Goal: Task Accomplishment & Management: Manage account settings

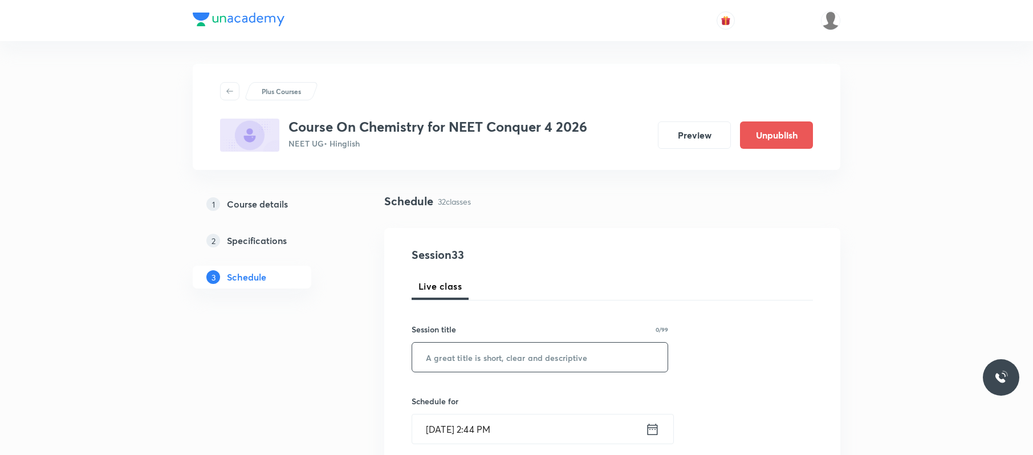
paste input "Periodic table 02"
click at [503, 361] on input "Periodic table 02" at bounding box center [539, 356] width 255 height 29
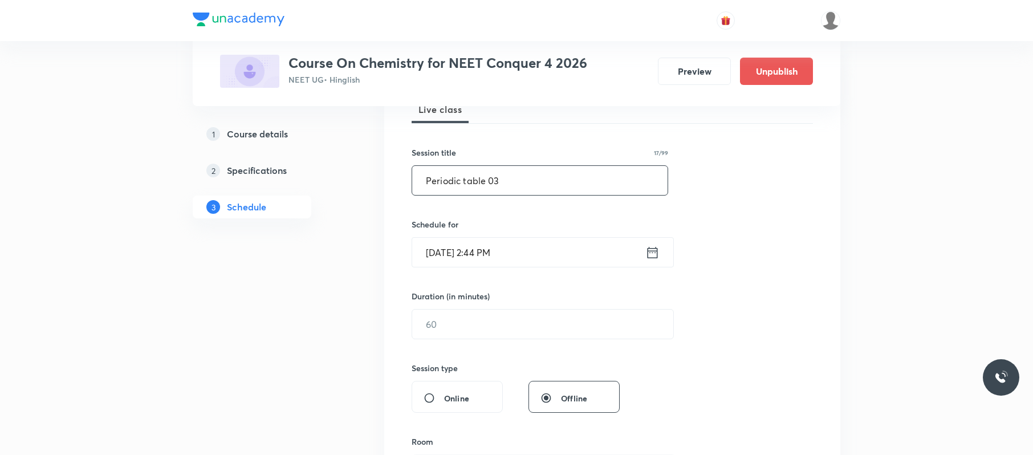
scroll to position [178, 0]
type input "Periodic table 02"
click at [576, 255] on input "Sep 4, 2025, 2:44 PM" at bounding box center [528, 250] width 233 height 29
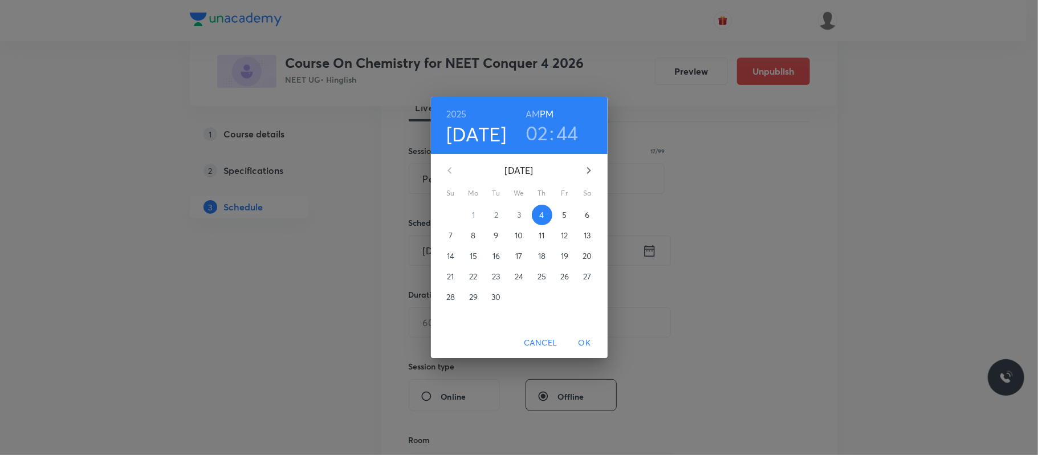
click at [536, 135] on h3 "02" at bounding box center [536, 133] width 23 height 24
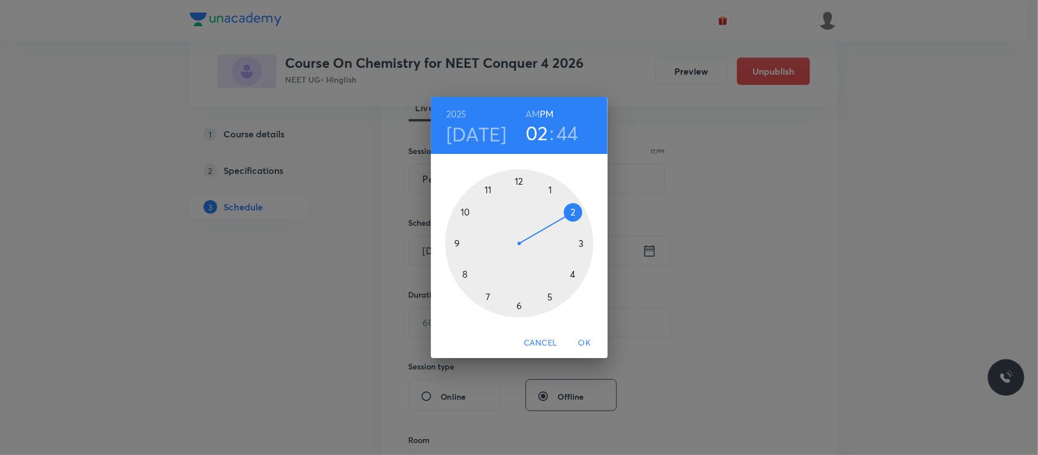
click at [578, 244] on div at bounding box center [519, 243] width 148 height 148
click at [519, 176] on div at bounding box center [519, 243] width 148 height 148
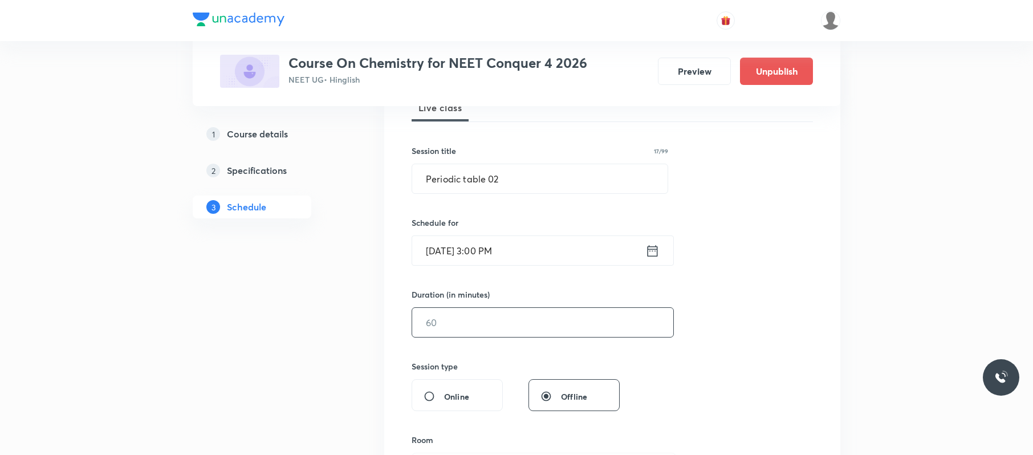
click at [508, 317] on input "text" at bounding box center [542, 322] width 261 height 29
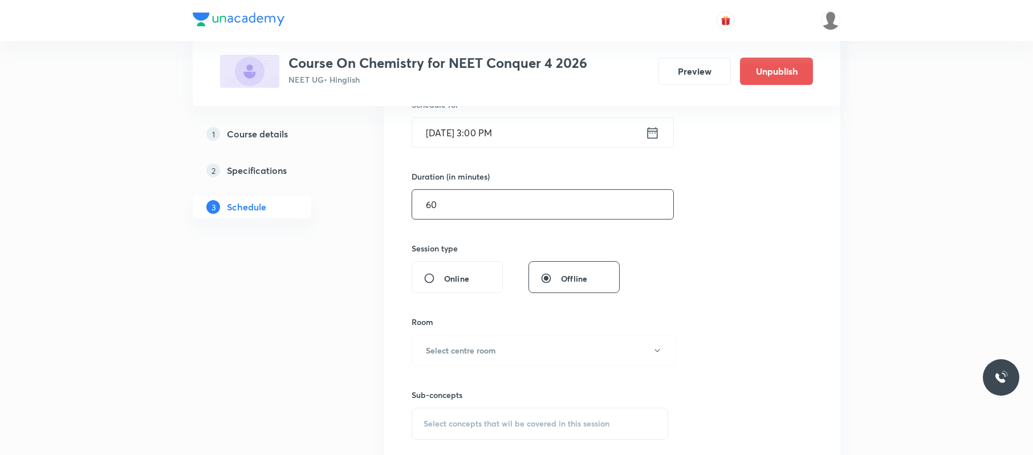
scroll to position [297, 0]
type input "60"
click at [514, 349] on button "Select centre room" at bounding box center [543, 348] width 264 height 31
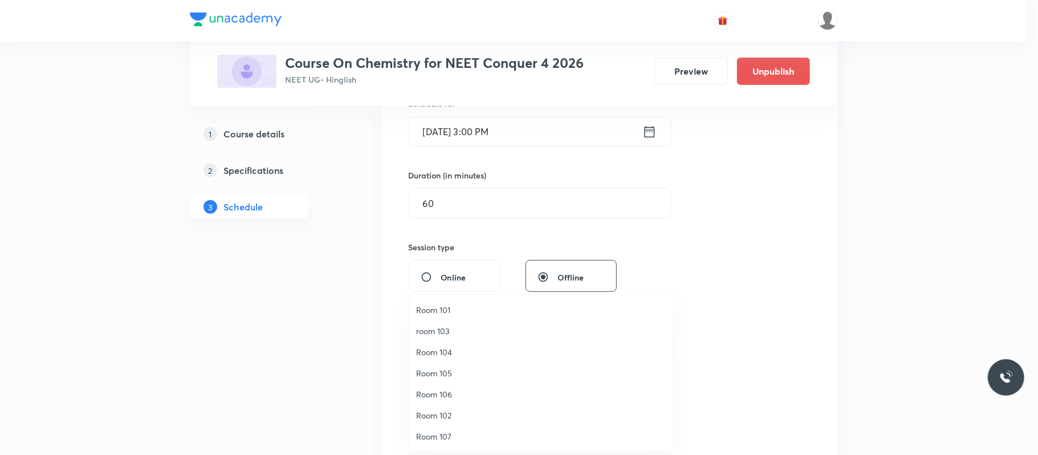
click at [485, 329] on span "room 103" at bounding box center [541, 331] width 250 height 12
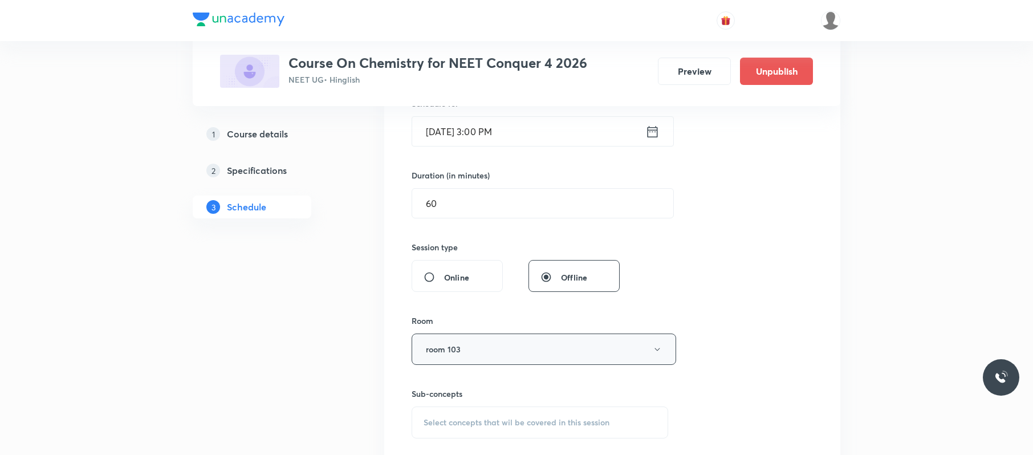
scroll to position [459, 0]
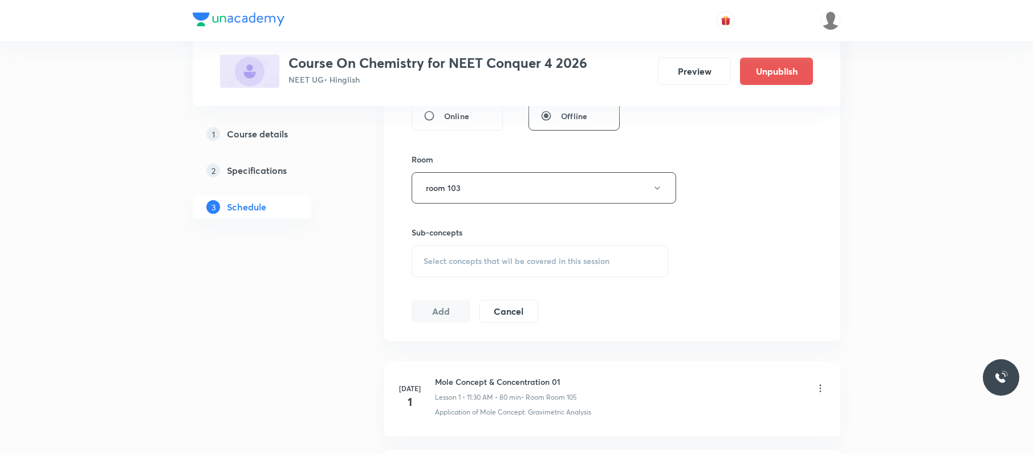
click at [552, 250] on div "Select concepts that wil be covered in this session" at bounding box center [539, 261] width 256 height 32
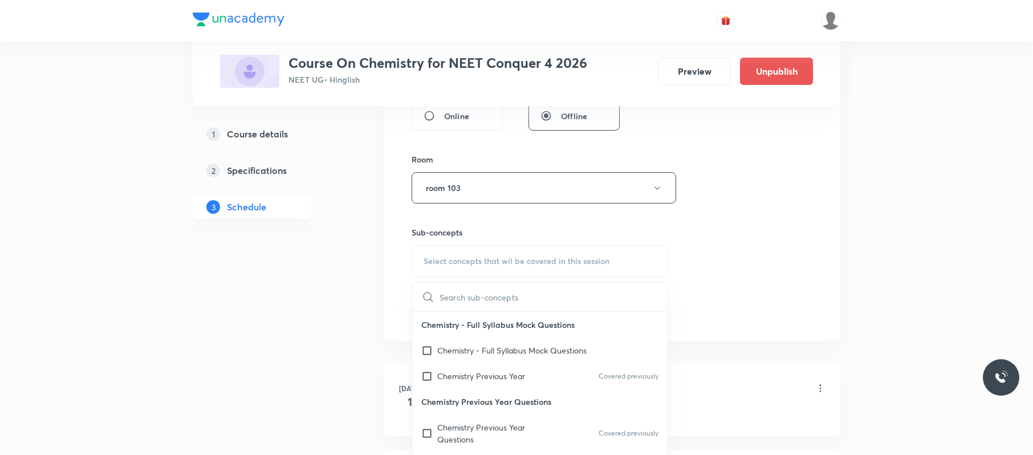
scroll to position [650, 0]
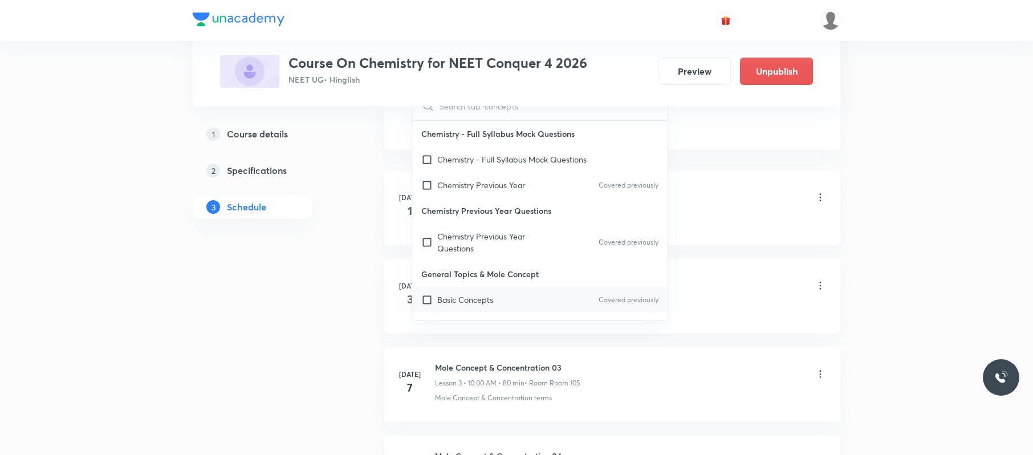
click at [517, 295] on div "Basic Concepts Covered previously" at bounding box center [539, 300] width 255 height 26
checkbox input "true"
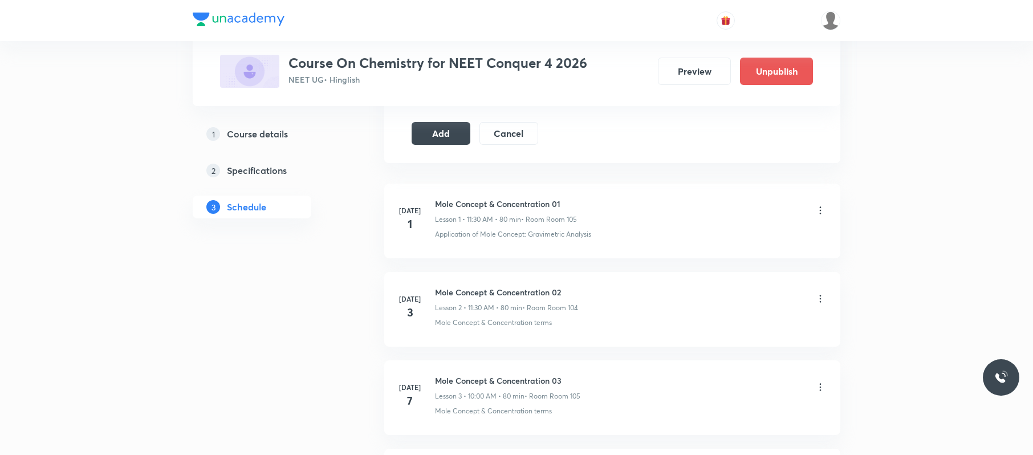
scroll to position [534, 0]
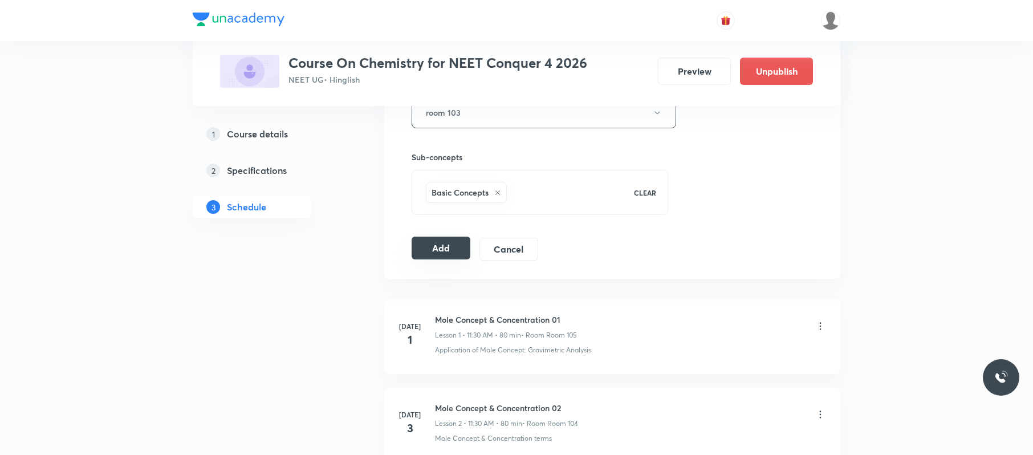
click at [443, 242] on button "Add" at bounding box center [440, 247] width 59 height 23
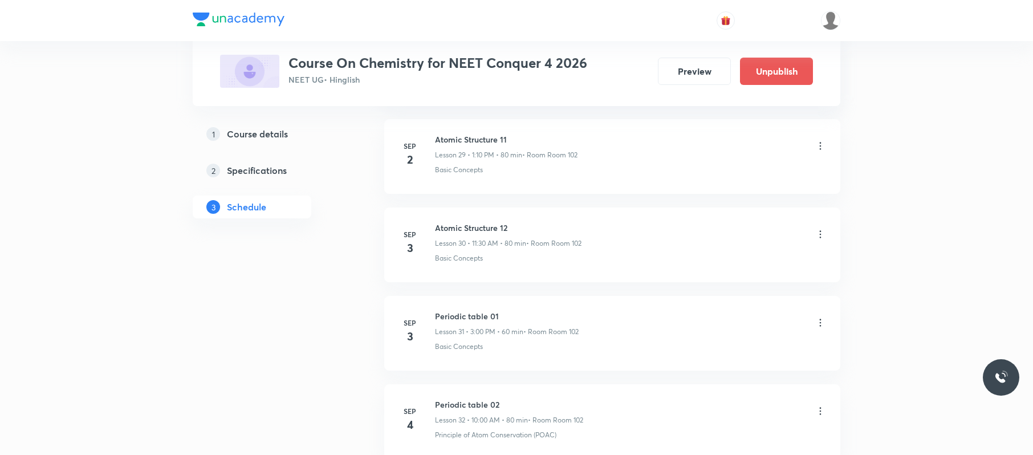
scroll to position [2863, 0]
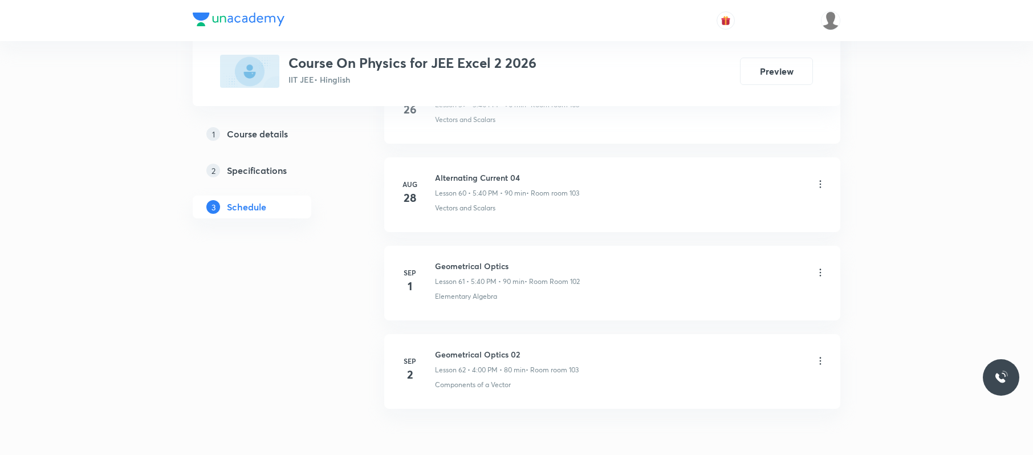
scroll to position [5959, 0]
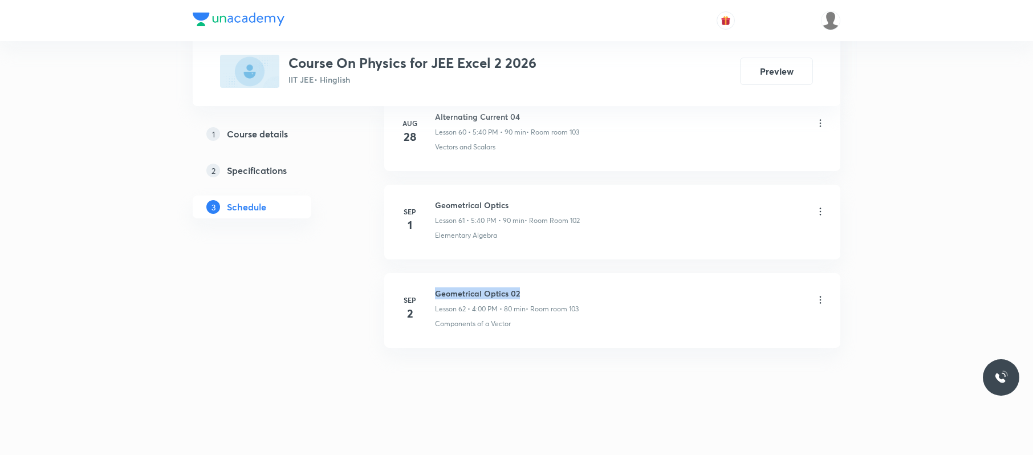
drag, startPoint x: 538, startPoint y: 278, endPoint x: 432, endPoint y: 276, distance: 106.0
click at [432, 276] on li "Sep 2 Geometrical Optics 02 Lesson 62 • 4:00 PM • 80 min • Room room 103 Compon…" at bounding box center [612, 310] width 456 height 75
copy h6 "Geometrical Optics 02"
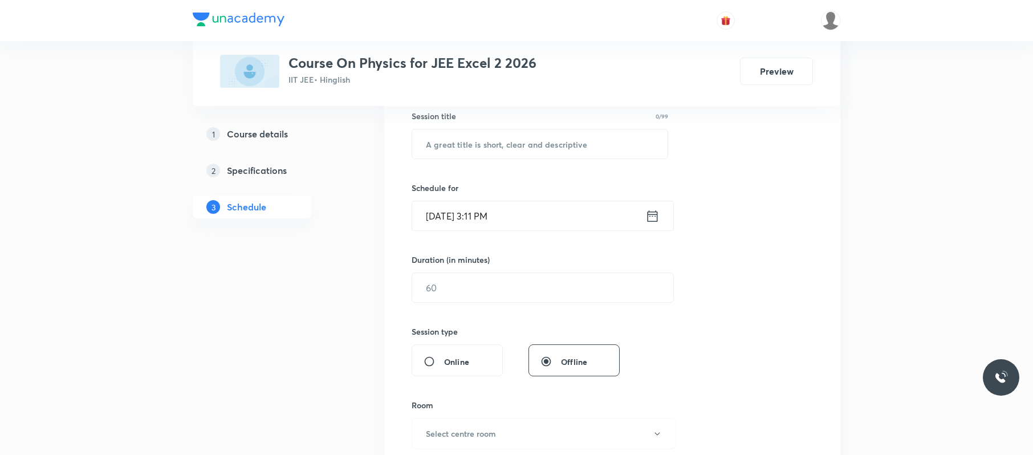
scroll to position [0, 0]
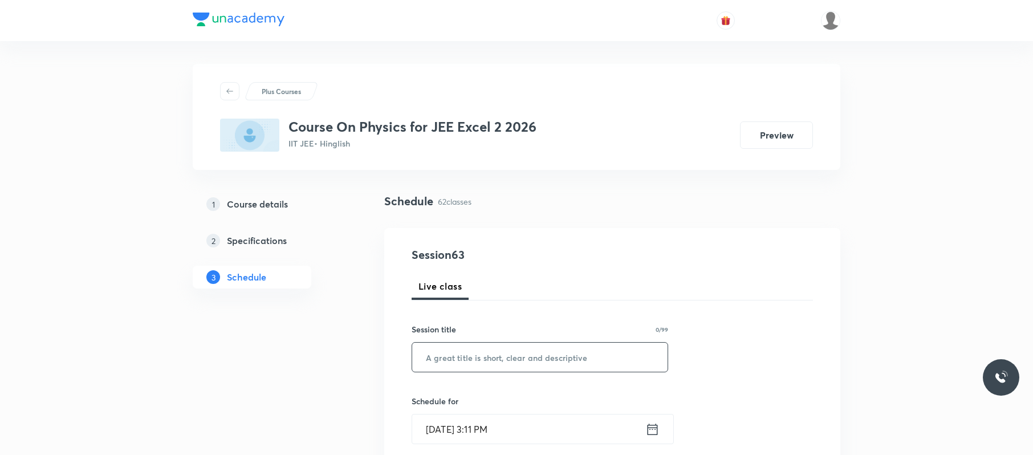
click at [533, 341] on input "text" at bounding box center [539, 356] width 255 height 29
paste input "Geometrical Optics 02"
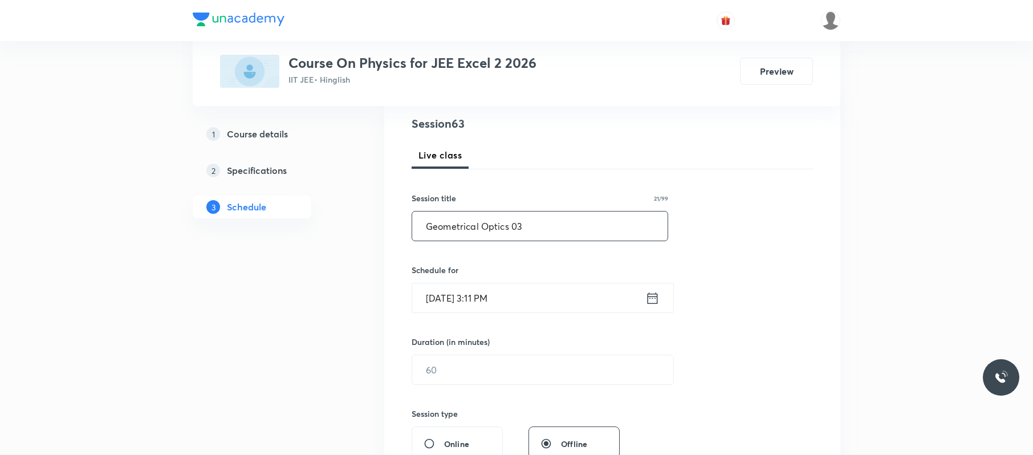
scroll to position [132, 0]
type input "Geometrical Optics 03"
click at [529, 295] on input "Sep 4, 2025, 3:11 PM" at bounding box center [528, 296] width 233 height 29
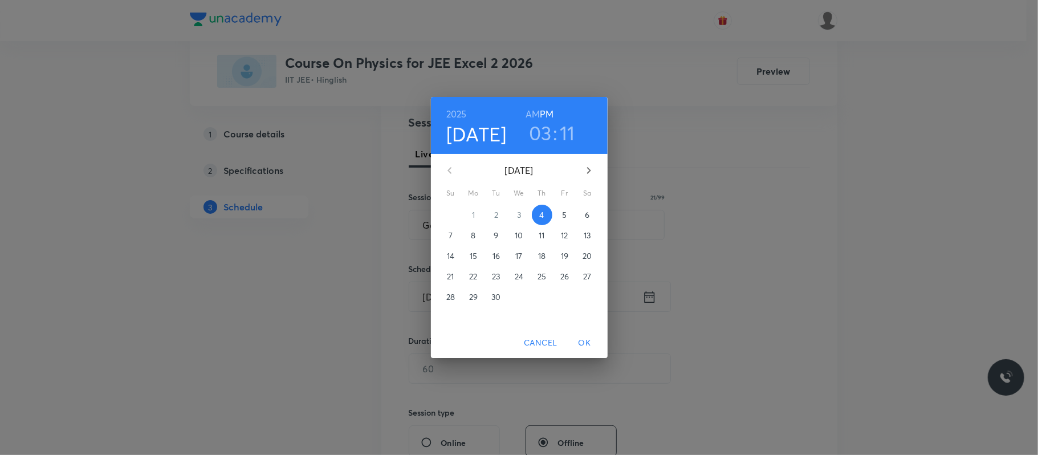
click at [545, 131] on h3 "03" at bounding box center [540, 133] width 23 height 24
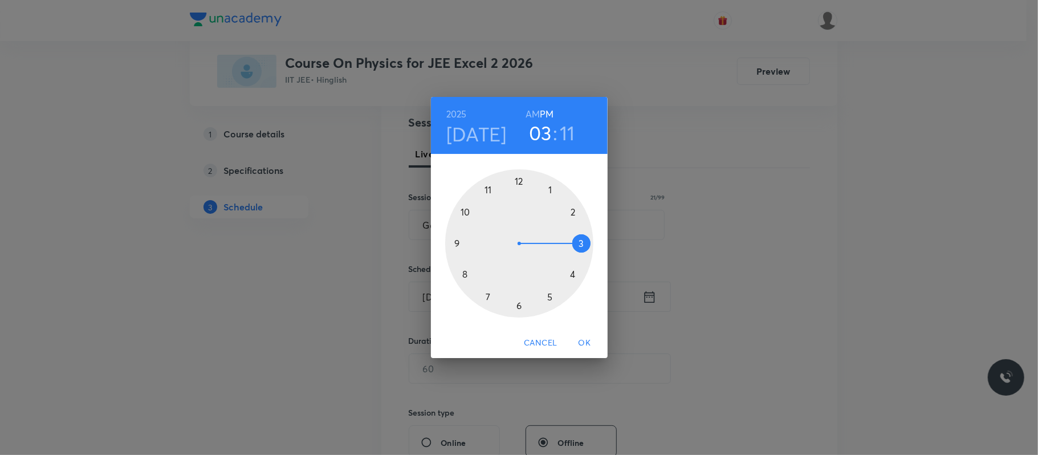
click at [573, 272] on div at bounding box center [519, 243] width 148 height 148
click at [516, 180] on div at bounding box center [519, 243] width 148 height 148
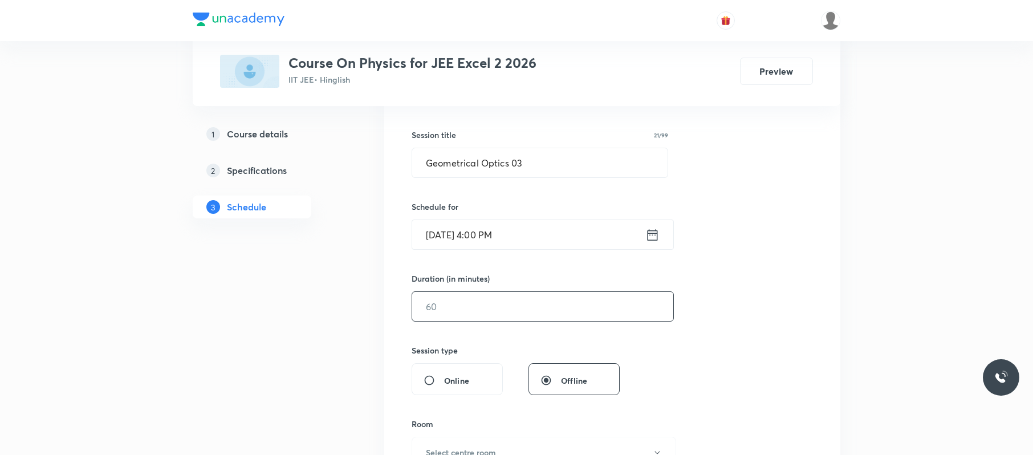
scroll to position [196, 0]
click at [518, 308] on input "text" at bounding box center [542, 304] width 261 height 29
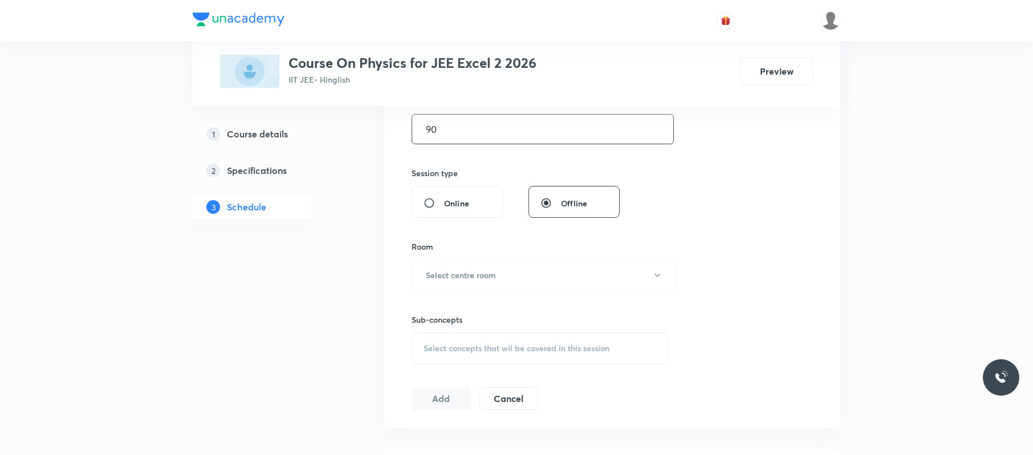
scroll to position [373, 0]
type input "90"
click at [513, 275] on button "Select centre room" at bounding box center [543, 273] width 264 height 31
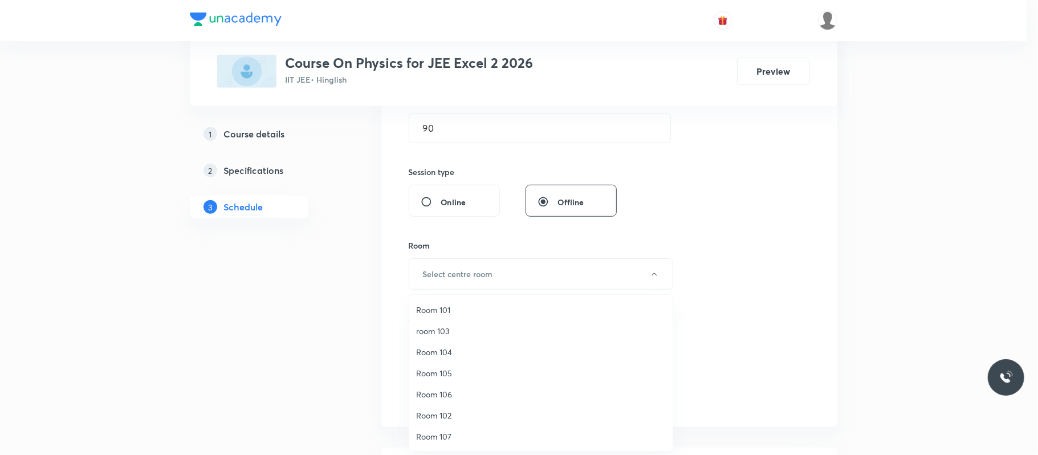
click at [450, 327] on span "room 103" at bounding box center [541, 331] width 250 height 12
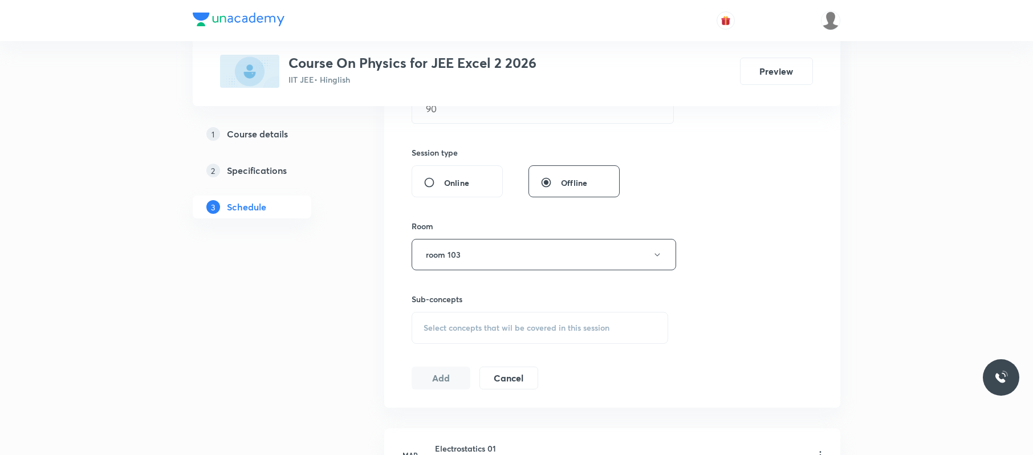
scroll to position [393, 0]
click at [478, 323] on span "Select concepts that wil be covered in this session" at bounding box center [516, 326] width 186 height 9
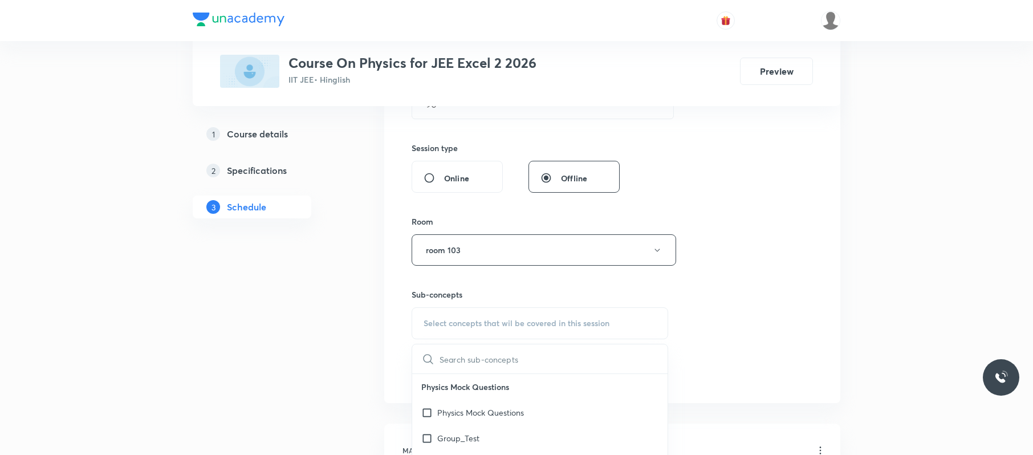
scroll to position [504, 0]
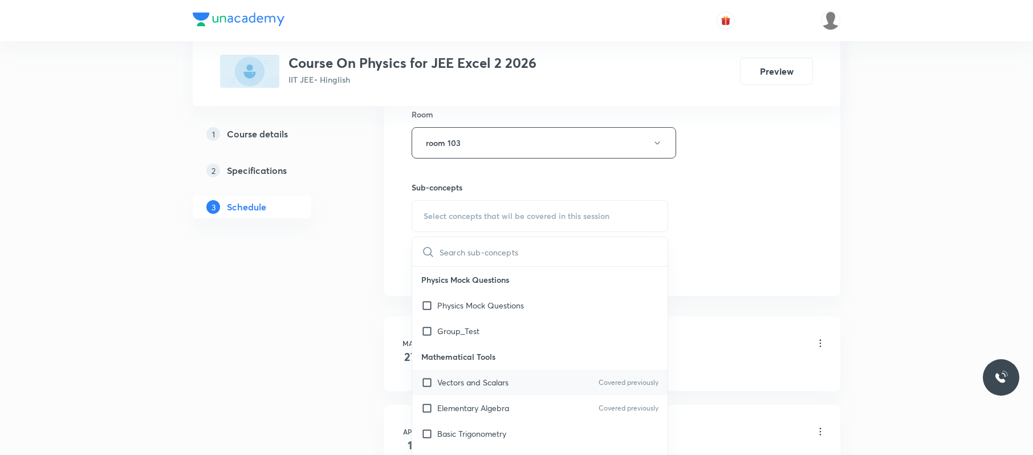
click at [491, 341] on p "Vectors and Scalars" at bounding box center [472, 382] width 71 height 12
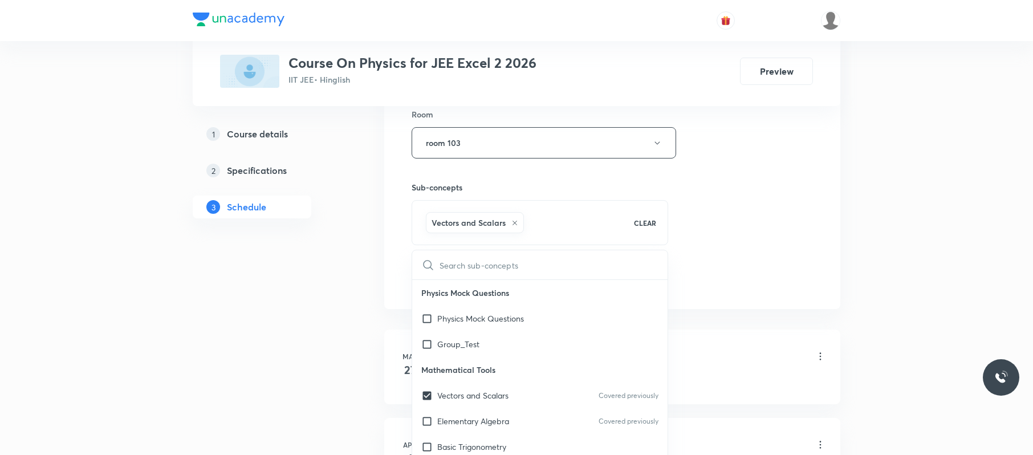
click at [772, 183] on div "Session 63 Live class Session title 21/99 Geometrical Optics 03 ​ Schedule for …" at bounding box center [611, 16] width 401 height 548
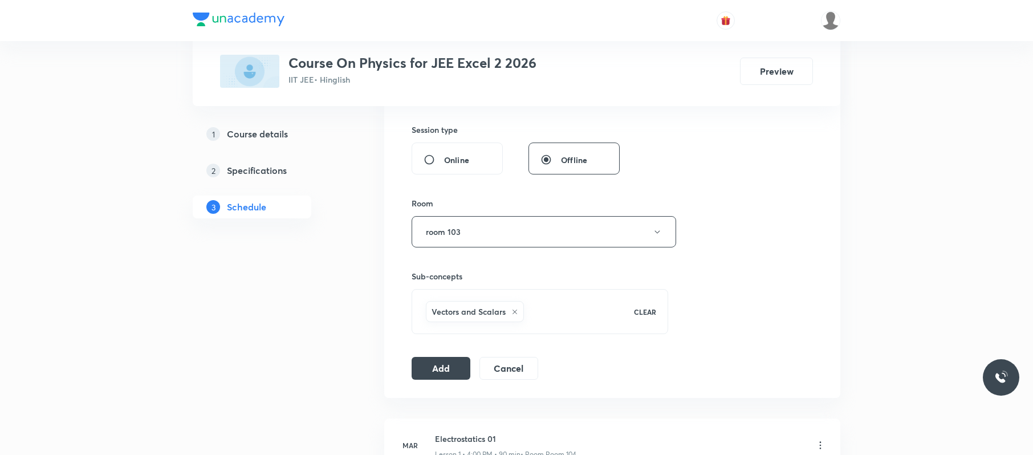
scroll to position [522, 0]
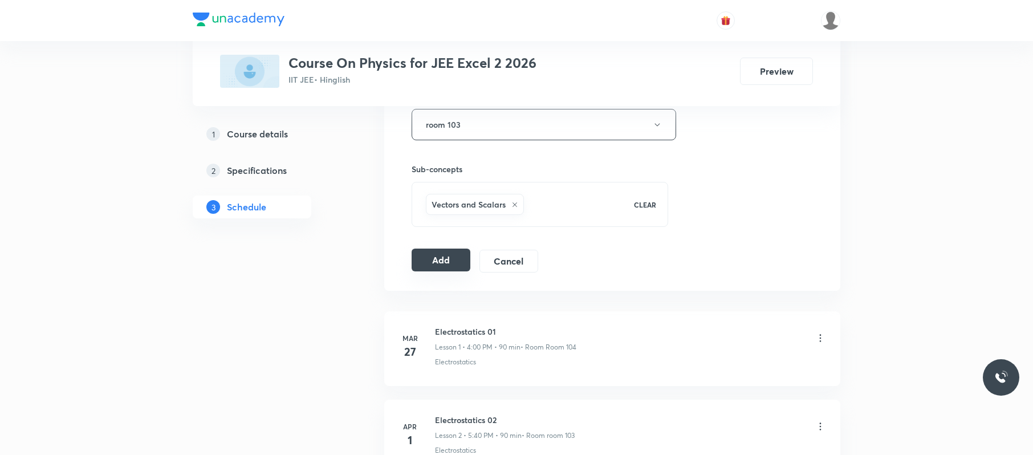
click at [454, 254] on button "Add" at bounding box center [440, 259] width 59 height 23
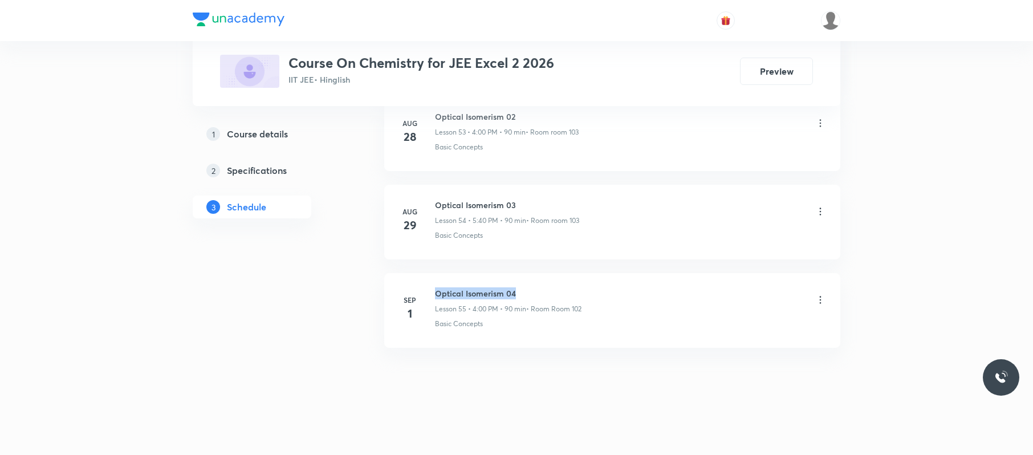
drag, startPoint x: 545, startPoint y: 292, endPoint x: 426, endPoint y: 271, distance: 120.8
copy h6 "Optical Isomerism 04"
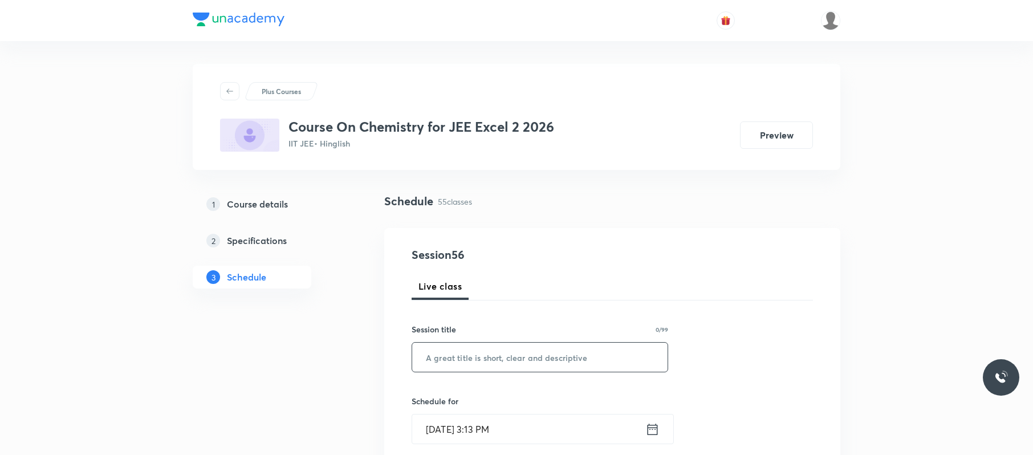
click at [479, 356] on input "text" at bounding box center [539, 356] width 255 height 29
paste input "Optical Isomerism 04"
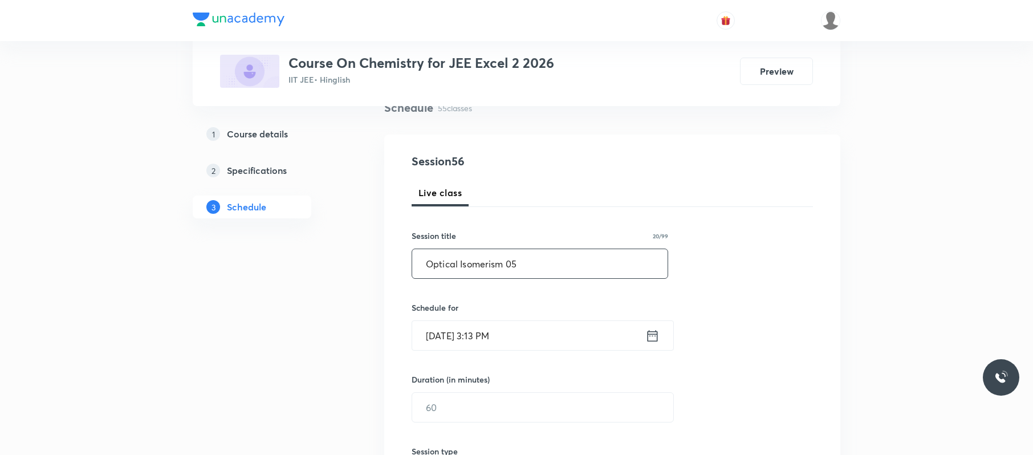
scroll to position [94, 0]
type input "Optical Isomerism 05"
click at [550, 332] on input "Sep 4, 2025, 3:13 PM" at bounding box center [528, 334] width 233 height 29
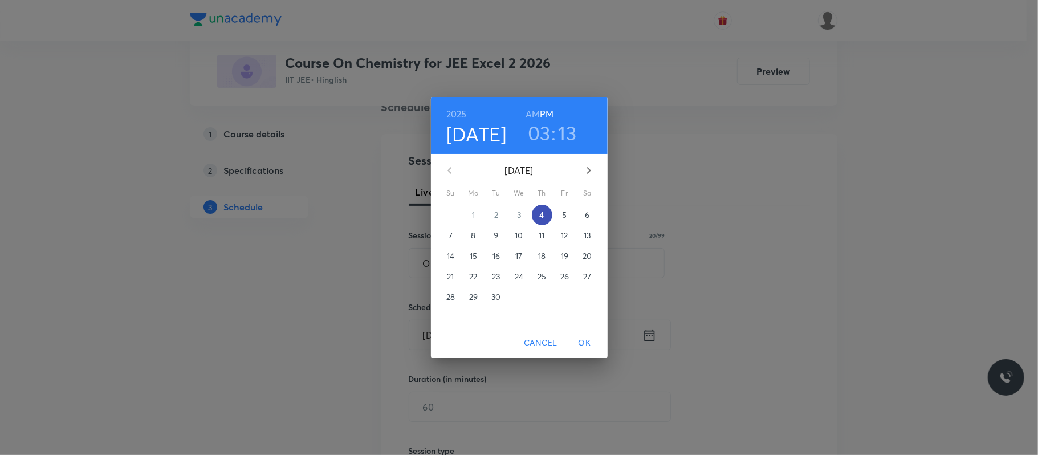
click at [543, 205] on button "4" at bounding box center [542, 215] width 21 height 21
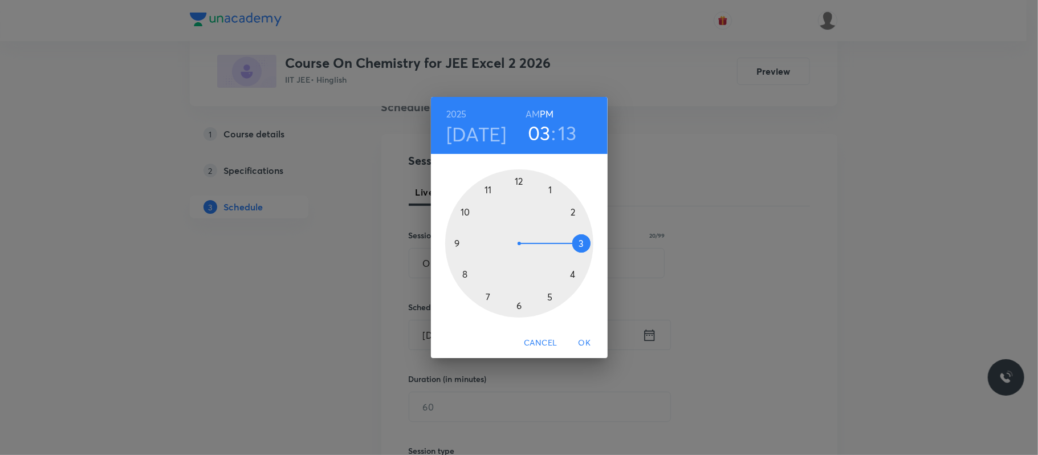
click at [552, 297] on div at bounding box center [519, 243] width 148 height 148
click at [466, 276] on div at bounding box center [519, 243] width 148 height 148
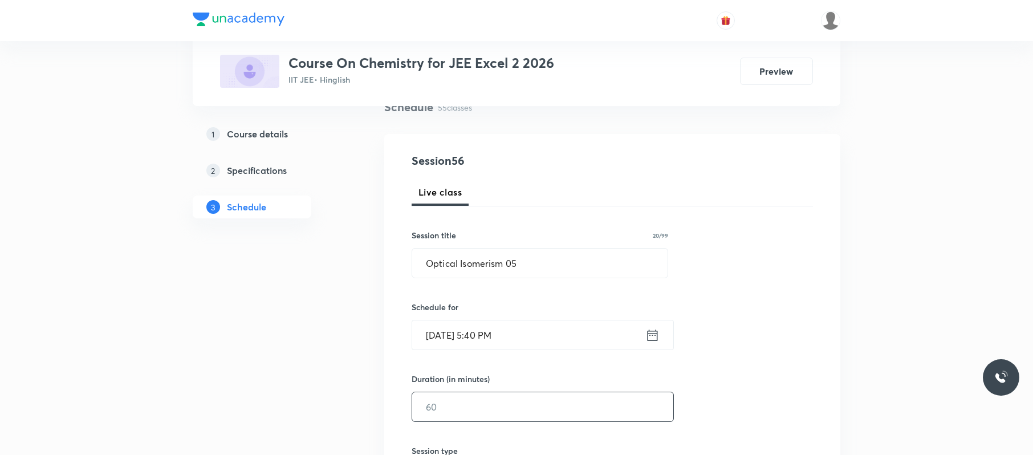
click at [490, 405] on input "text" at bounding box center [542, 406] width 261 height 29
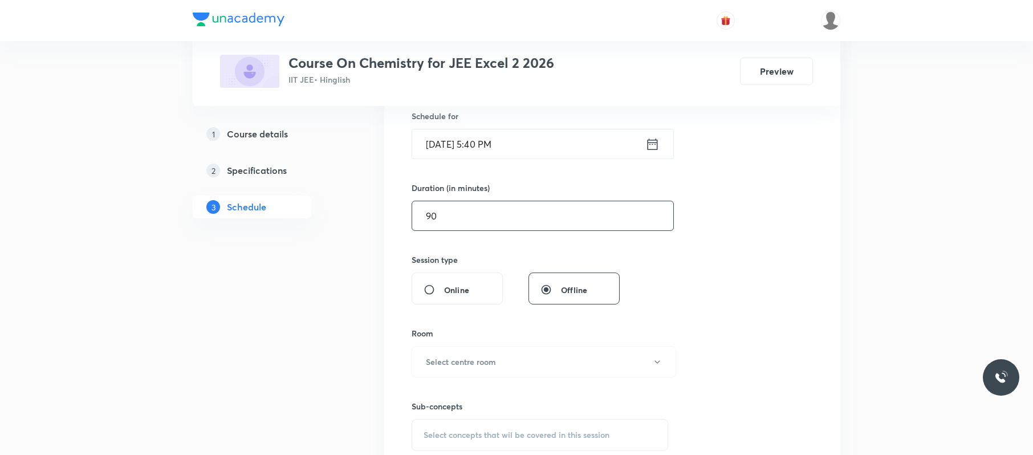
scroll to position [288, 0]
type input "90"
click at [482, 345] on button "Select centre room" at bounding box center [543, 357] width 264 height 31
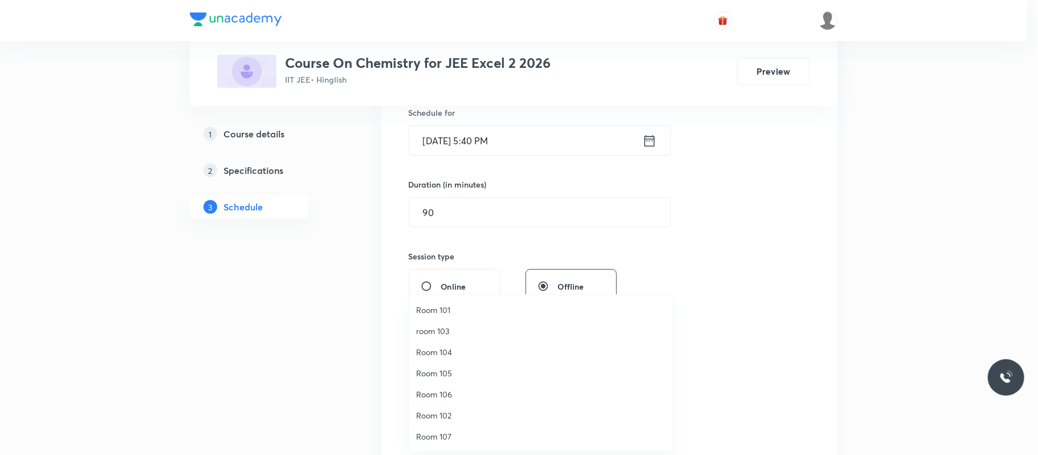
click at [467, 328] on span "room 103" at bounding box center [541, 331] width 250 height 12
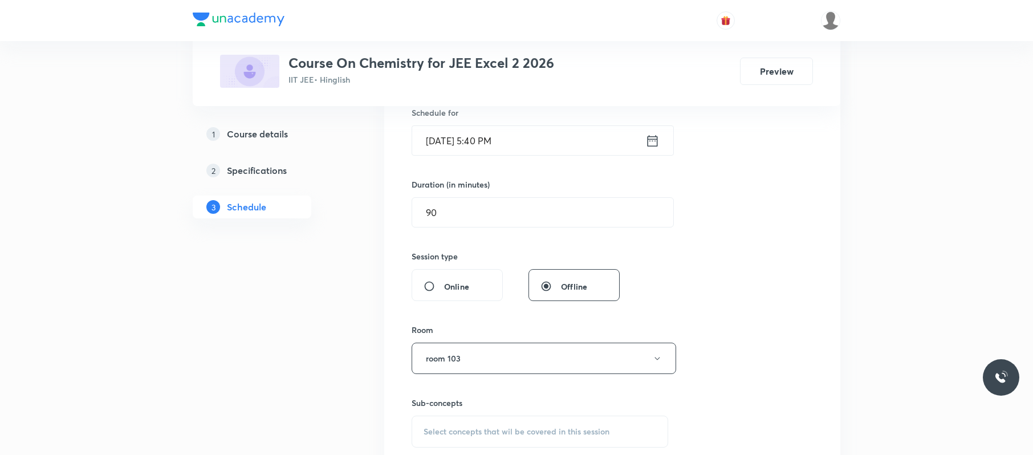
click at [504, 420] on div "Select concepts that wil be covered in this session" at bounding box center [539, 431] width 256 height 32
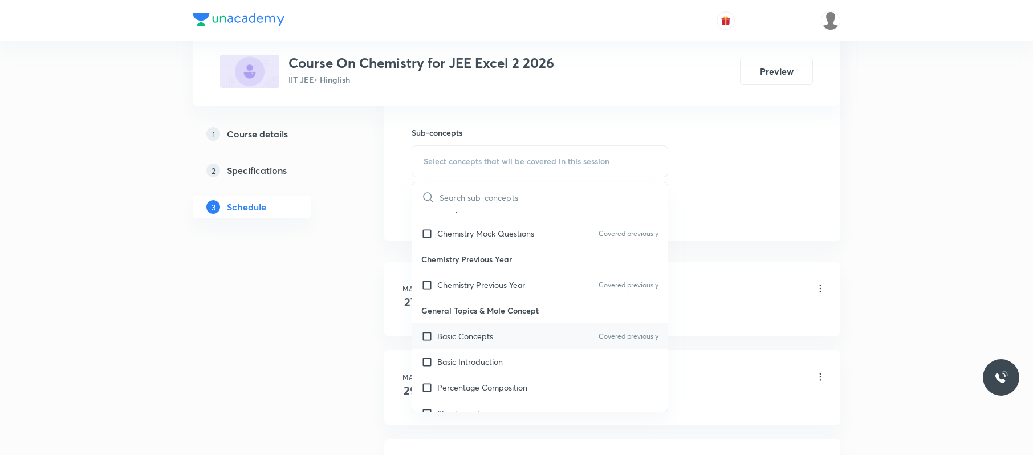
scroll to position [18, 0]
drag, startPoint x: 500, startPoint y: 338, endPoint x: 427, endPoint y: 237, distance: 124.5
click at [507, 337] on div "Basic Concepts Covered previously" at bounding box center [539, 335] width 255 height 26
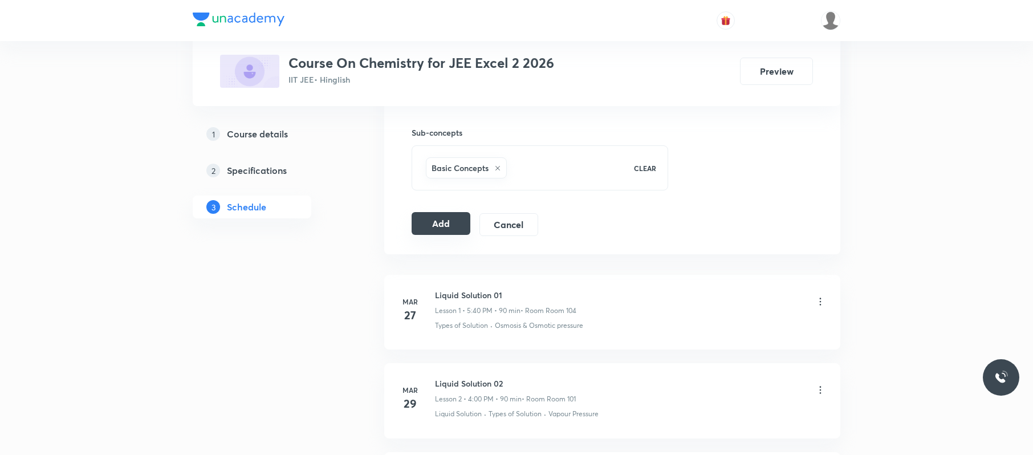
click at [446, 231] on button "Add" at bounding box center [440, 223] width 59 height 23
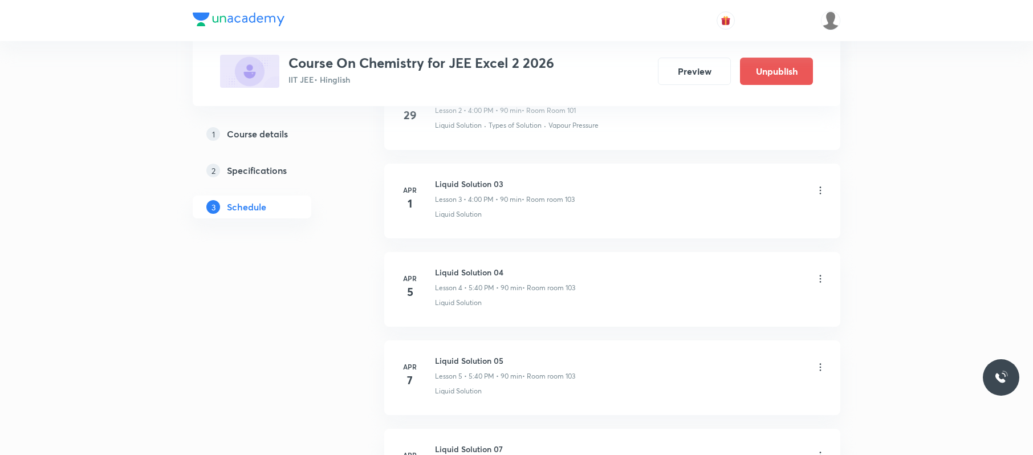
scroll to position [4903, 0]
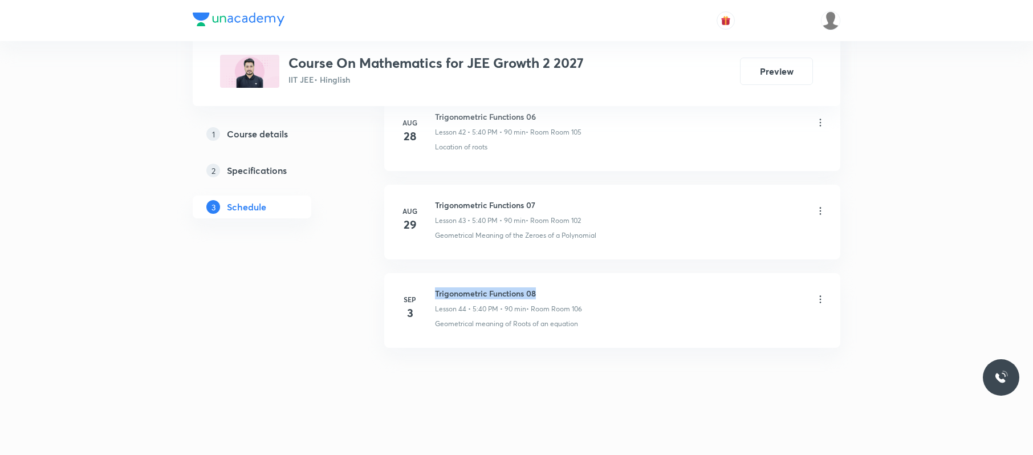
drag, startPoint x: 566, startPoint y: 261, endPoint x: 436, endPoint y: 268, distance: 130.1
copy h6 "Trigonometric Functions 08"
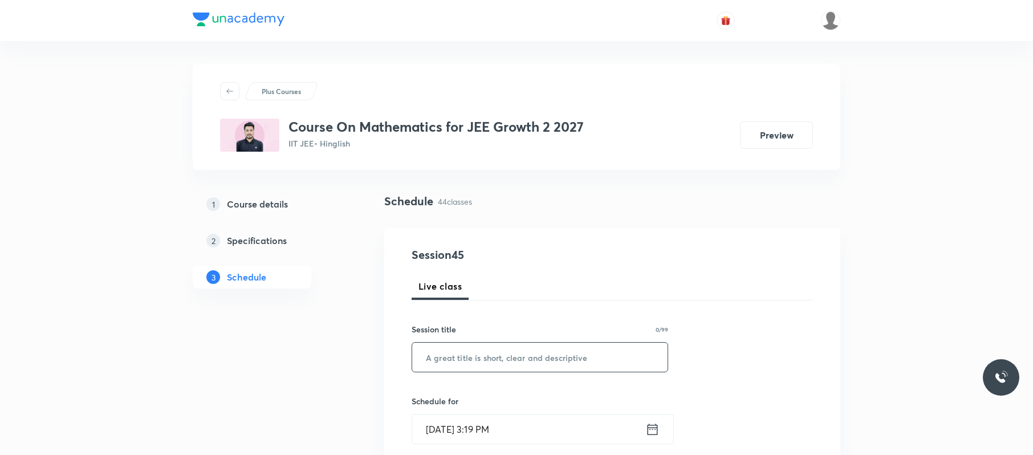
click at [491, 365] on input "text" at bounding box center [539, 356] width 255 height 29
paste input "Trigonometric Functions 08"
type input "Trigonometric Functions 09"
click at [538, 427] on input "[DATE] 3:19 PM" at bounding box center [528, 428] width 233 height 29
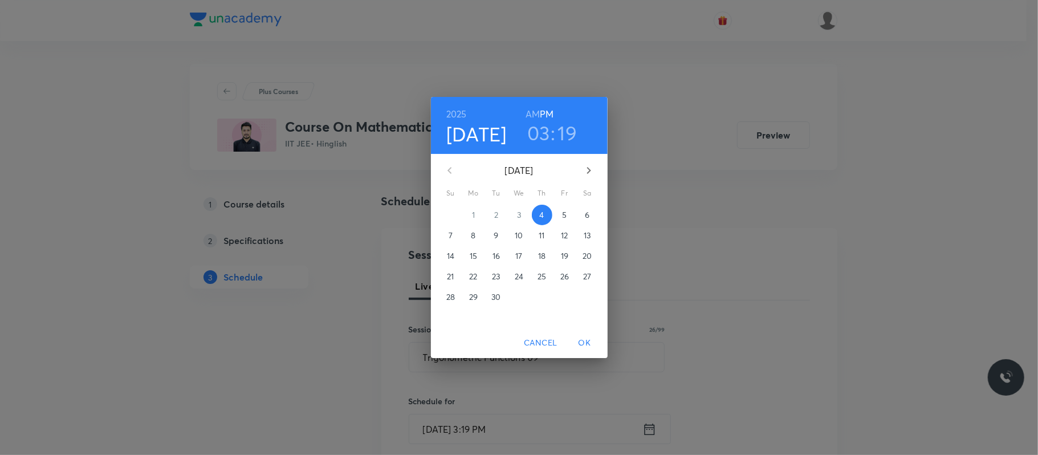
click at [552, 131] on h3 ":" at bounding box center [552, 133] width 5 height 24
click at [547, 132] on h3 "03" at bounding box center [538, 133] width 23 height 24
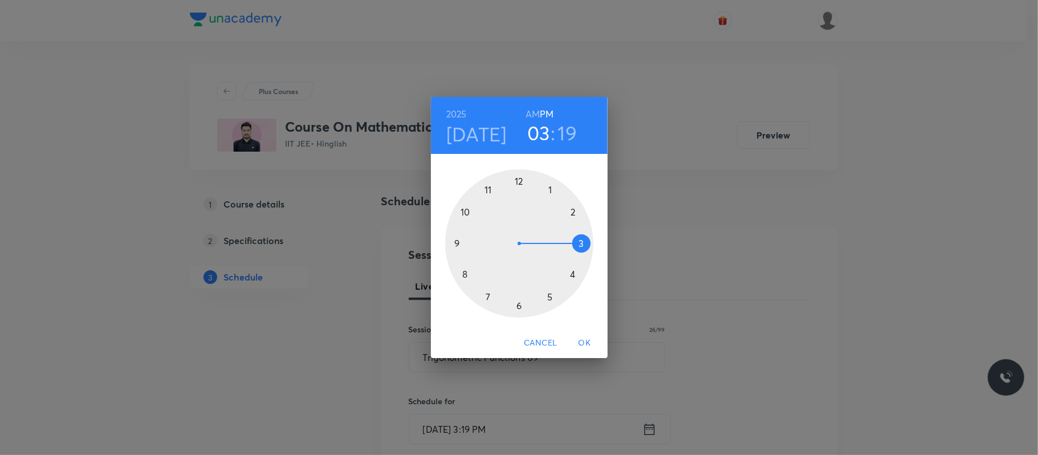
click at [573, 271] on div at bounding box center [519, 243] width 148 height 148
click at [517, 183] on div at bounding box center [519, 243] width 148 height 148
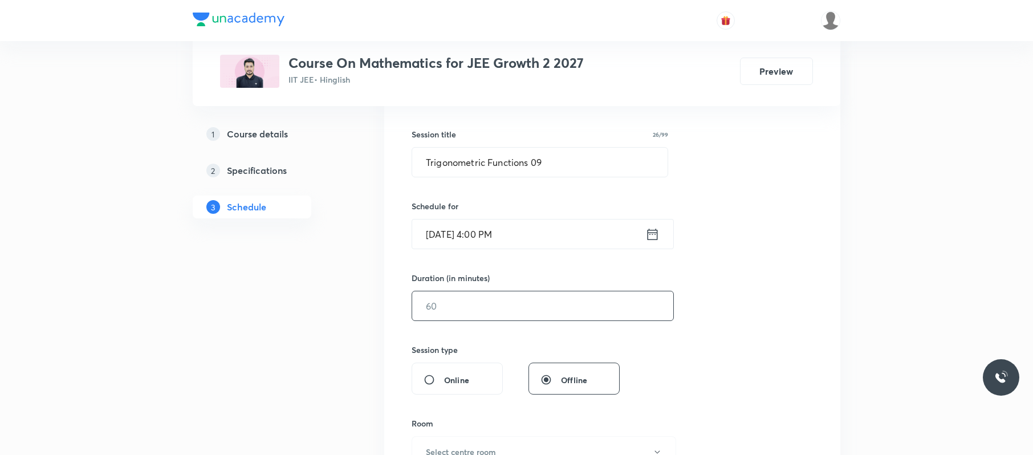
scroll to position [203, 0]
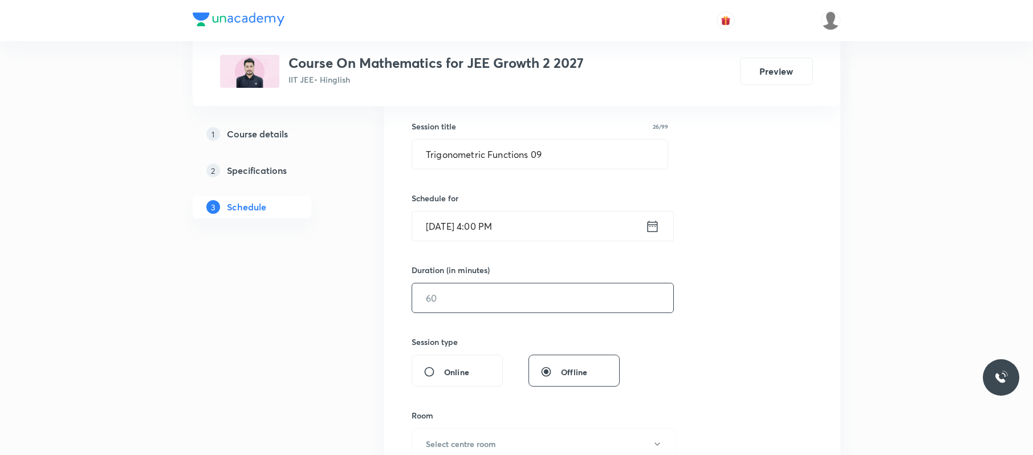
click at [497, 294] on input "text" at bounding box center [542, 297] width 261 height 29
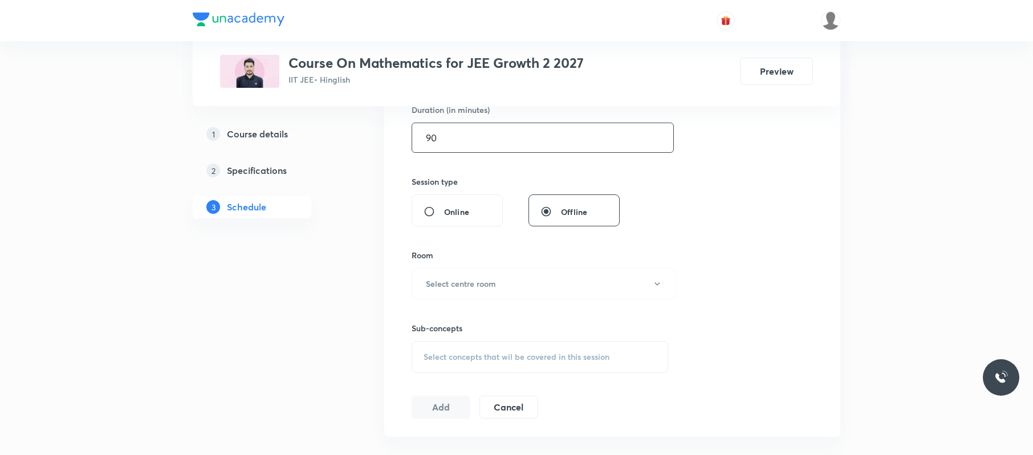
scroll to position [368, 0]
type input "90"
click at [497, 294] on button "Select centre room" at bounding box center [543, 278] width 264 height 31
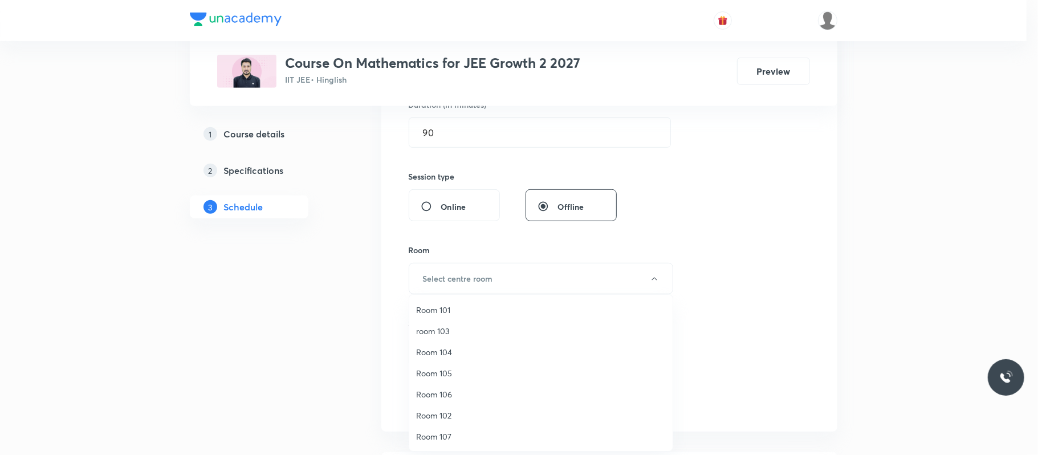
click at [472, 384] on li "Room 106" at bounding box center [540, 393] width 263 height 21
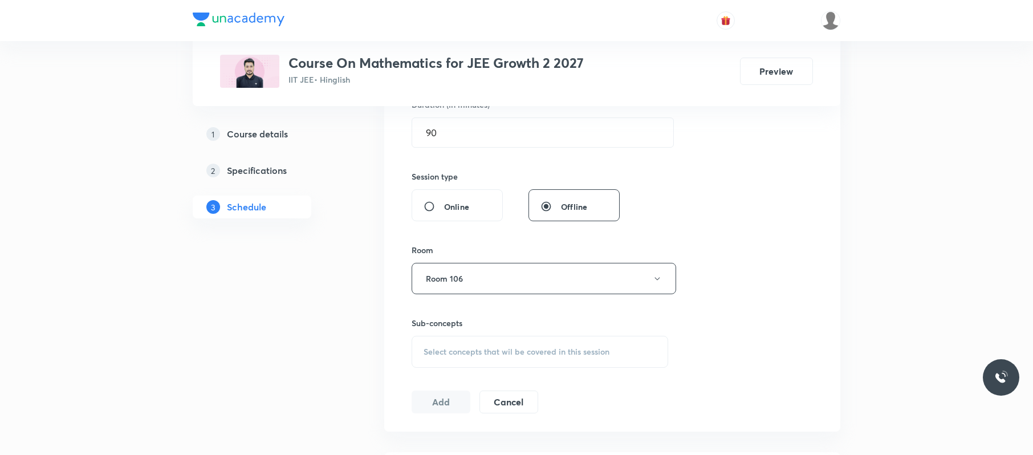
scroll to position [468, 0]
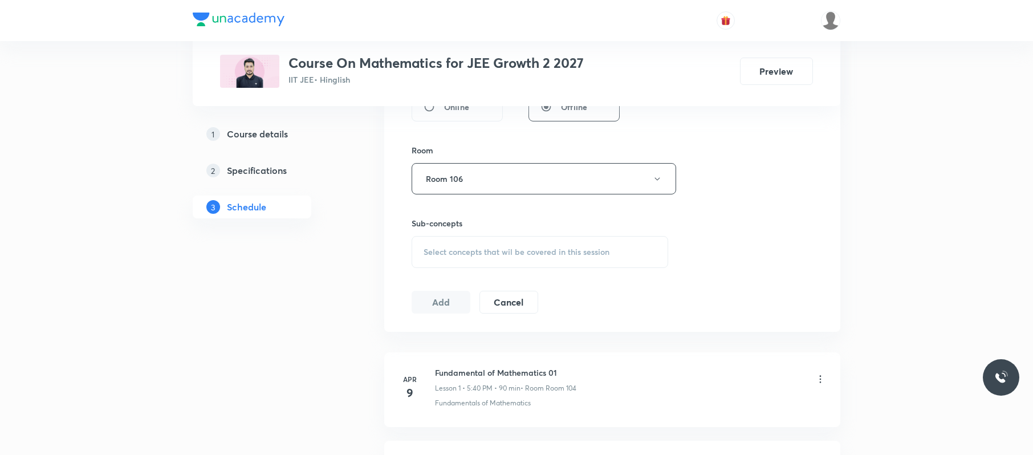
click at [571, 253] on span "Select concepts that wil be covered in this session" at bounding box center [516, 251] width 186 height 9
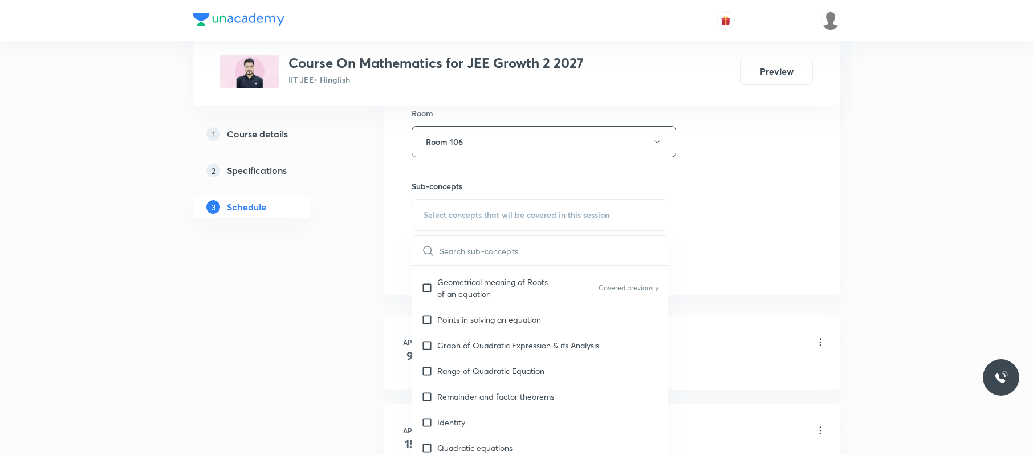
scroll to position [226, 0]
click at [477, 372] on p "Range of Quadratic Equation" at bounding box center [490, 370] width 107 height 12
checkbox input "true"
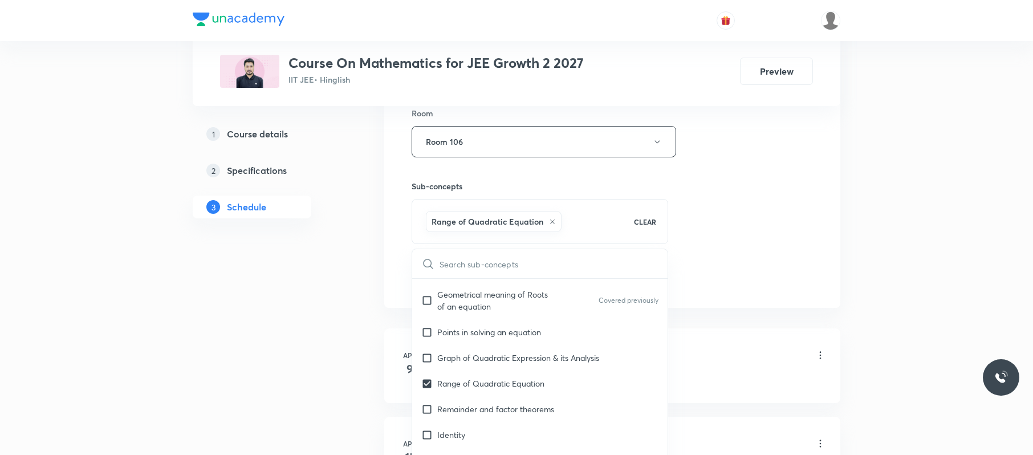
click at [709, 208] on div "Session 45 Live class Session title 26/99 Trigonometric Functions 09 ​ Schedule…" at bounding box center [611, 15] width 401 height 548
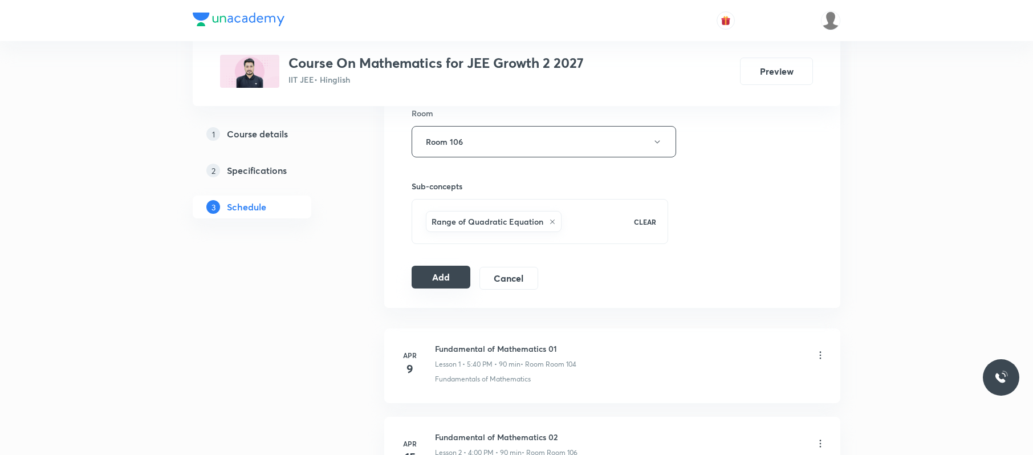
click at [438, 278] on button "Add" at bounding box center [440, 277] width 59 height 23
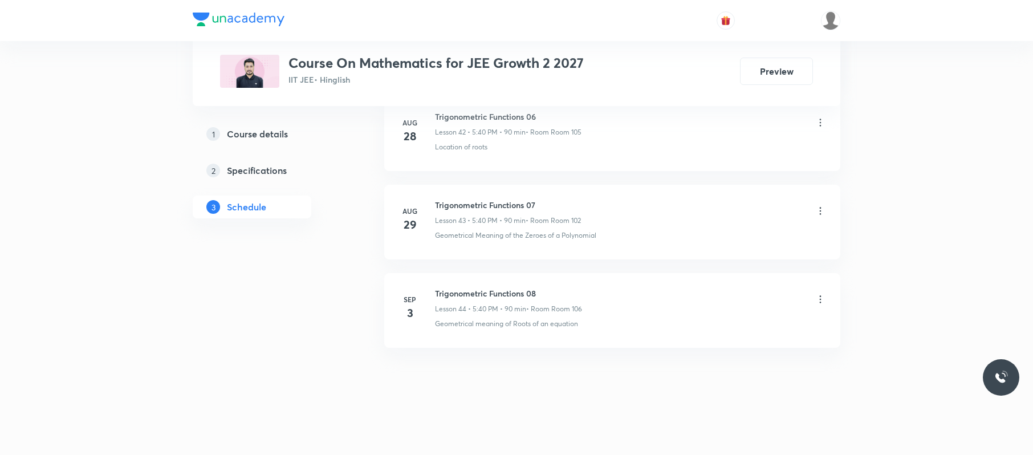
scroll to position [3838, 0]
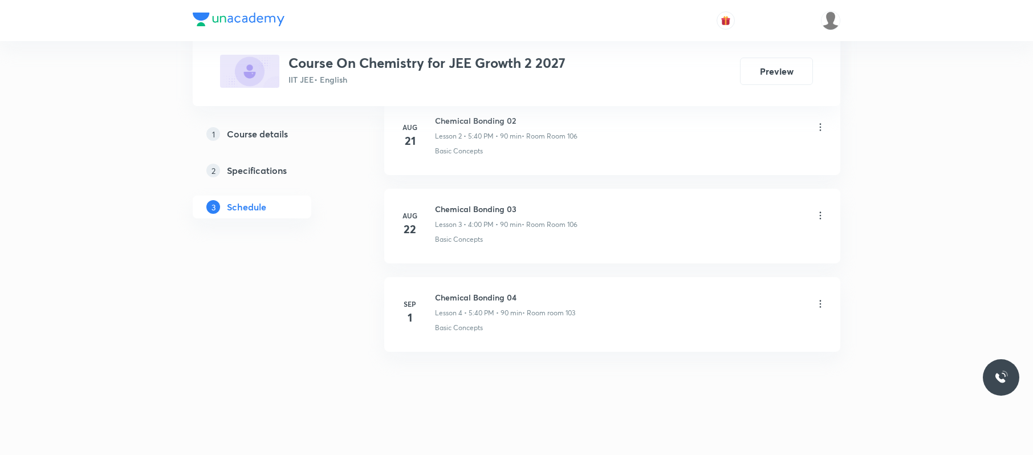
scroll to position [815, 0]
drag, startPoint x: 565, startPoint y: 283, endPoint x: 434, endPoint y: 280, distance: 131.1
click at [434, 280] on li "[DATE] Chemical Bonding 04 Lesson 4 • 5:40 PM • 90 min • Room room 103 Basic Co…" at bounding box center [612, 310] width 456 height 75
copy h6 "Chemical Bonding 04"
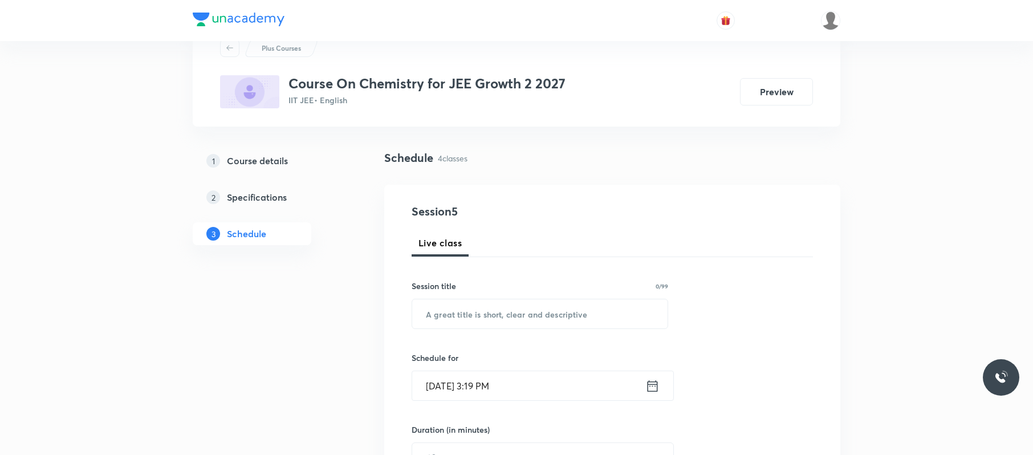
scroll to position [0, 0]
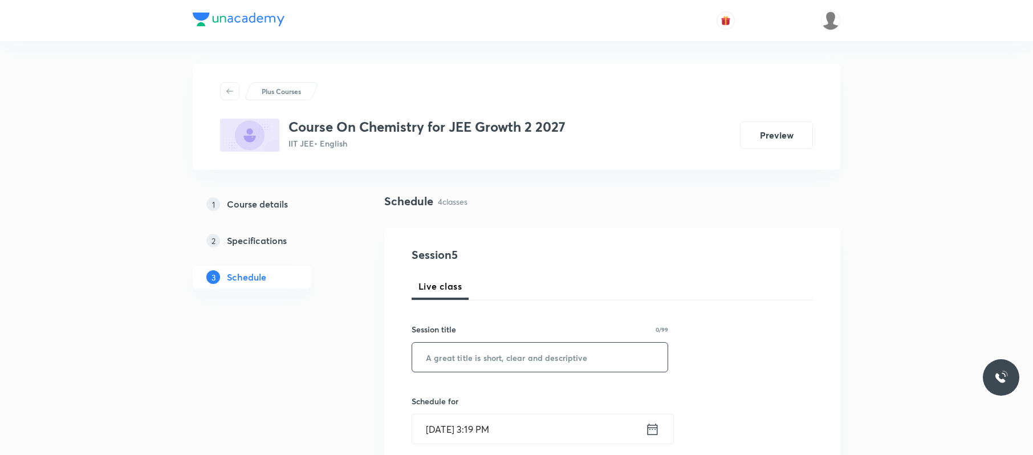
click at [520, 365] on input "text" at bounding box center [539, 356] width 255 height 29
paste input "Chemical Bonding 04"
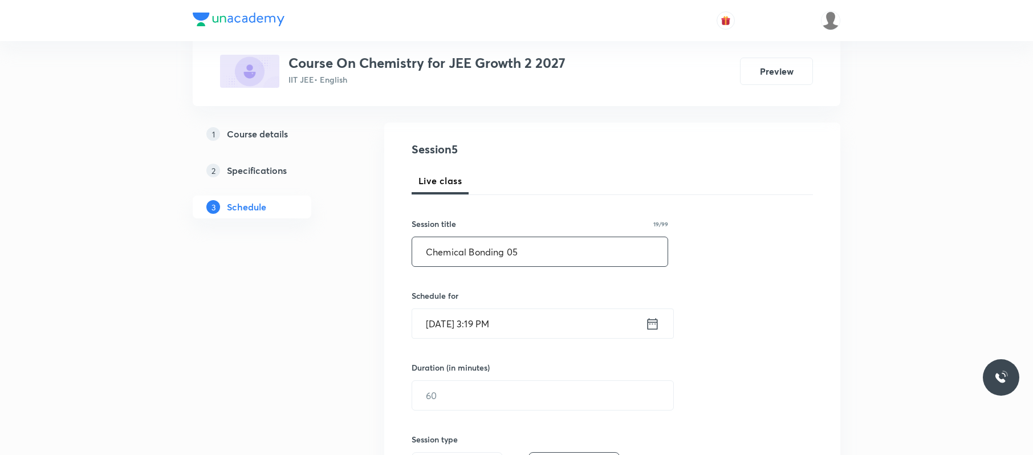
scroll to position [107, 0]
type input "Chemical Bonding 05"
click at [536, 323] on input "[DATE] 3:19 PM" at bounding box center [528, 321] width 233 height 29
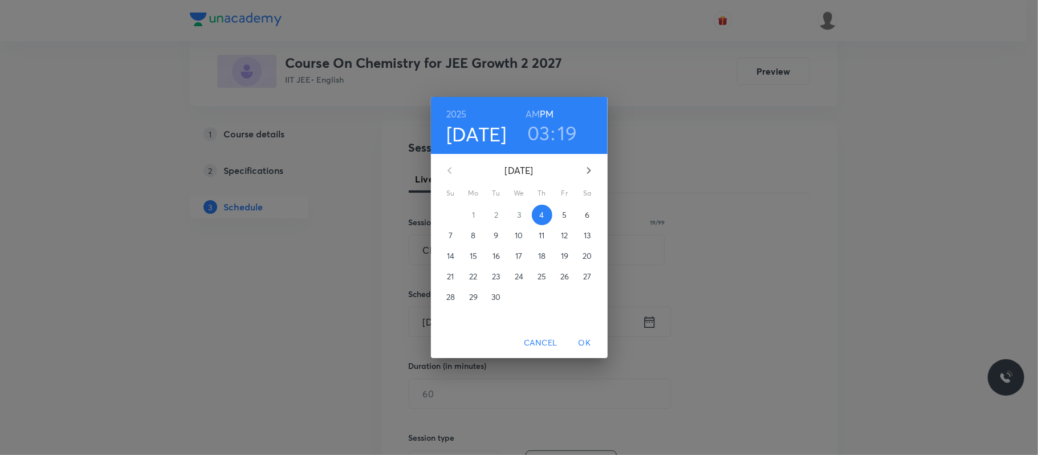
click at [547, 136] on h3 "03" at bounding box center [538, 133] width 23 height 24
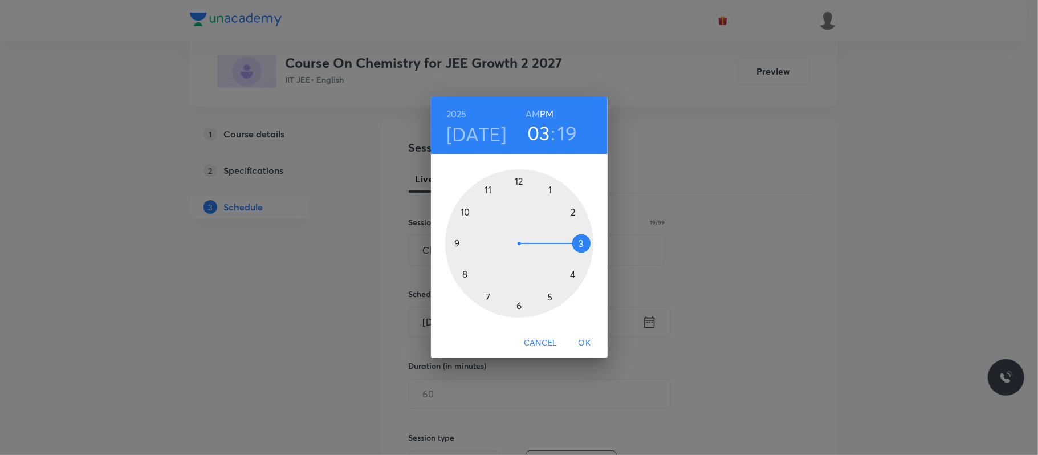
click at [552, 295] on div at bounding box center [519, 243] width 148 height 148
click at [464, 272] on div at bounding box center [519, 243] width 148 height 148
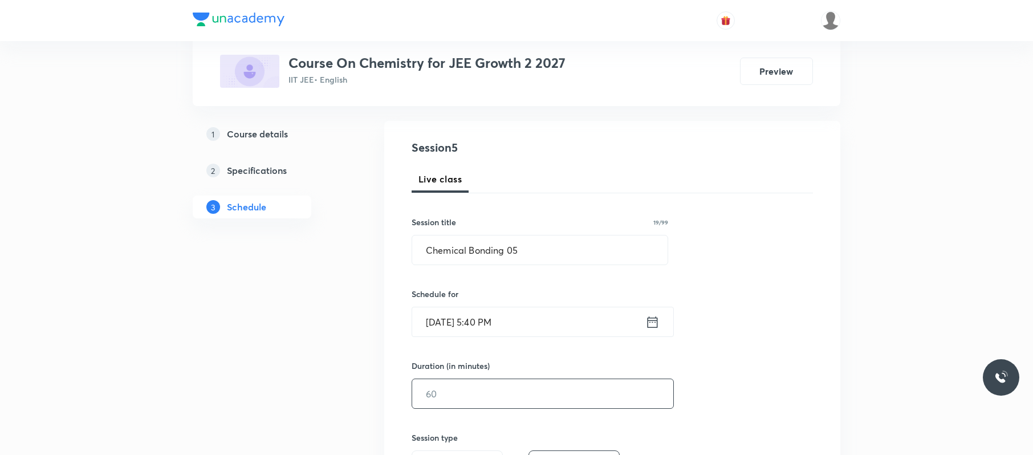
click at [472, 408] on input "text" at bounding box center [542, 393] width 261 height 29
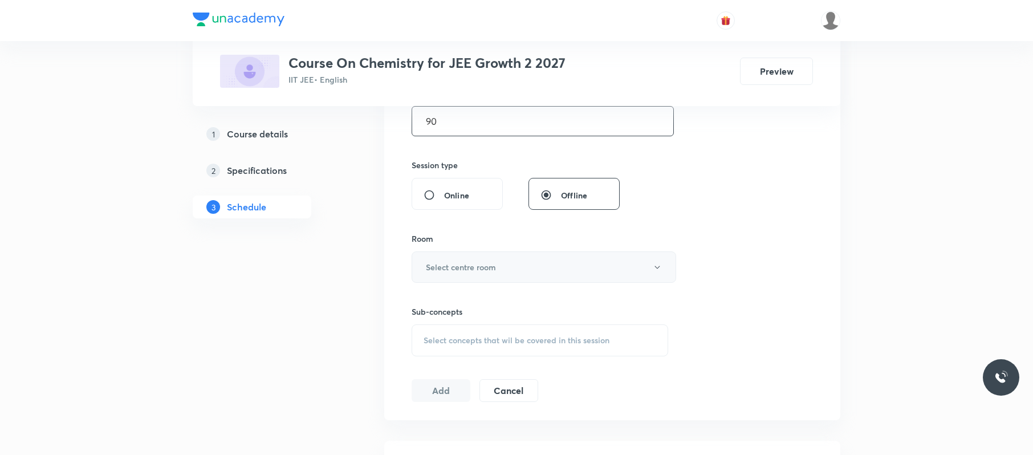
type input "90"
click at [477, 263] on h6 "Select centre room" at bounding box center [461, 267] width 70 height 12
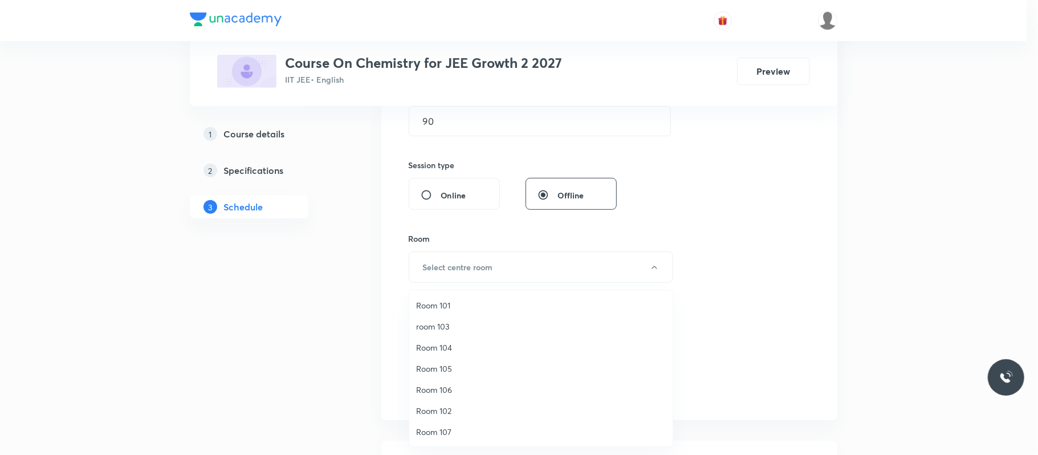
click at [446, 388] on span "Room 106" at bounding box center [541, 389] width 250 height 12
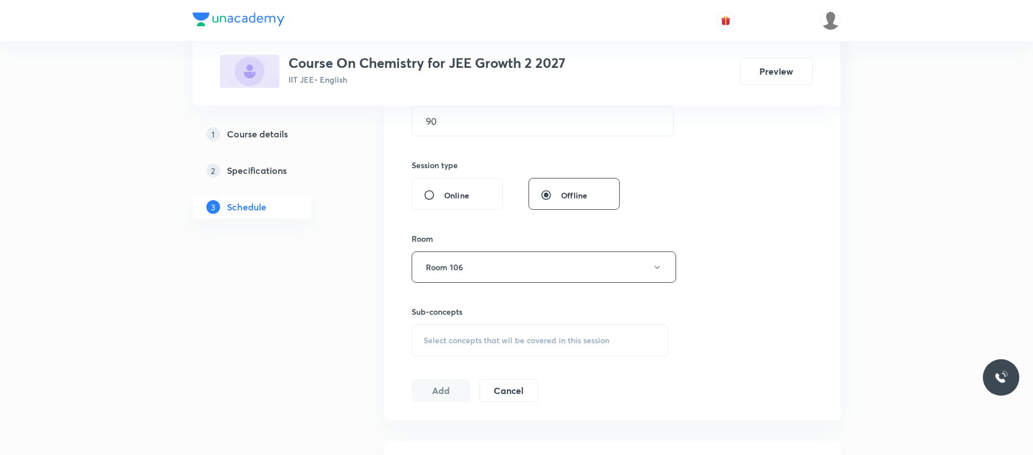
click at [581, 343] on span "Select concepts that wil be covered in this session" at bounding box center [516, 340] width 186 height 9
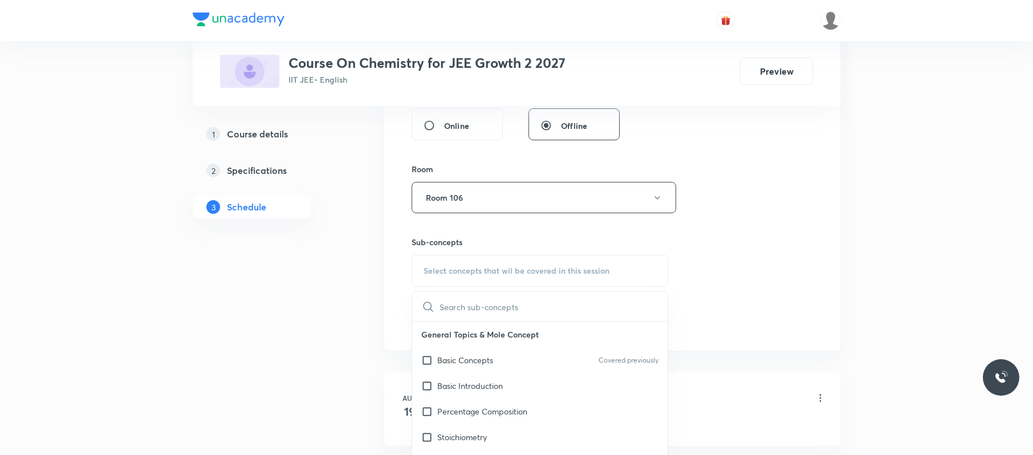
scroll to position [450, 0]
click at [529, 365] on div "Basic Concepts Covered previously" at bounding box center [539, 359] width 255 height 26
checkbox input "true"
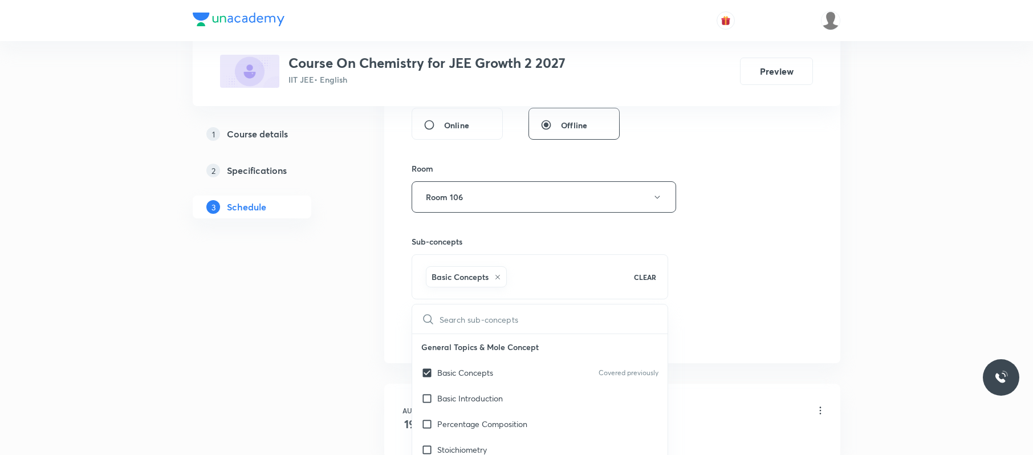
click at [742, 277] on div "Session 5 Live class Session title 19/99 Chemical Bonding 05 ​ Schedule for Sep…" at bounding box center [611, 71] width 401 height 548
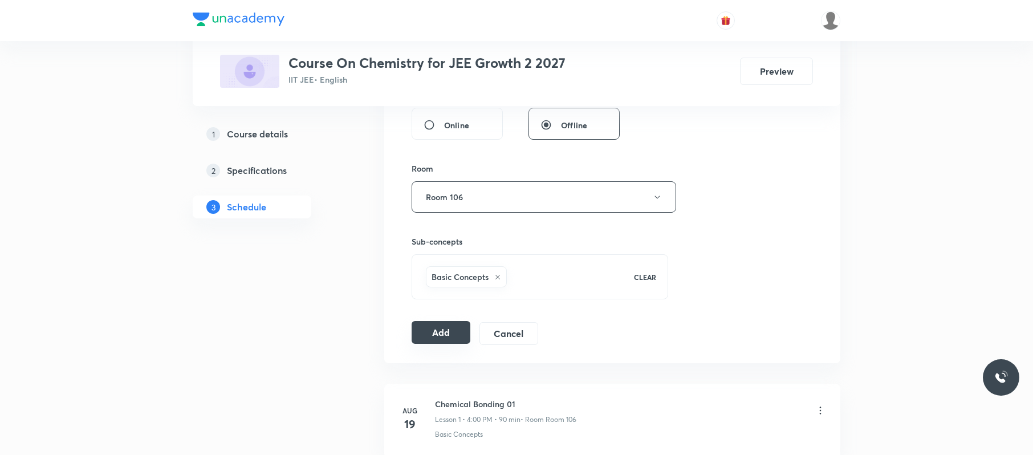
click at [438, 329] on button "Add" at bounding box center [440, 332] width 59 height 23
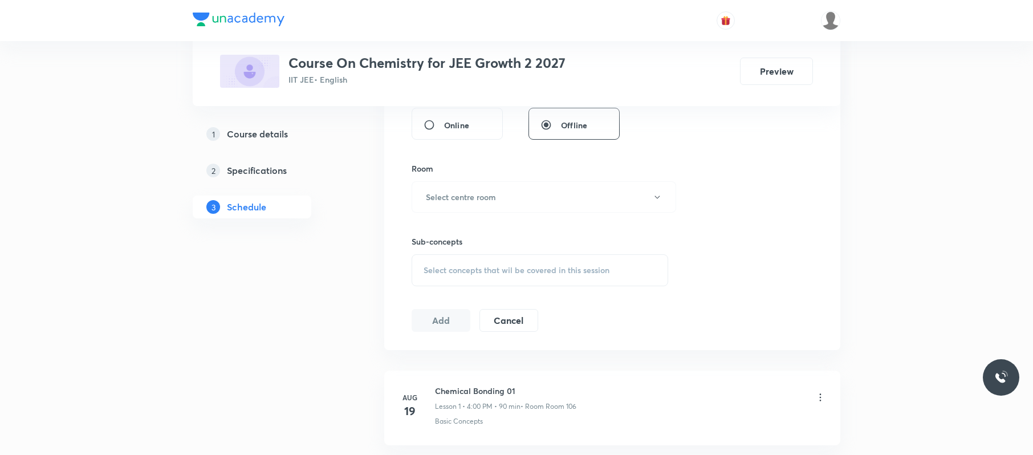
scroll to position [289, 0]
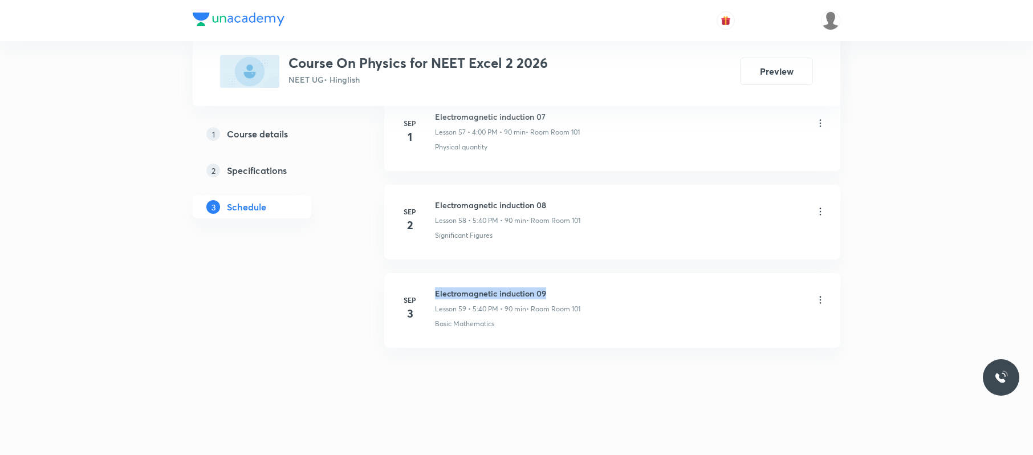
drag, startPoint x: 564, startPoint y: 270, endPoint x: 435, endPoint y: 283, distance: 129.4
copy h6 "Electromagnetic induction 09"
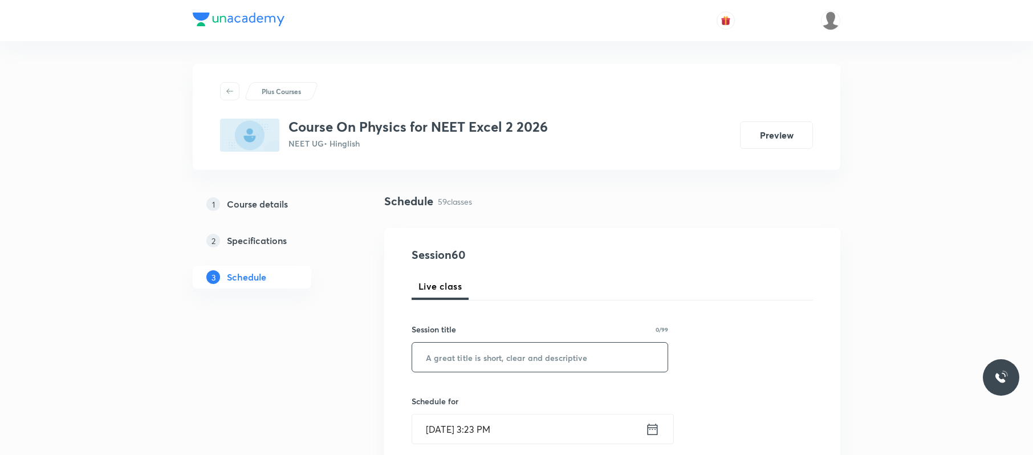
click at [594, 356] on input "text" at bounding box center [539, 356] width 255 height 29
paste input "Electromagnetic induction 09"
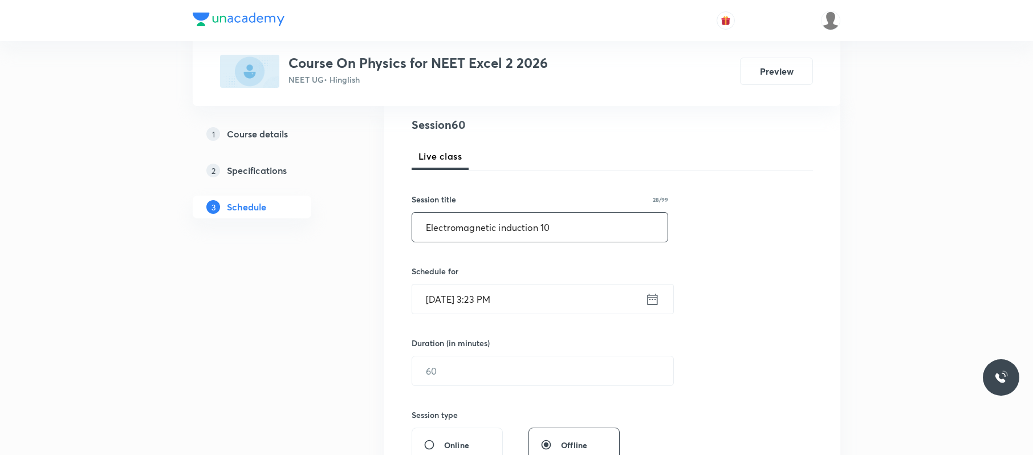
scroll to position [130, 0]
type input "Electromagnetic induction 10"
click at [559, 295] on input "[DATE] 3:23 PM" at bounding box center [528, 298] width 233 height 29
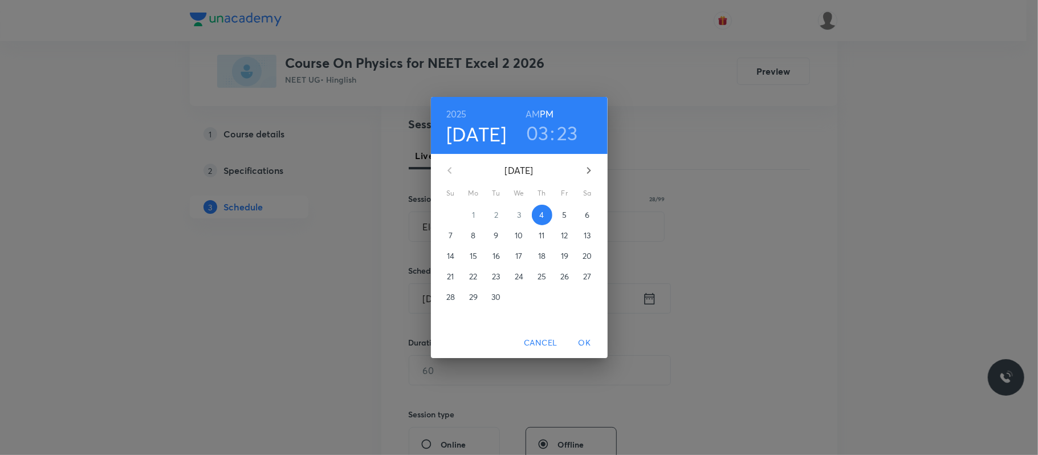
click at [545, 128] on h3 "03" at bounding box center [537, 133] width 23 height 24
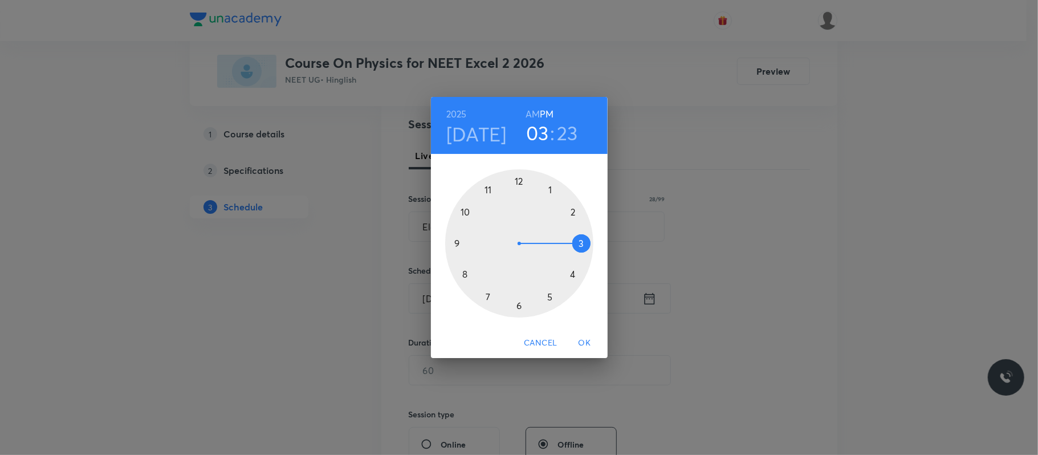
click at [573, 274] on div at bounding box center [519, 243] width 148 height 148
click at [520, 179] on div at bounding box center [519, 243] width 148 height 148
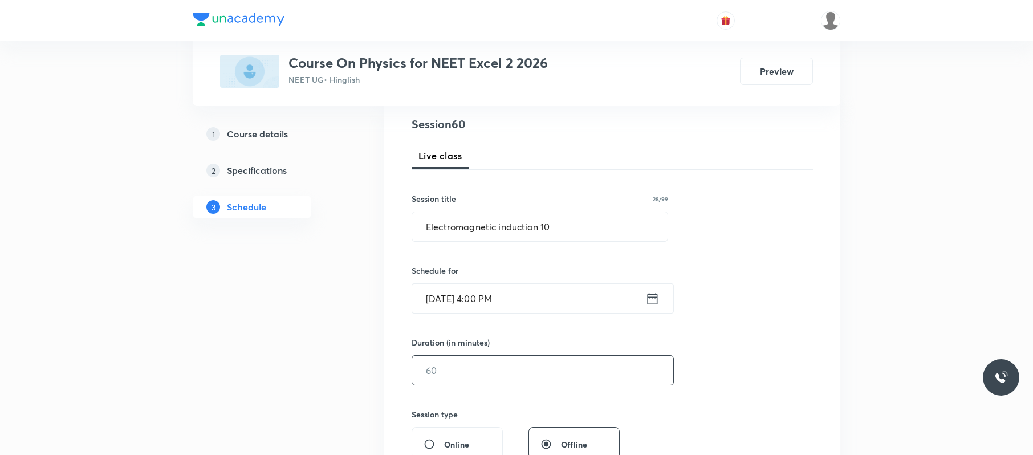
click at [464, 374] on input "text" at bounding box center [542, 370] width 261 height 29
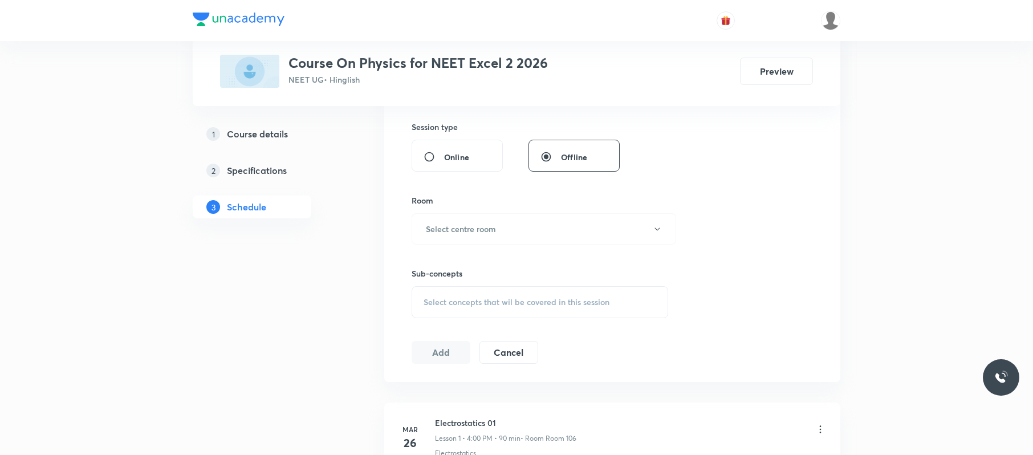
scroll to position [438, 0]
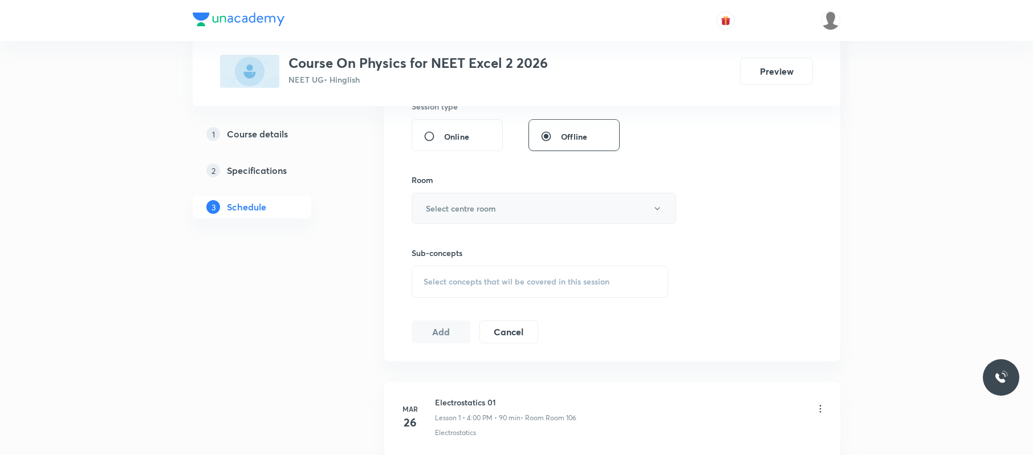
type input "90"
click at [516, 215] on button "Select centre room" at bounding box center [543, 208] width 264 height 31
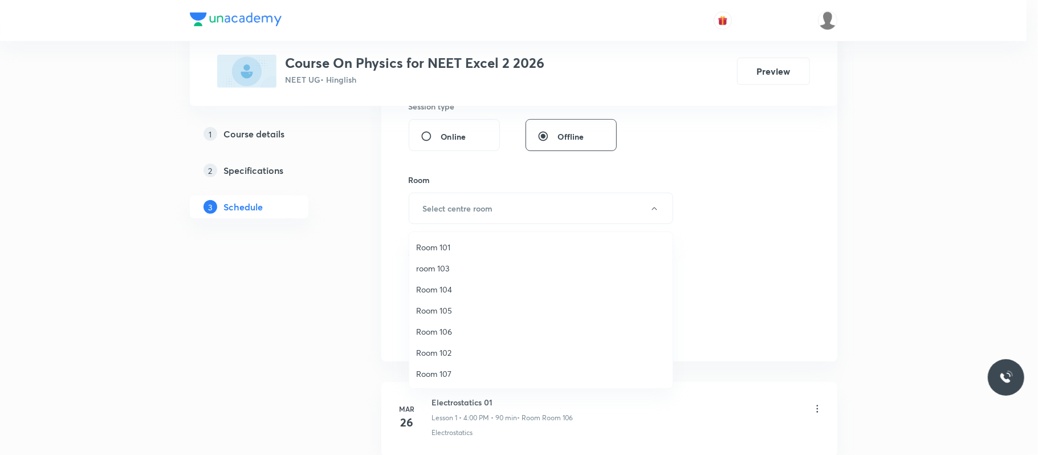
click at [459, 244] on span "Room 101" at bounding box center [541, 247] width 250 height 12
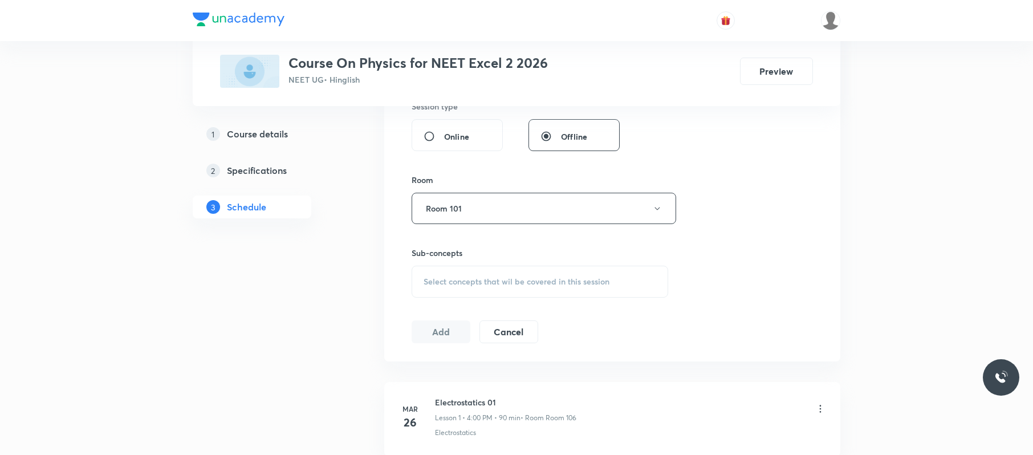
click at [475, 278] on span "Select concepts that wil be covered in this session" at bounding box center [516, 281] width 186 height 9
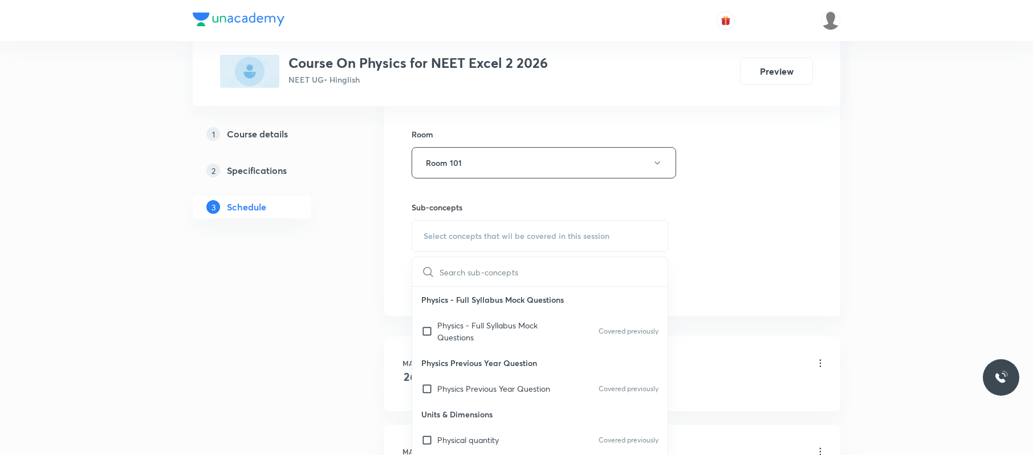
scroll to position [491, 0]
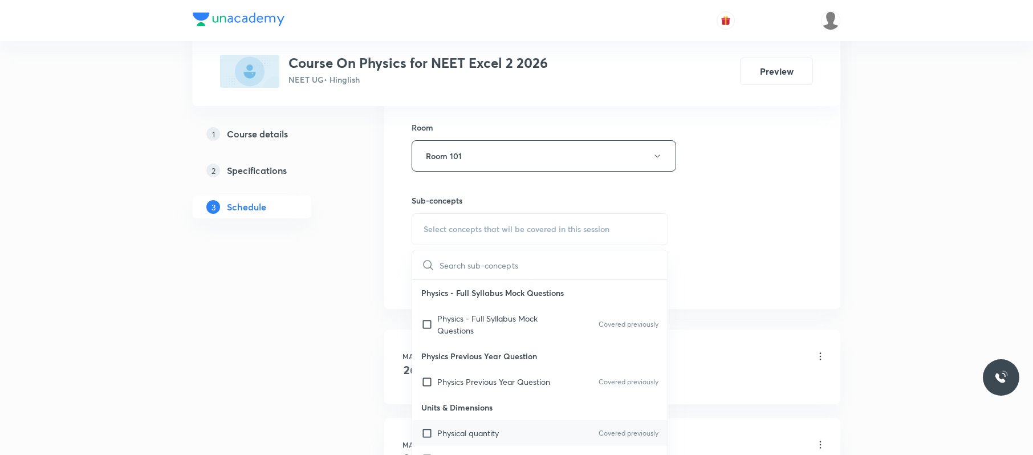
click at [501, 422] on div "Physical quantity Covered previously" at bounding box center [539, 433] width 255 height 26
checkbox input "true"
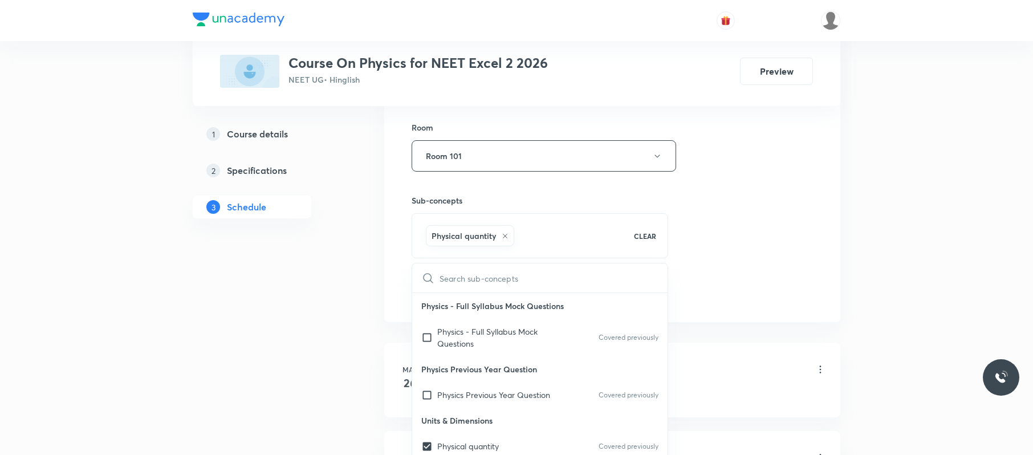
click at [749, 244] on div "Session 60 Live class Session title 28/99 Electromagnetic induction 10 ​ Schedu…" at bounding box center [611, 30] width 401 height 548
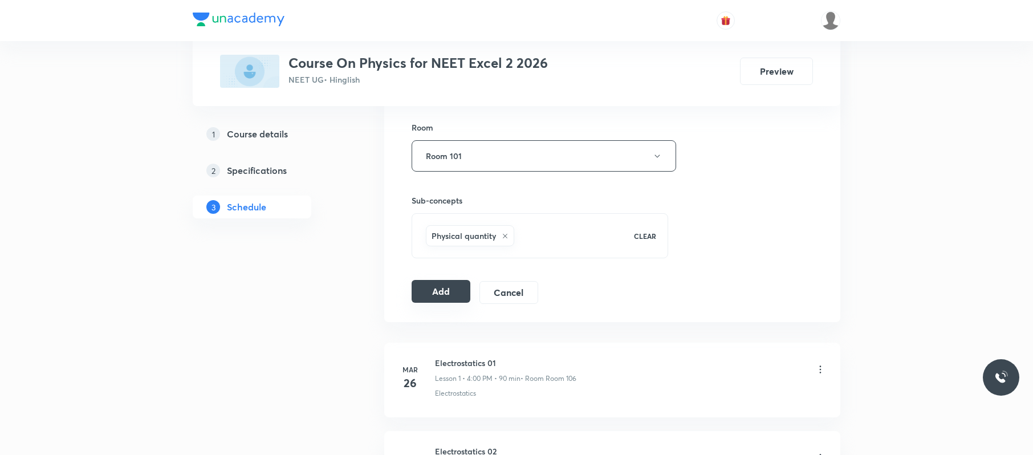
click at [446, 285] on button "Add" at bounding box center [440, 291] width 59 height 23
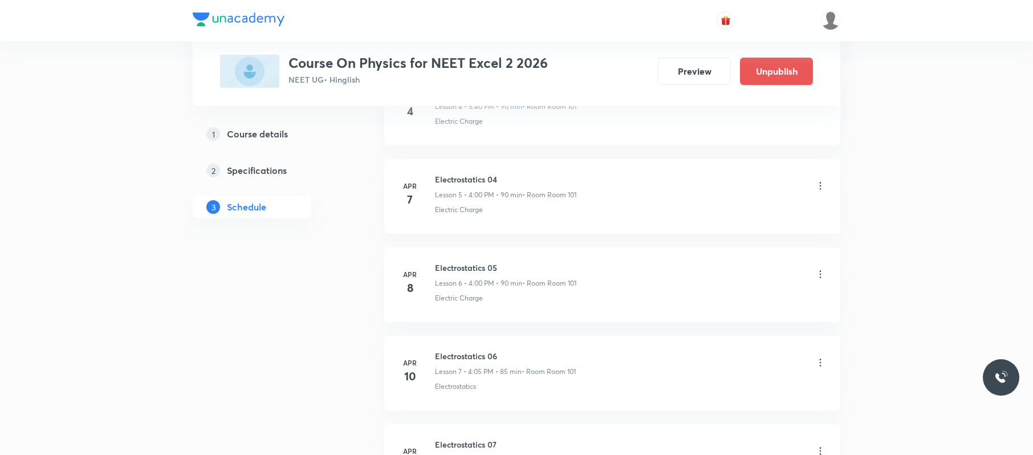
scroll to position [5257, 0]
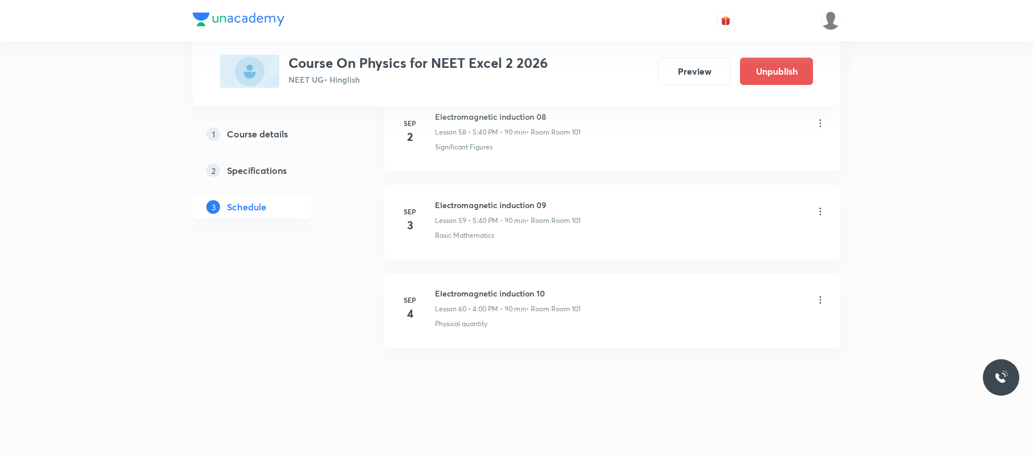
click at [821, 302] on icon at bounding box center [819, 299] width 11 height 11
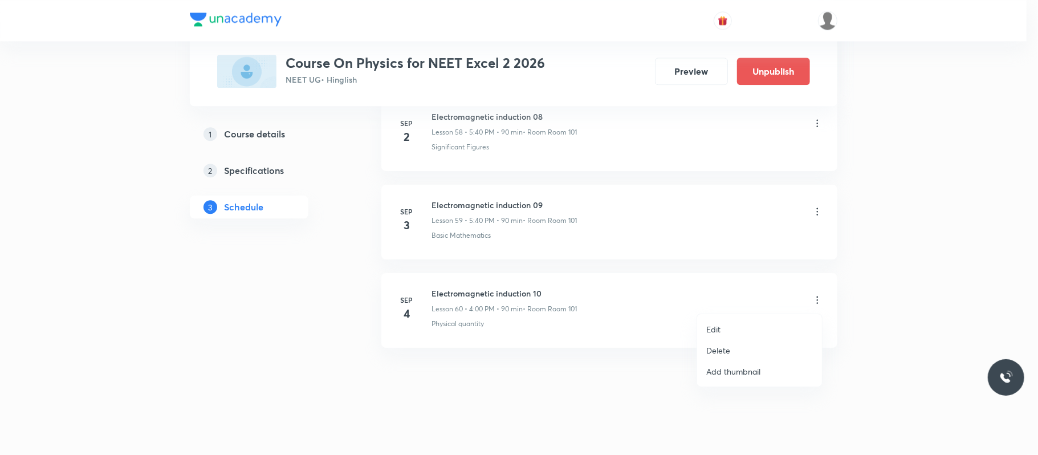
click at [761, 331] on li "Edit" at bounding box center [759, 329] width 125 height 21
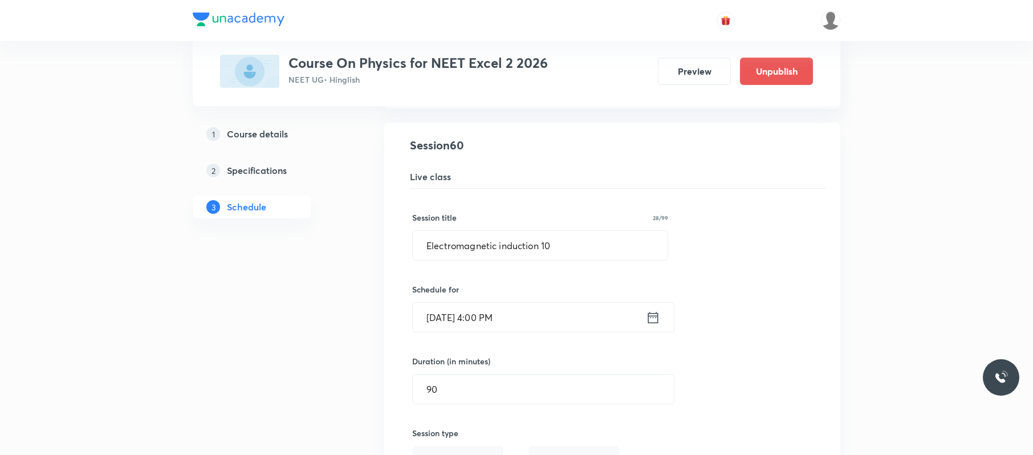
scroll to position [5322, 0]
click at [547, 331] on input "Sep 4, 2025, 4:00 PM" at bounding box center [529, 315] width 233 height 29
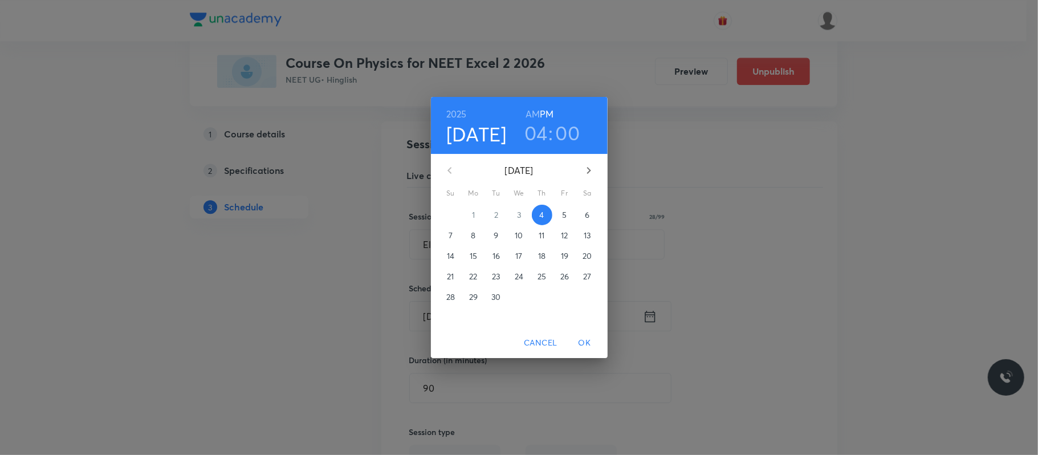
click at [536, 137] on h3 "04" at bounding box center [535, 133] width 23 height 24
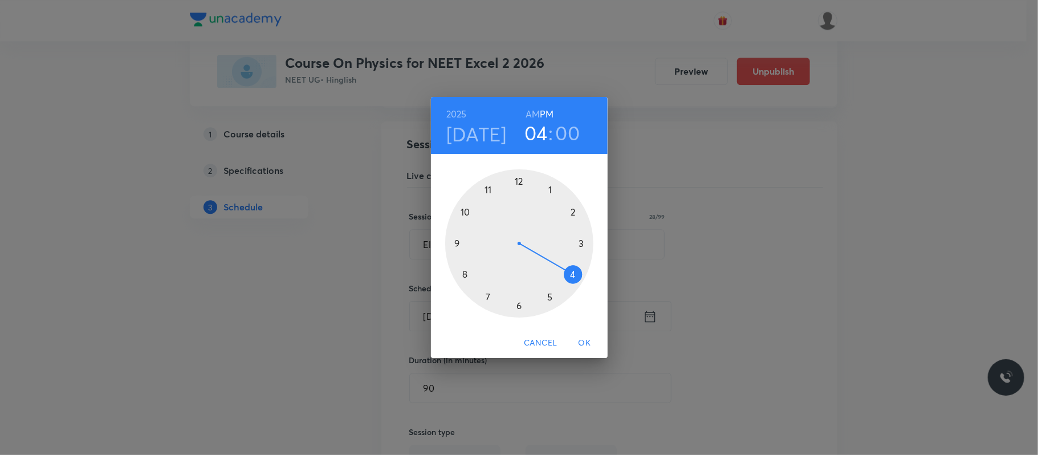
click at [552, 297] on div at bounding box center [519, 243] width 148 height 148
click at [463, 276] on div at bounding box center [519, 243] width 148 height 148
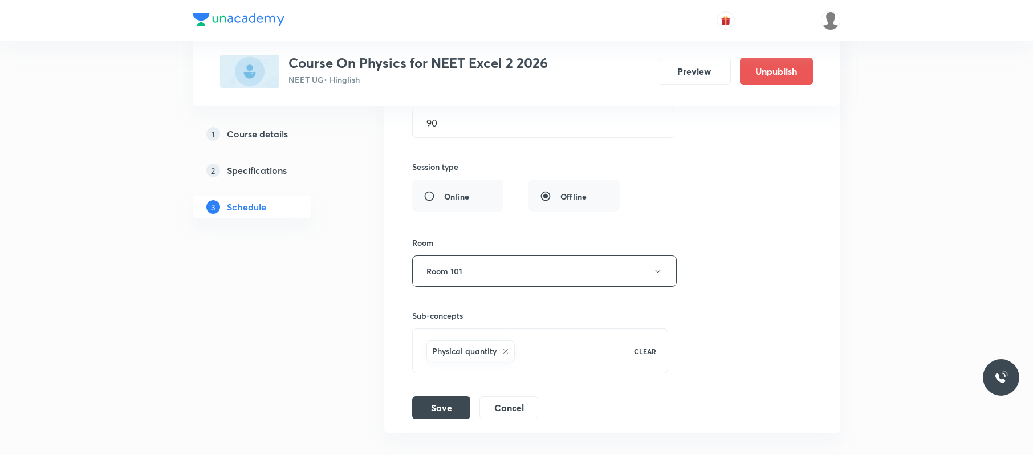
scroll to position [5591, 0]
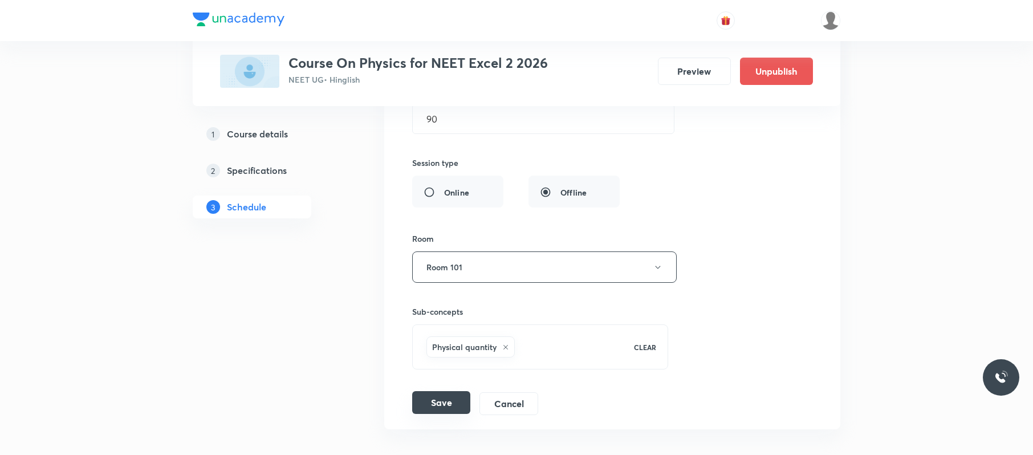
click at [440, 414] on button "Save" at bounding box center [441, 402] width 58 height 23
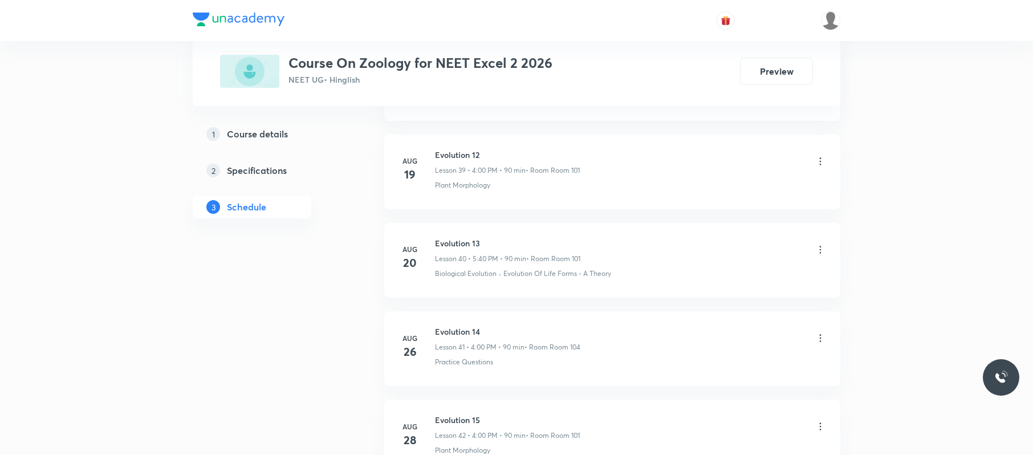
scroll to position [4276, 0]
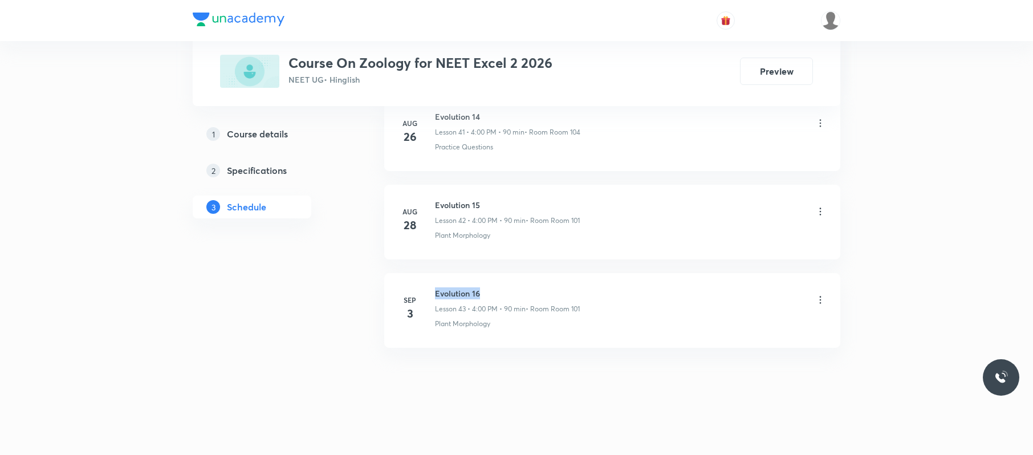
drag, startPoint x: 507, startPoint y: 279, endPoint x: 434, endPoint y: 274, distance: 73.6
click at [434, 274] on li "[DATE] Evolution 16 Lesson 43 • 4:00 PM • 90 min • Room Room 101 Plant Morpholo…" at bounding box center [612, 310] width 456 height 75
copy h6 "Evolution 16"
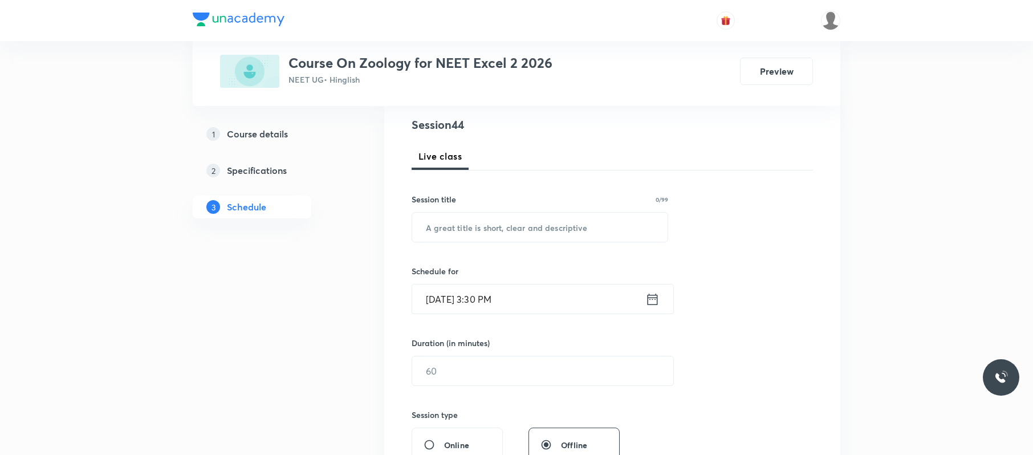
scroll to position [0, 0]
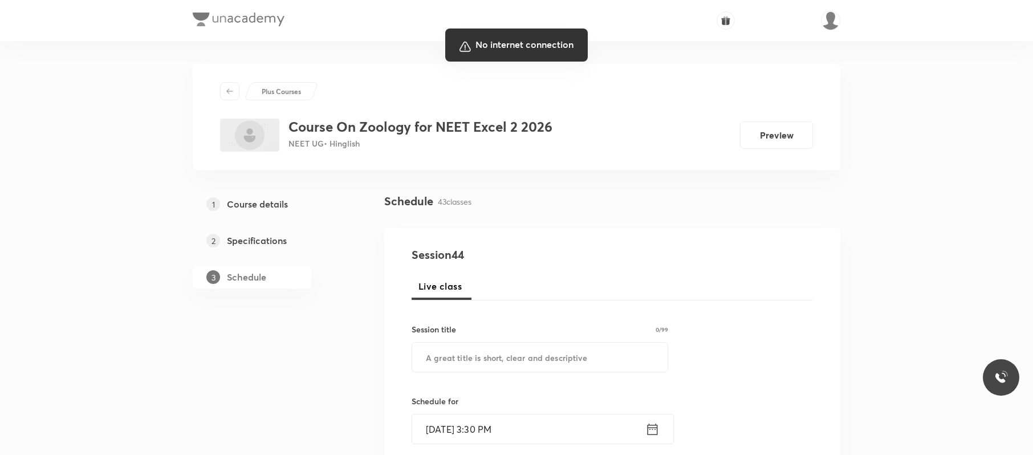
click at [532, 349] on div at bounding box center [516, 227] width 1033 height 455
click at [521, 356] on div at bounding box center [516, 227] width 1033 height 455
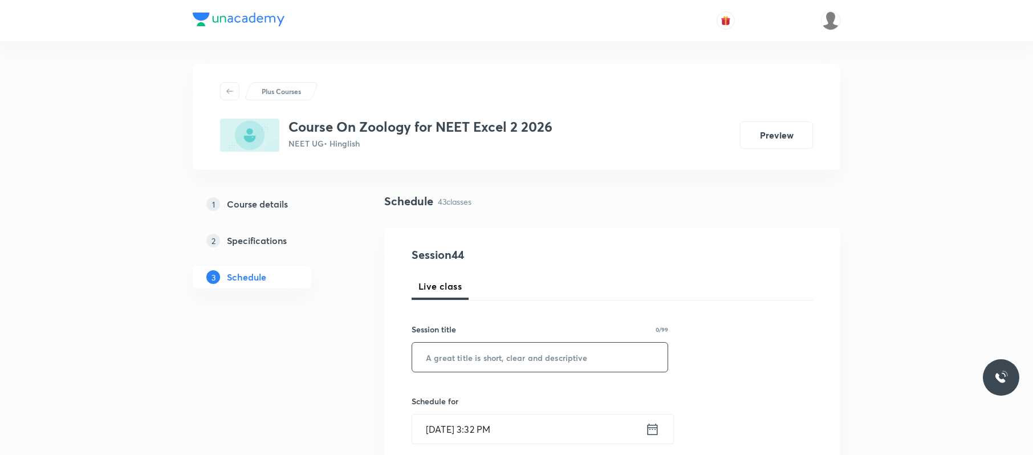
click at [586, 352] on input "text" at bounding box center [539, 356] width 255 height 29
paste input "Evolution 16"
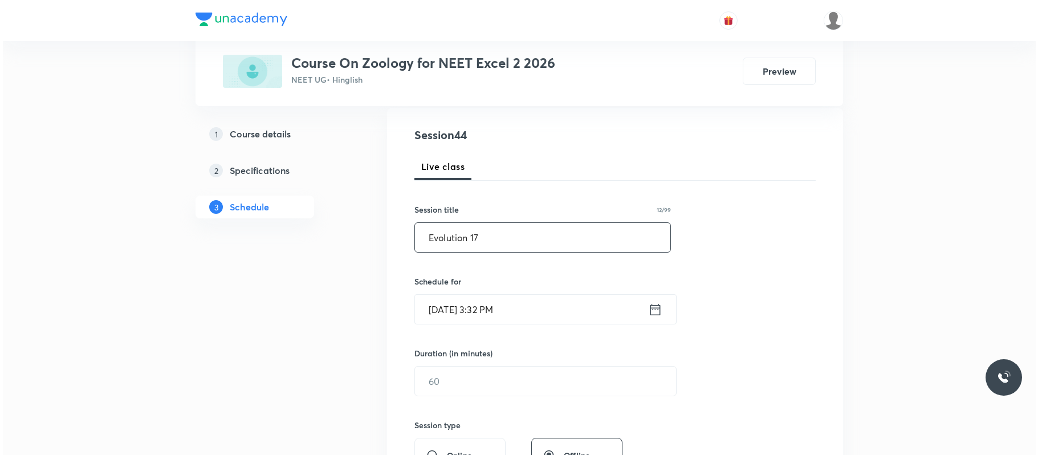
scroll to position [121, 0]
type input "Evolution 17"
click at [558, 295] on input "[DATE] 3:32 PM" at bounding box center [528, 307] width 233 height 29
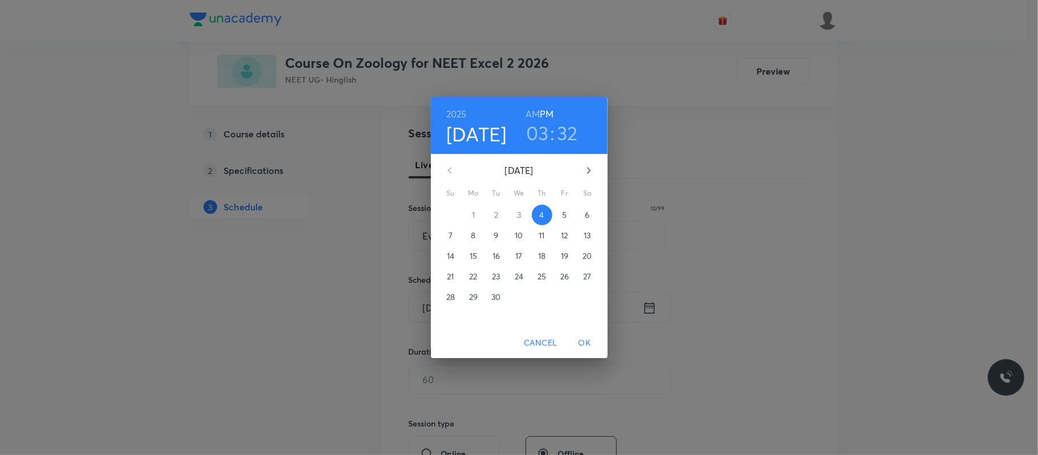
drag, startPoint x: 534, startPoint y: 127, endPoint x: 541, endPoint y: 126, distance: 6.9
click at [539, 127] on h3 "03" at bounding box center [537, 133] width 23 height 24
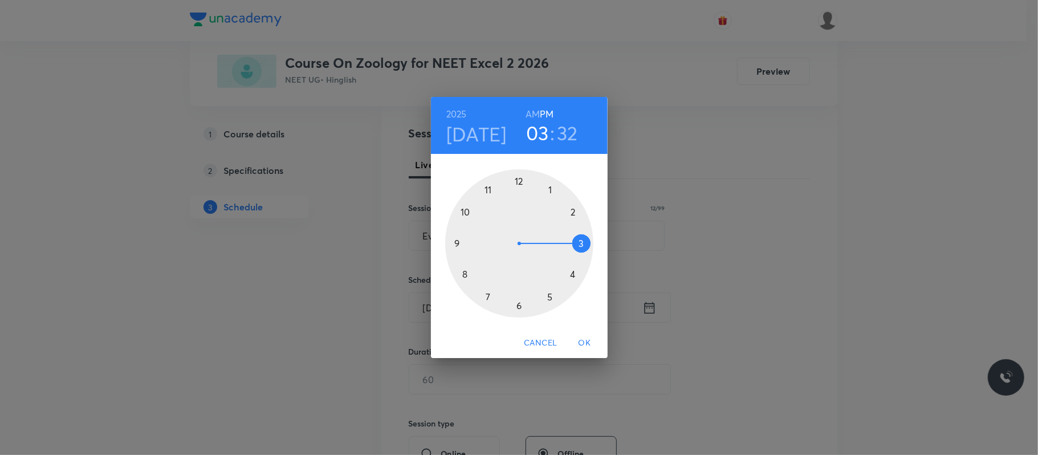
click at [572, 272] on div at bounding box center [519, 243] width 148 height 148
click at [519, 179] on div at bounding box center [519, 243] width 148 height 148
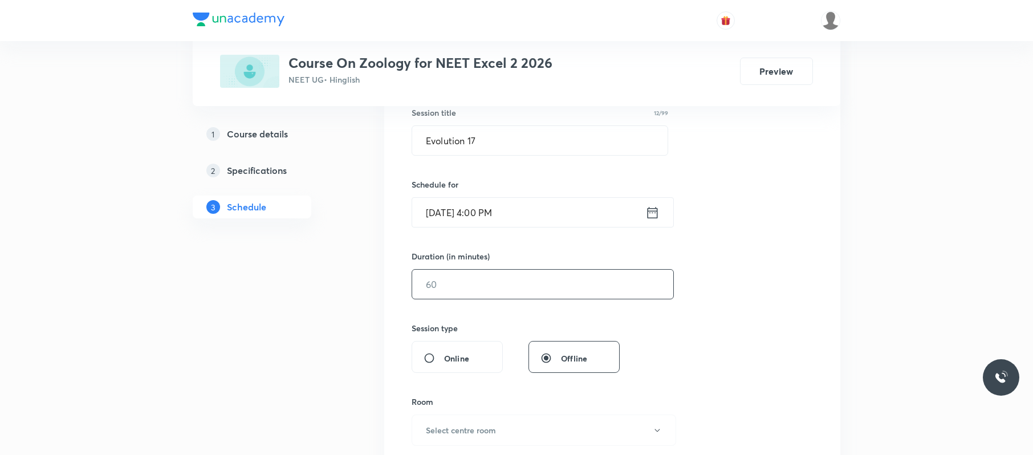
scroll to position [217, 0]
click at [499, 277] on input "text" at bounding box center [542, 283] width 261 height 29
type input "90"
click at [470, 425] on button "Select centre room" at bounding box center [543, 429] width 264 height 31
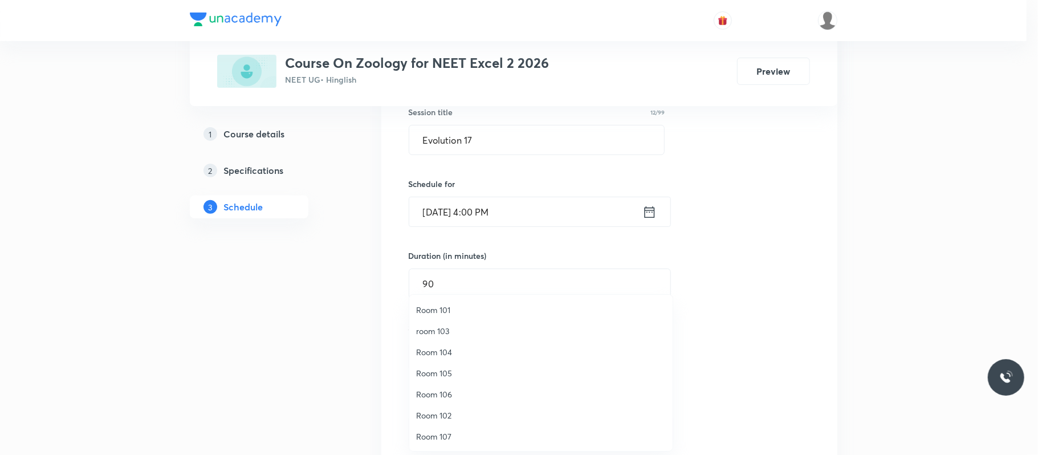
click at [425, 307] on span "Room 101" at bounding box center [541, 310] width 250 height 12
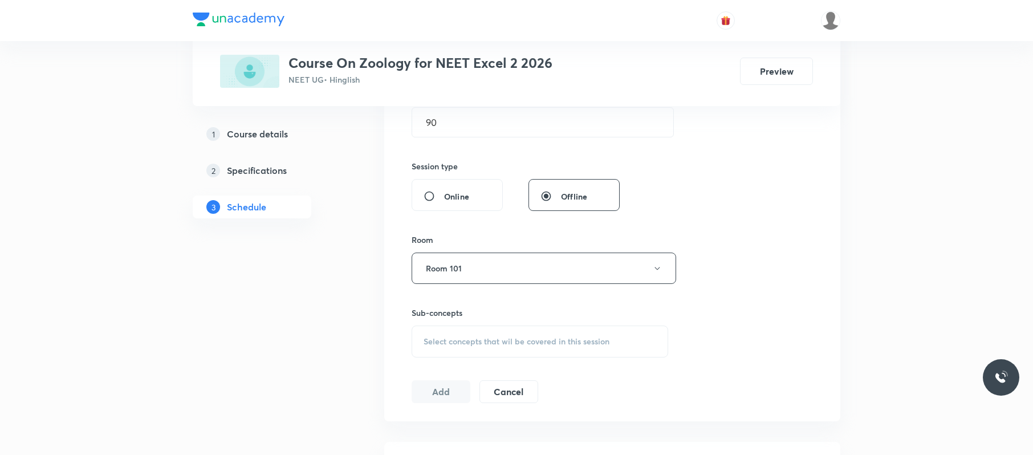
scroll to position [381, 0]
click at [528, 338] on span "Select concepts that wil be covered in this session" at bounding box center [516, 338] width 186 height 9
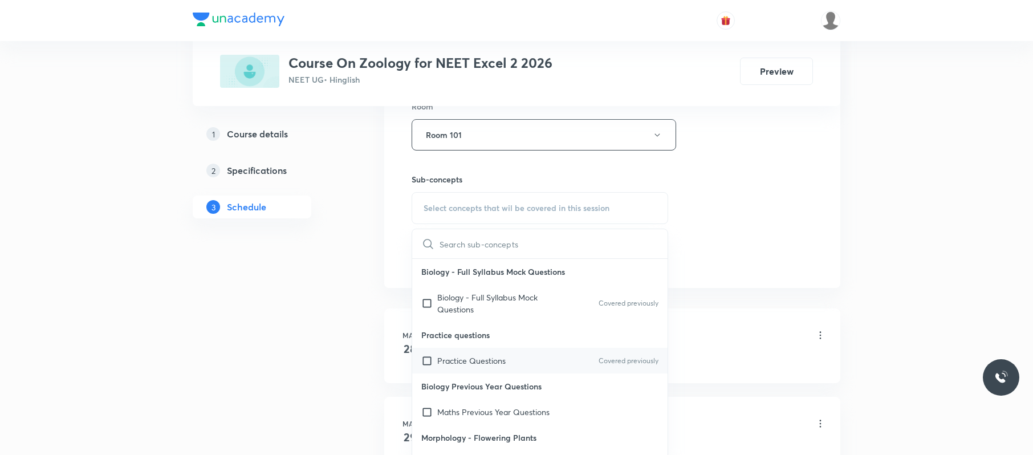
scroll to position [513, 0]
drag, startPoint x: 497, startPoint y: 424, endPoint x: 641, endPoint y: 342, distance: 165.9
click at [497, 423] on div "Maths Previous Year Questions" at bounding box center [539, 411] width 255 height 26
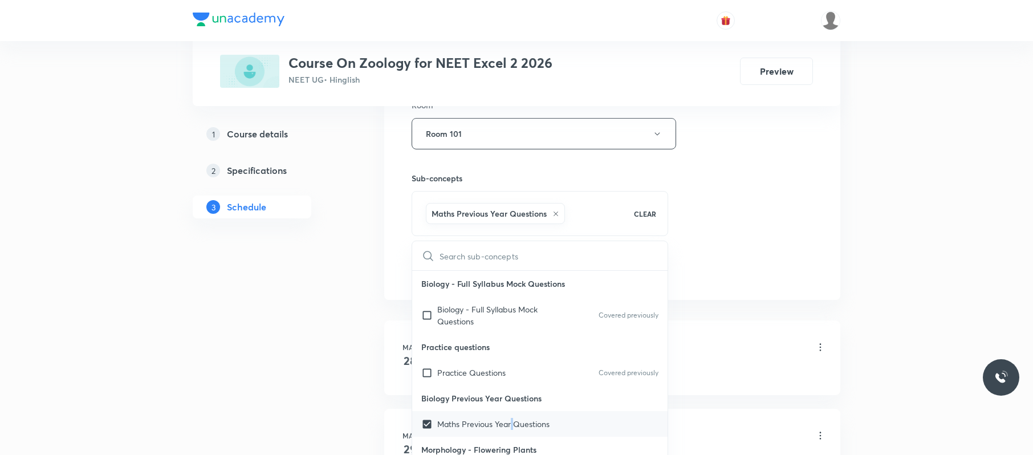
click at [513, 418] on div "Maths Previous Year Questions" at bounding box center [539, 424] width 255 height 26
checkbox input "false"
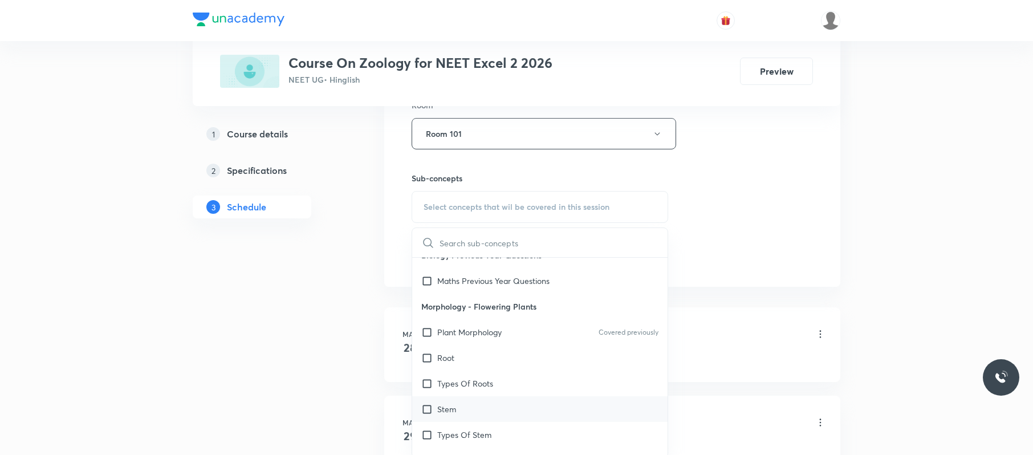
click at [518, 410] on div "Stem" at bounding box center [539, 409] width 255 height 26
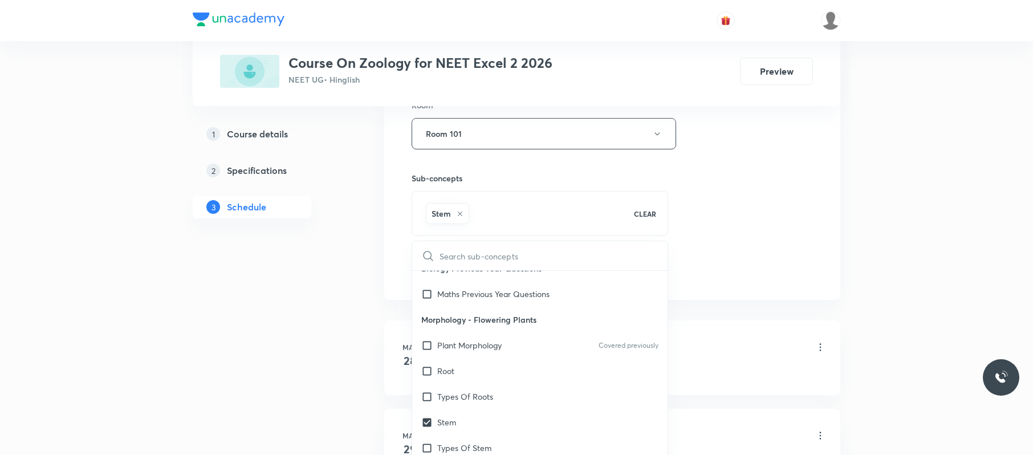
checkbox input "true"
click at [782, 185] on div "Session 44 Live class Session title 12/99 Evolution 17 ​ Schedule for Sep 4, 20…" at bounding box center [611, 7] width 401 height 548
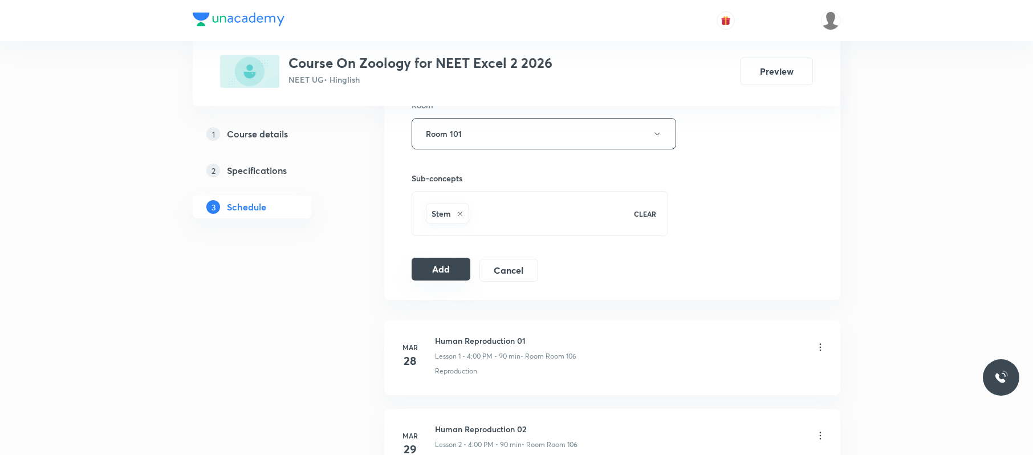
click at [441, 263] on button "Add" at bounding box center [440, 269] width 59 height 23
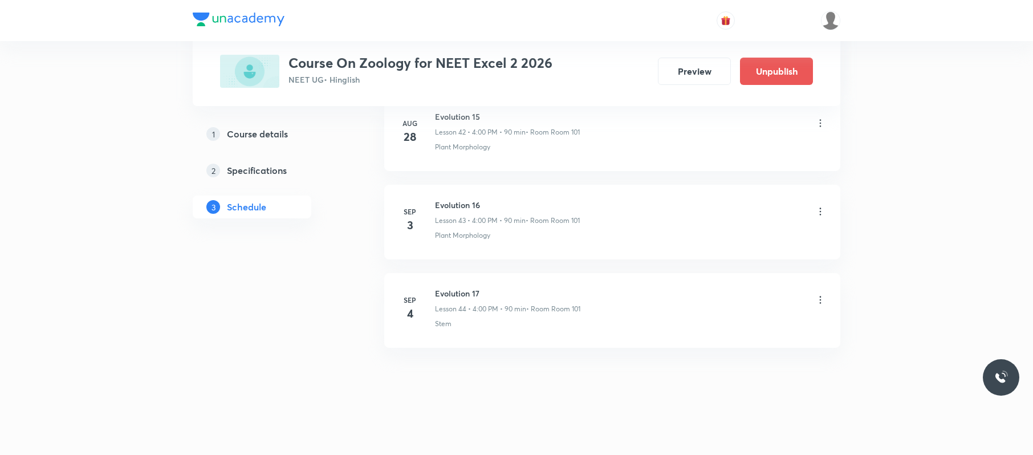
scroll to position [3722, 0]
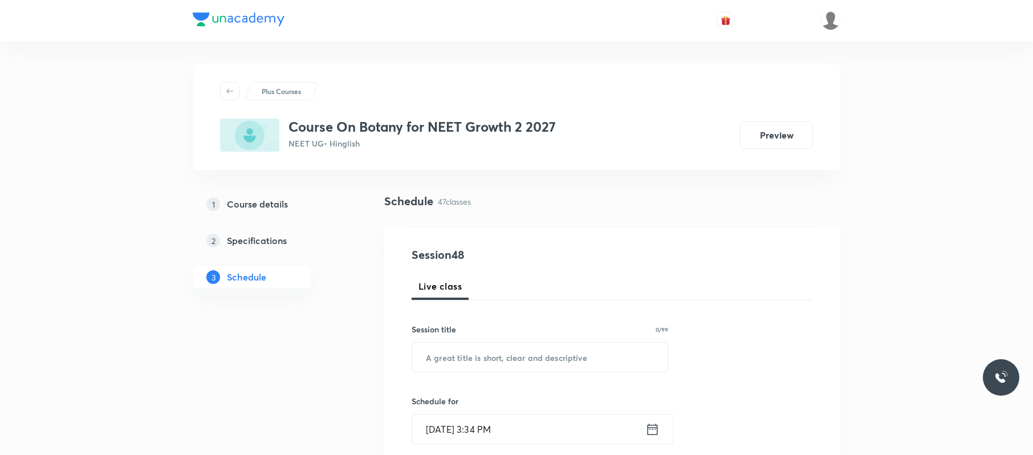
scroll to position [4629, 0]
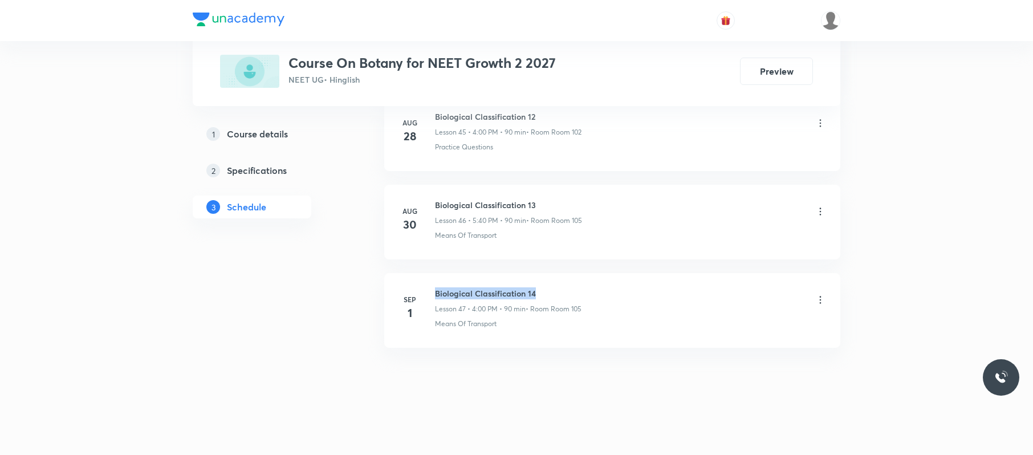
drag, startPoint x: 581, startPoint y: 270, endPoint x: 433, endPoint y: 266, distance: 148.2
copy h6 "Biological Classification 14"
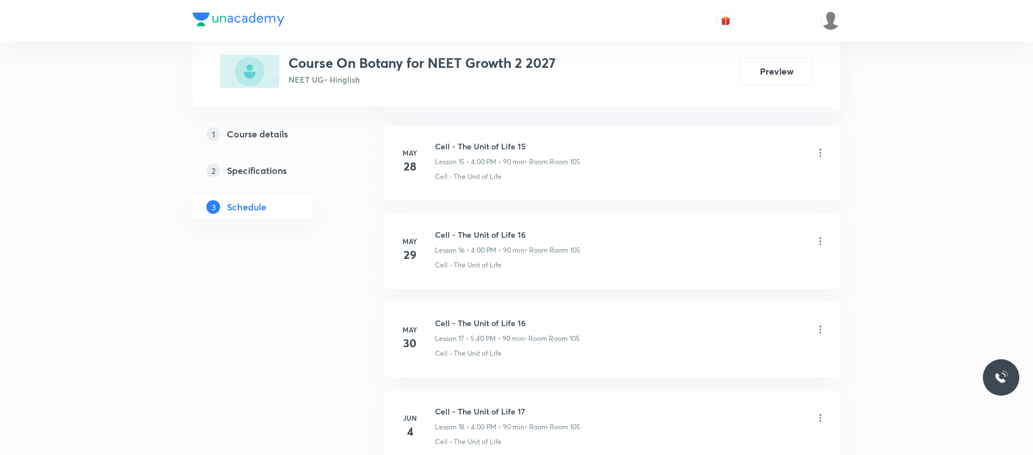
scroll to position [0, 0]
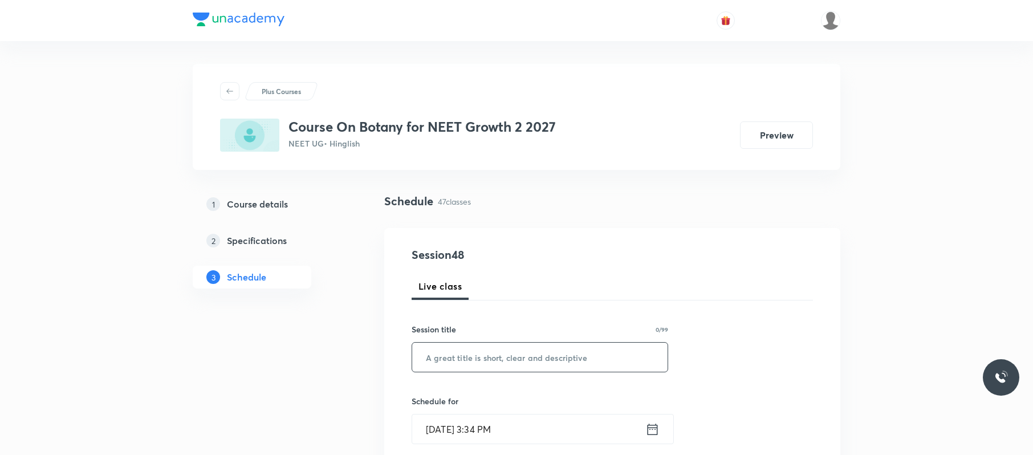
click at [541, 356] on input "text" at bounding box center [539, 356] width 255 height 29
paste input "Biological Classification 14"
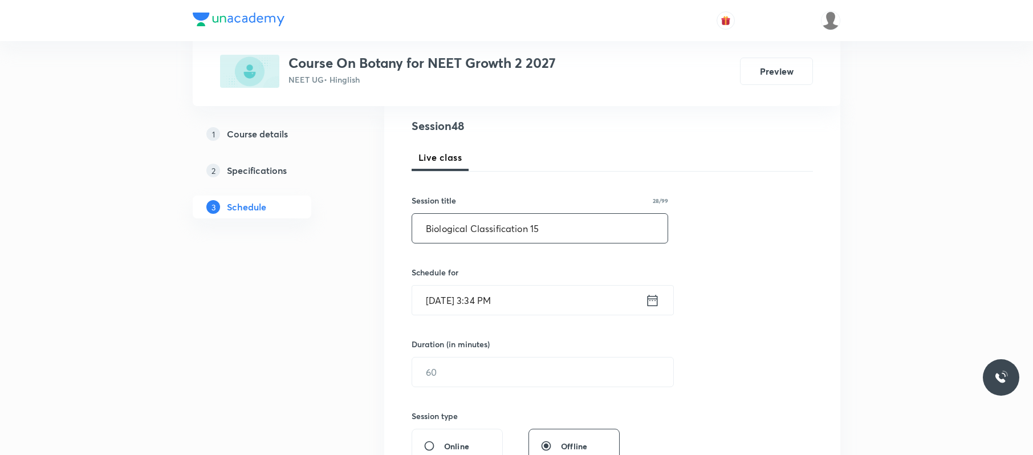
scroll to position [130, 0]
type input "Biological Classification 15"
click at [534, 296] on input "[DATE] 3:34 PM" at bounding box center [528, 298] width 233 height 29
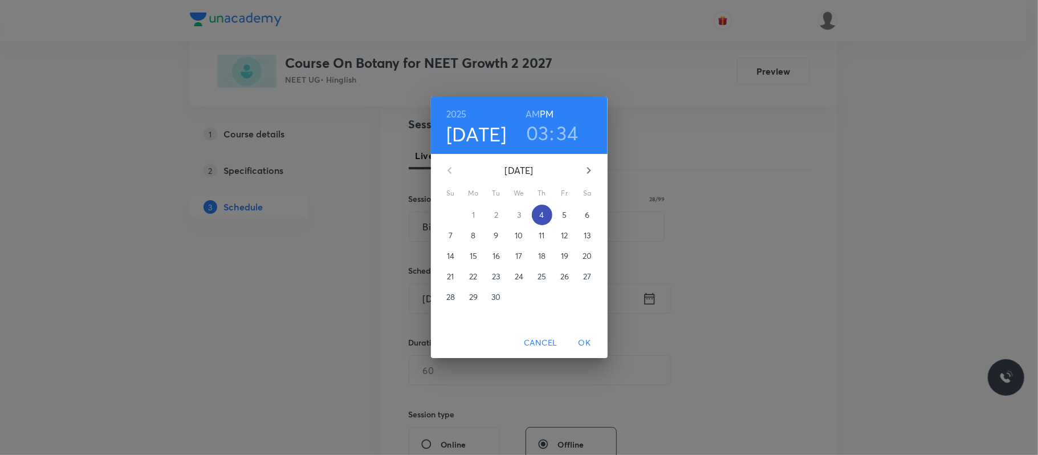
click at [538, 210] on span "4" at bounding box center [542, 214] width 21 height 11
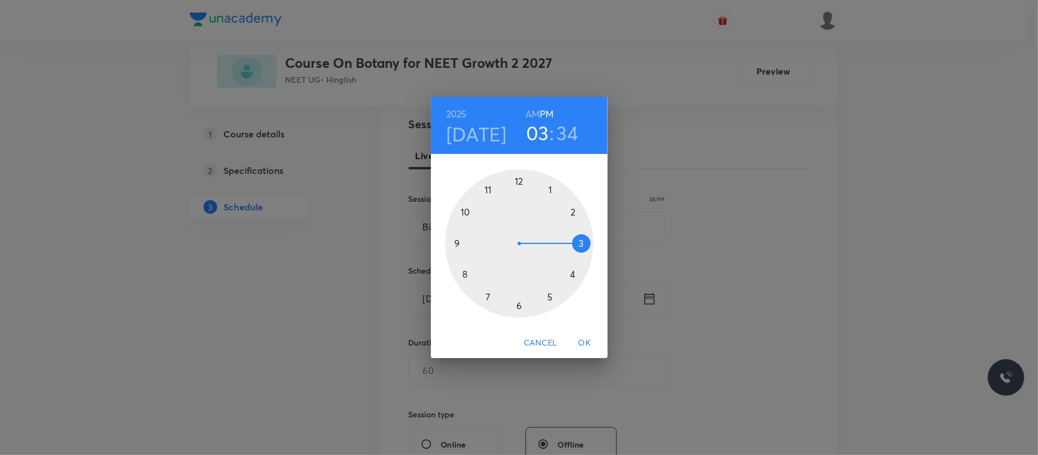
click at [574, 274] on div at bounding box center [519, 243] width 148 height 148
click at [518, 183] on div at bounding box center [519, 243] width 148 height 148
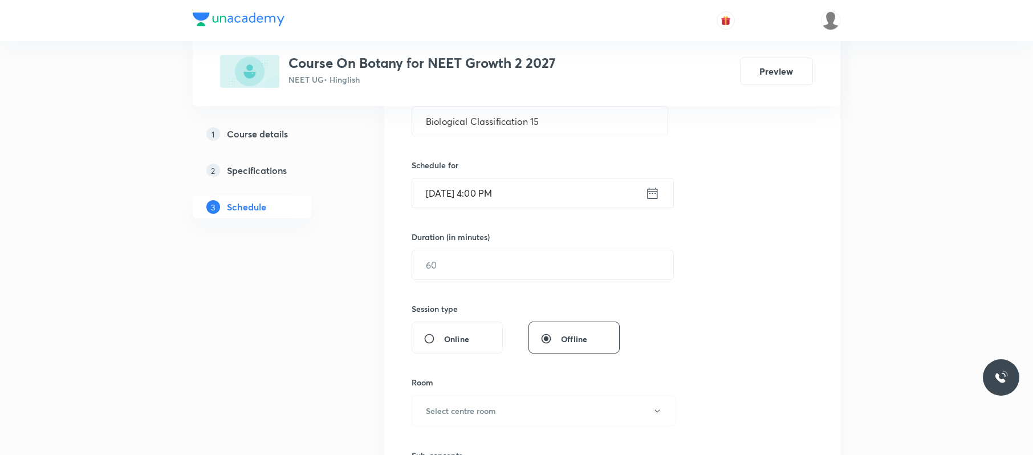
scroll to position [237, 0]
click at [514, 279] on div "​" at bounding box center [542, 263] width 262 height 30
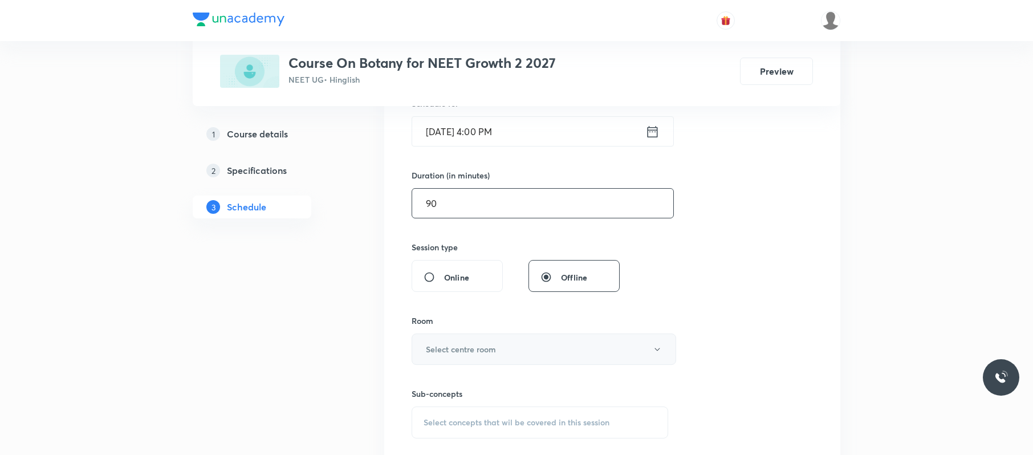
scroll to position [299, 0]
type input "90"
click at [495, 333] on button "Select centre room" at bounding box center [543, 347] width 264 height 31
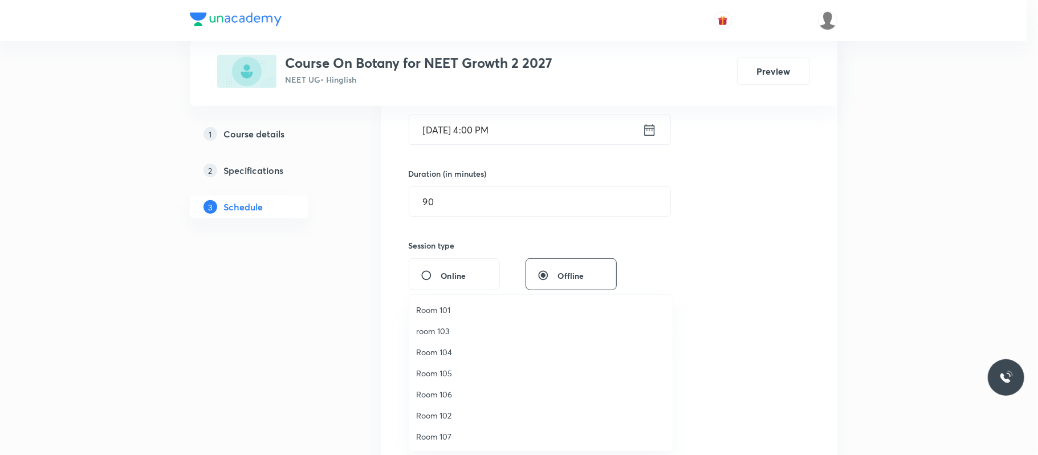
click at [466, 364] on li "Room 105" at bounding box center [540, 372] width 263 height 21
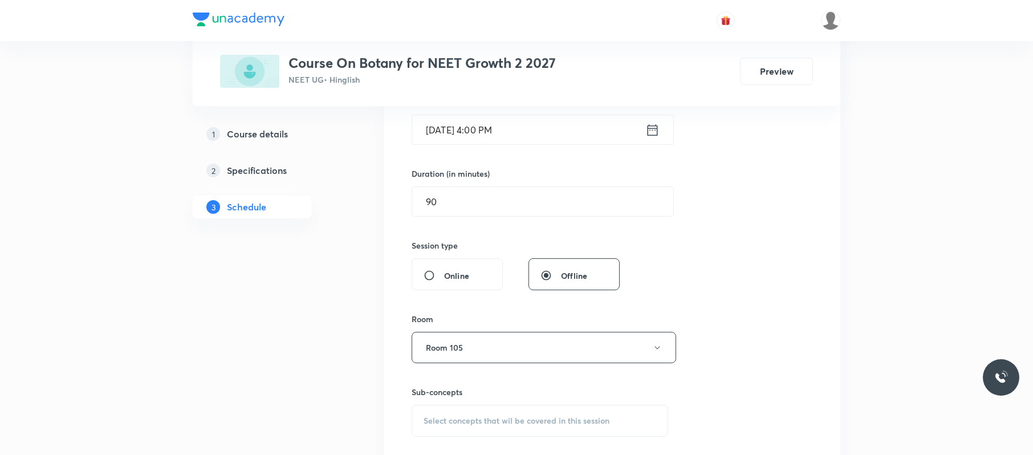
click at [482, 423] on span "Select concepts that wil be covered in this session" at bounding box center [516, 420] width 186 height 9
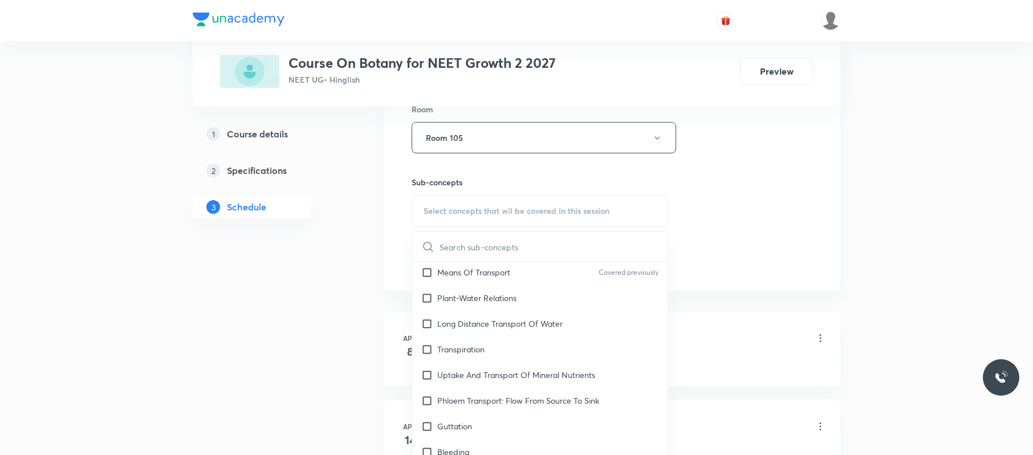
scroll to position [194, 0]
click at [534, 356] on div "Transpiration" at bounding box center [539, 349] width 255 height 26
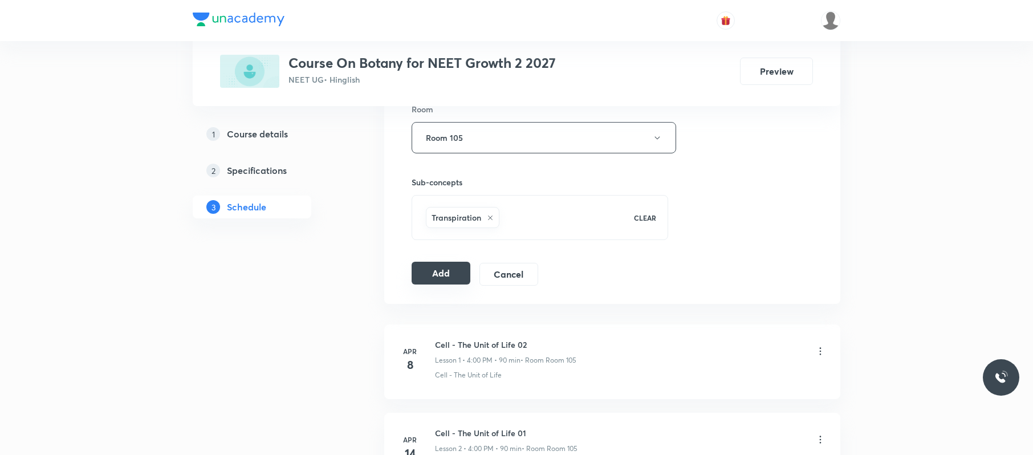
click at [440, 270] on button "Add" at bounding box center [440, 273] width 59 height 23
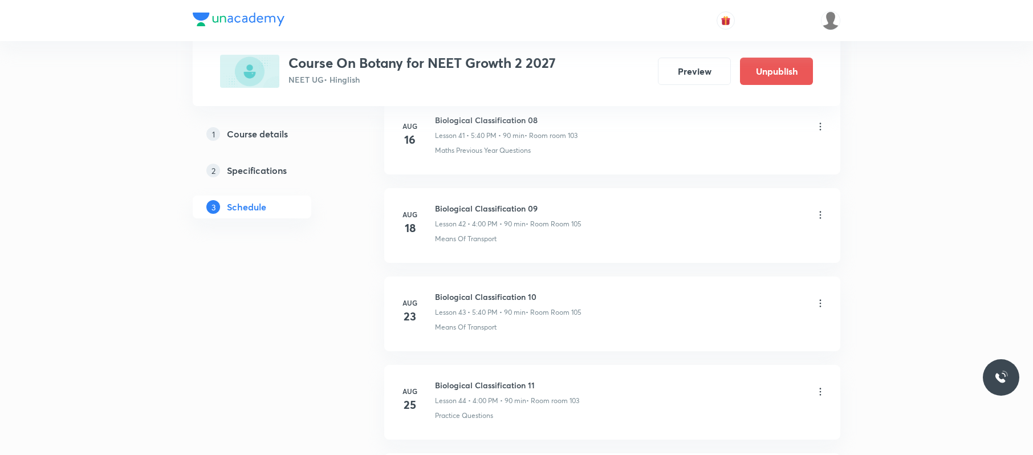
scroll to position [4193, 0]
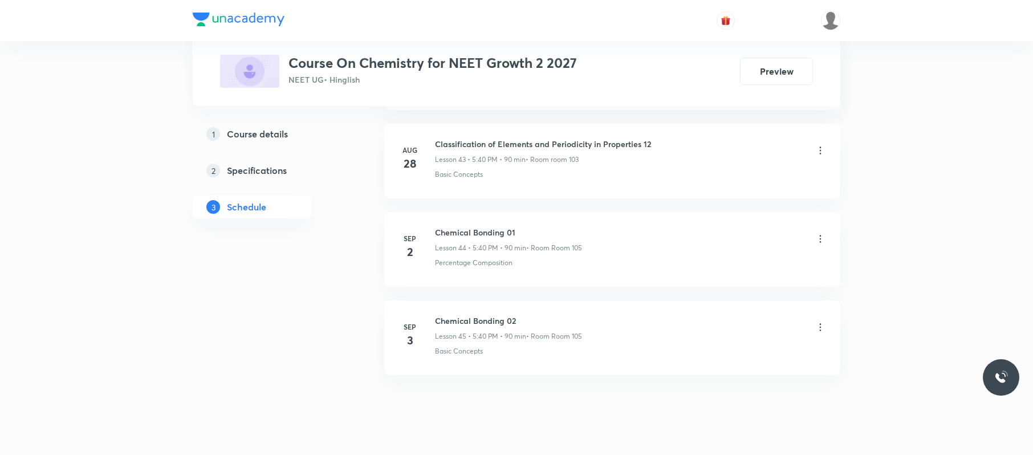
scroll to position [4452, 0]
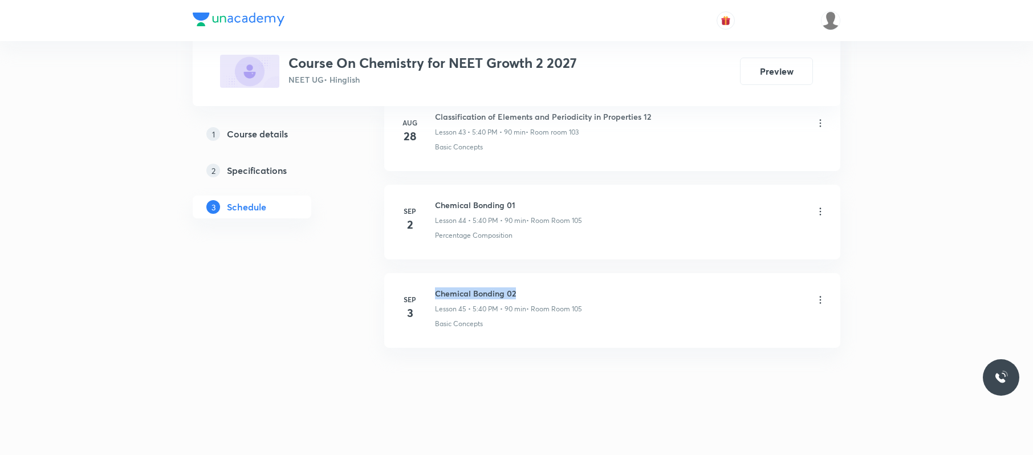
drag, startPoint x: 534, startPoint y: 279, endPoint x: 425, endPoint y: 276, distance: 109.5
click at [425, 276] on li "[DATE] Chemical Bonding 02 Lesson 45 • 5:40 PM • 90 min • Room Room 105 Basic C…" at bounding box center [612, 310] width 456 height 75
copy h6 "Chemical Bonding 02"
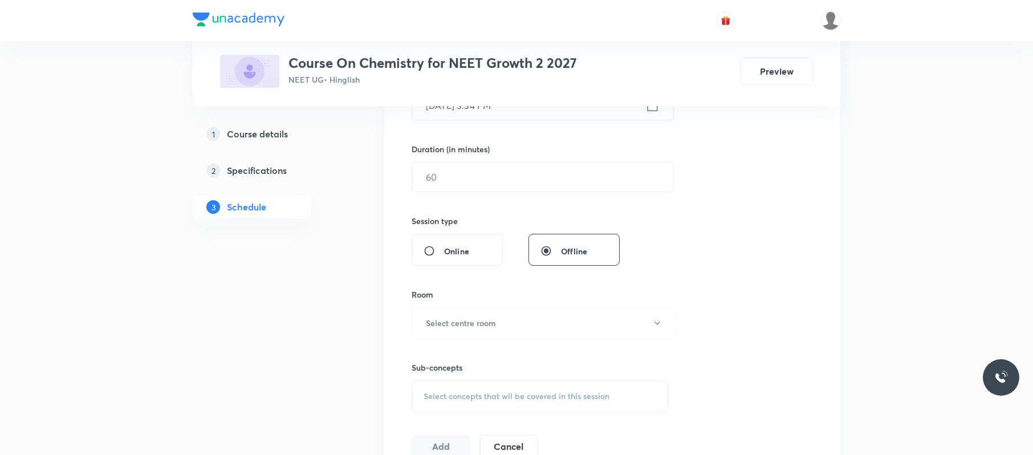
scroll to position [0, 0]
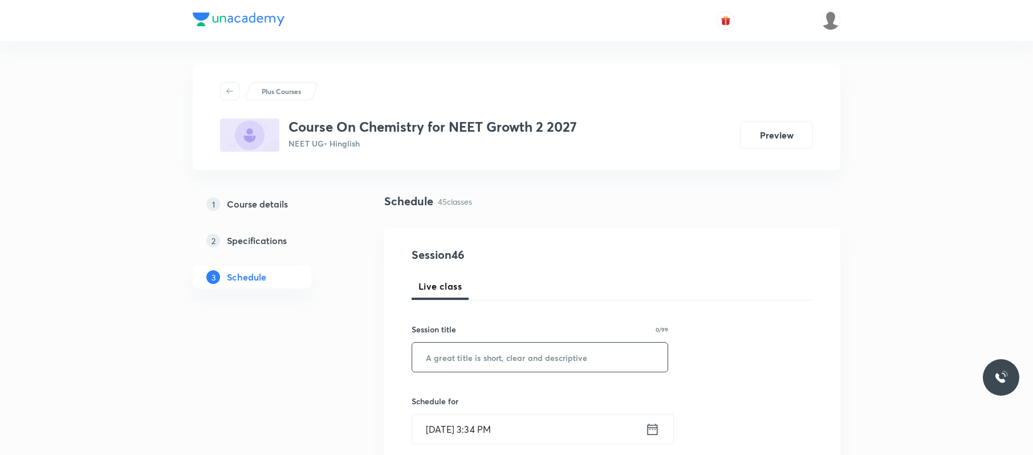
click at [561, 361] on input "text" at bounding box center [539, 356] width 255 height 29
paste input "Chemical Bonding 02"
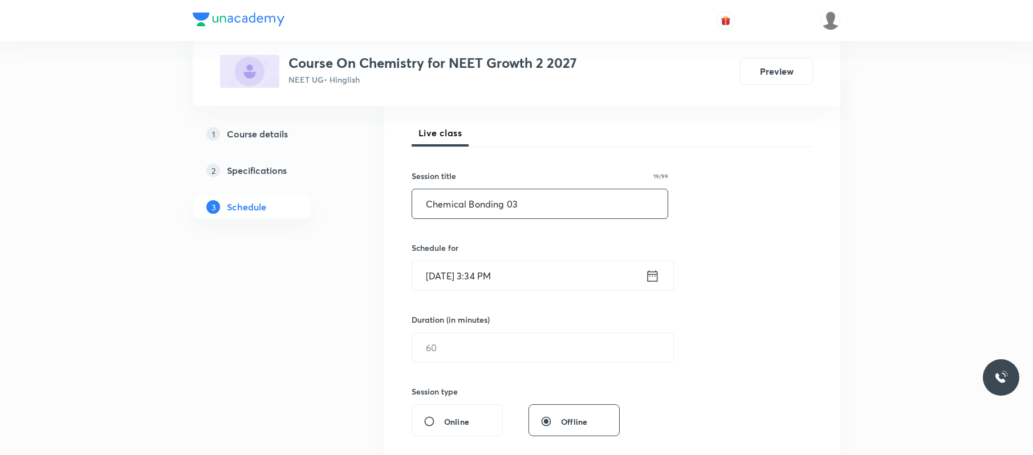
scroll to position [169, 0]
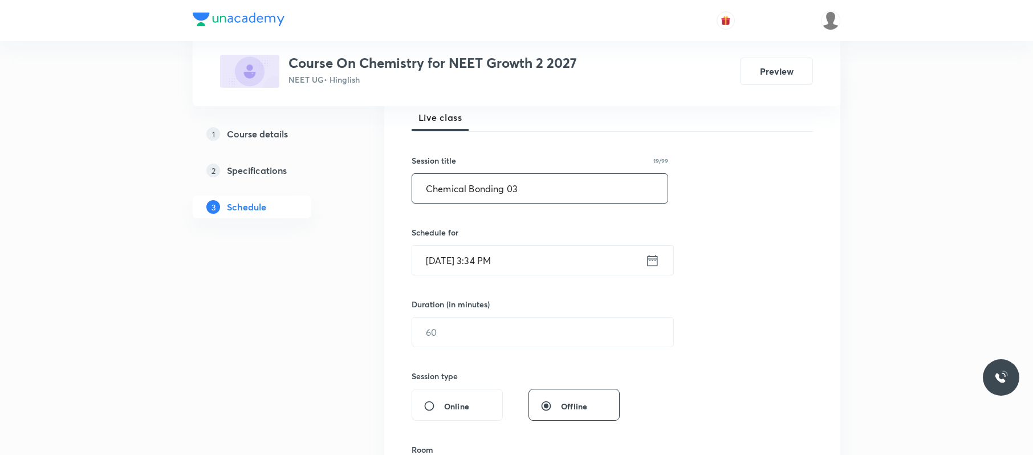
type input "Chemical Bonding 03"
click at [561, 262] on input "[DATE] 3:34 PM" at bounding box center [528, 260] width 233 height 29
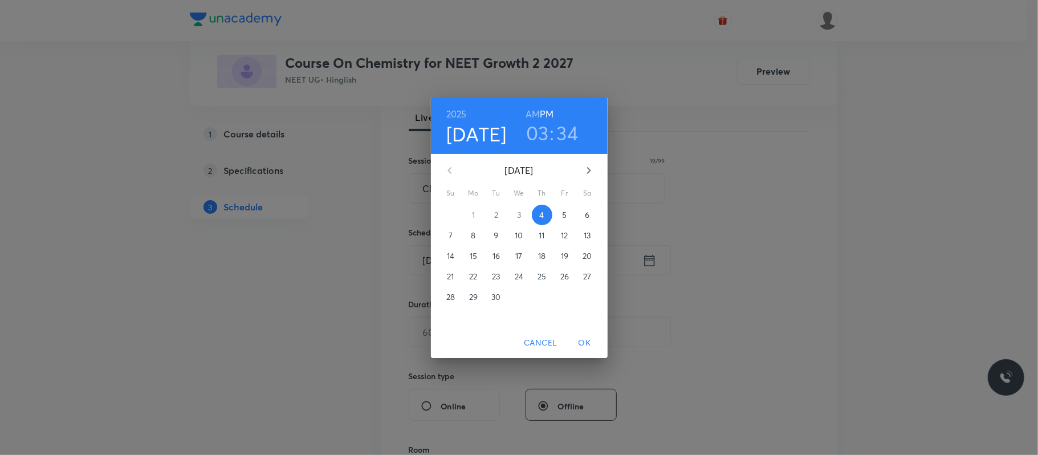
click at [533, 128] on h3 "03" at bounding box center [537, 133] width 23 height 24
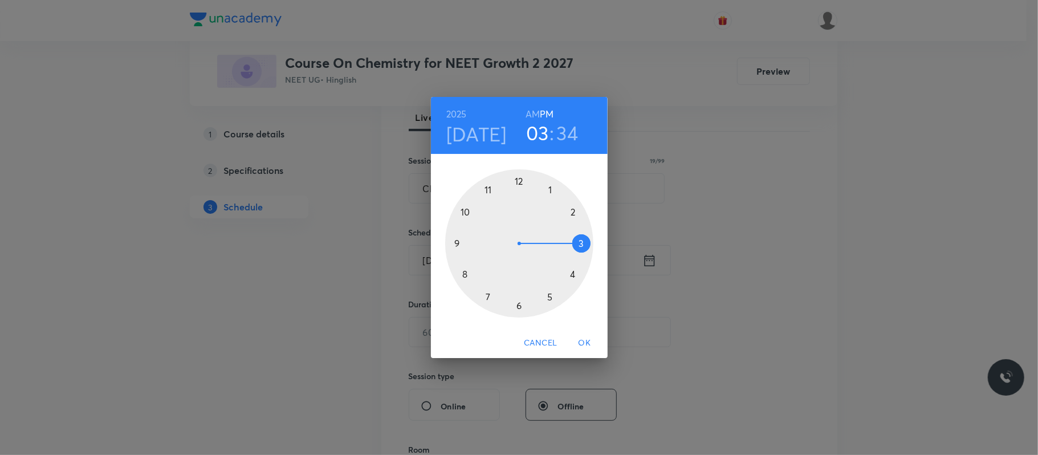
click at [573, 274] on div at bounding box center [519, 243] width 148 height 148
click at [520, 176] on div at bounding box center [519, 243] width 148 height 148
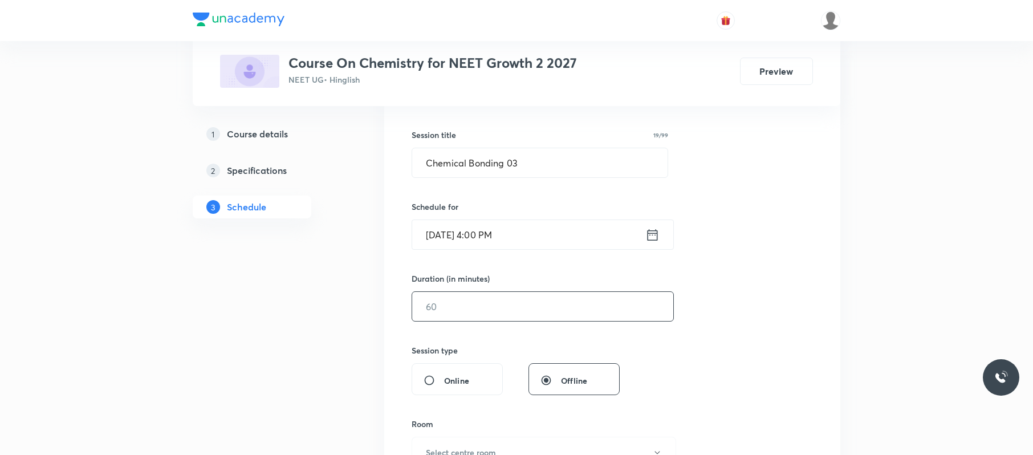
scroll to position [196, 0]
click at [557, 229] on input "[DATE] 4:00 PM" at bounding box center [528, 232] width 233 height 29
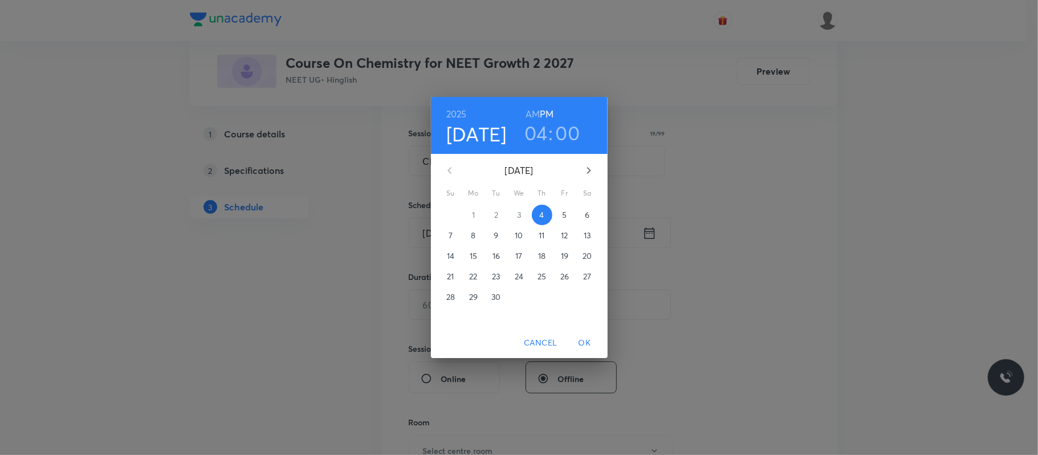
click at [536, 121] on h6 "AM" at bounding box center [532, 114] width 14 height 16
click at [541, 147] on div "2025 Sep 4 04 : 00 AM PM" at bounding box center [519, 125] width 177 height 57
click at [531, 127] on h3 "04" at bounding box center [535, 133] width 23 height 24
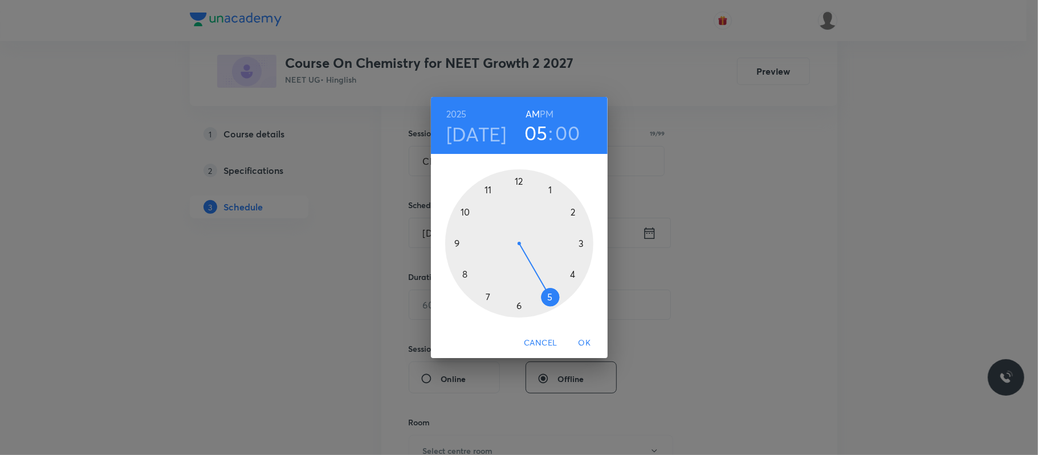
click at [549, 293] on div at bounding box center [519, 243] width 148 height 148
click at [462, 276] on div at bounding box center [519, 243] width 148 height 148
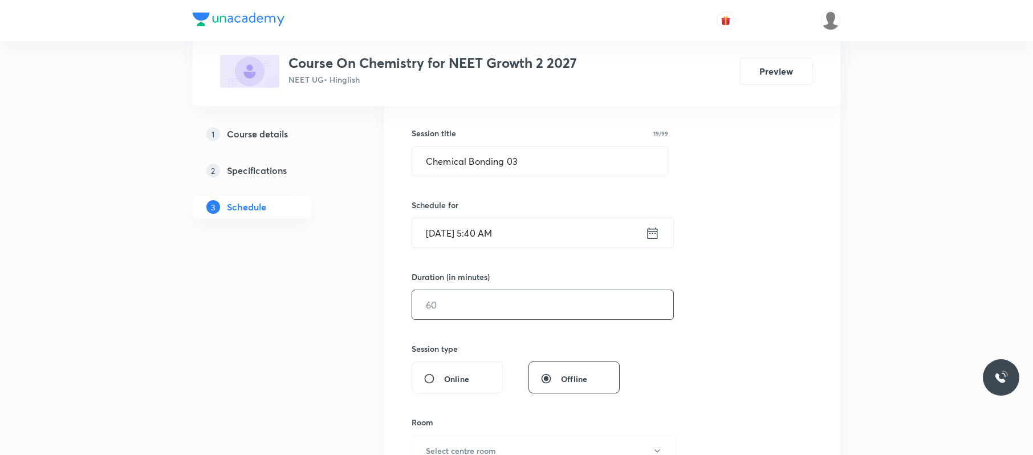
click at [500, 309] on input "text" at bounding box center [542, 304] width 261 height 29
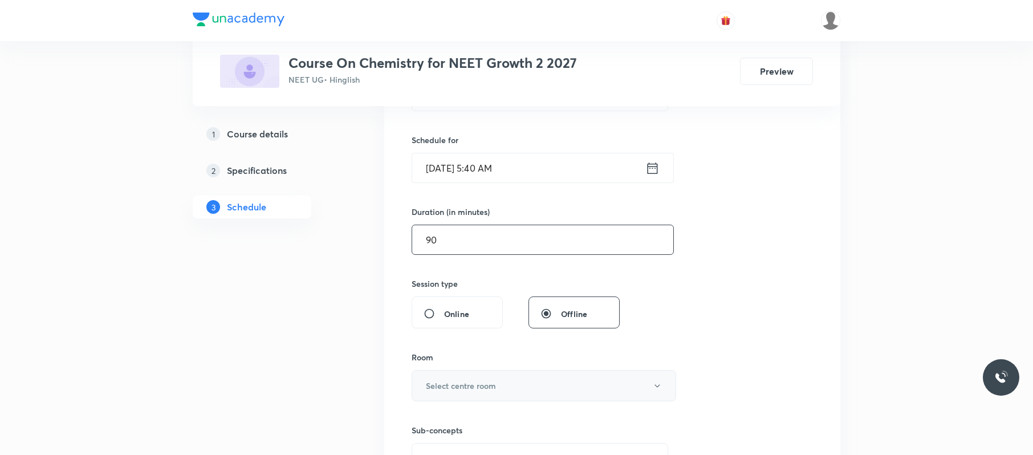
scroll to position [262, 0]
type input "90"
click at [500, 382] on button "Select centre room" at bounding box center [543, 384] width 264 height 31
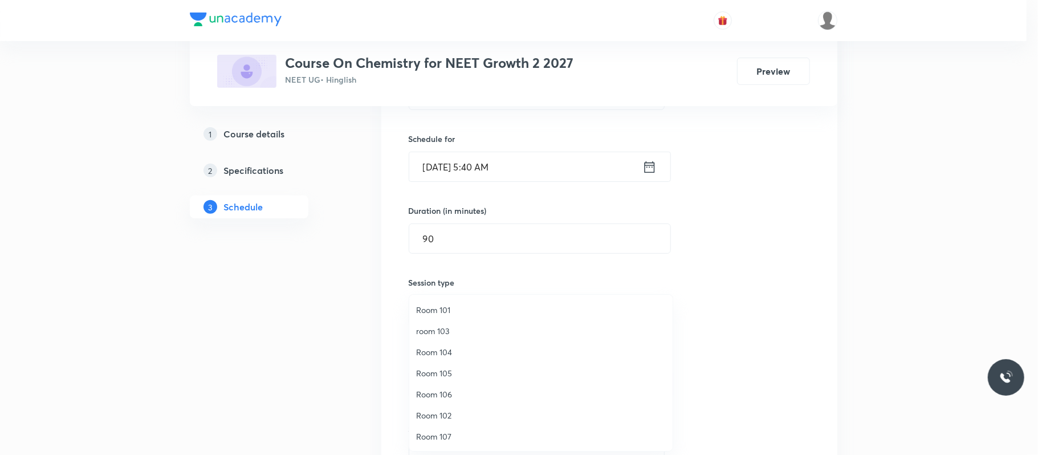
click at [458, 374] on span "Room 105" at bounding box center [541, 373] width 250 height 12
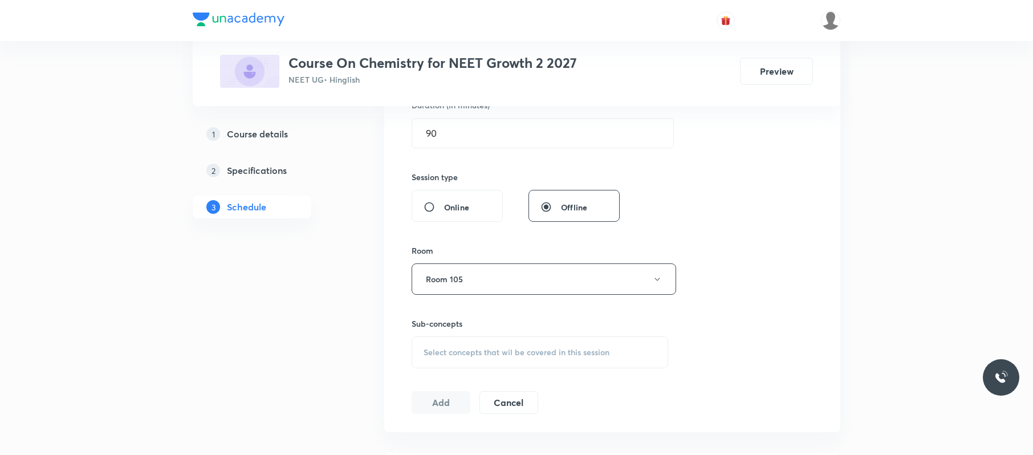
scroll to position [369, 0]
click at [504, 353] on span "Select concepts that wil be covered in this session" at bounding box center [516, 350] width 186 height 9
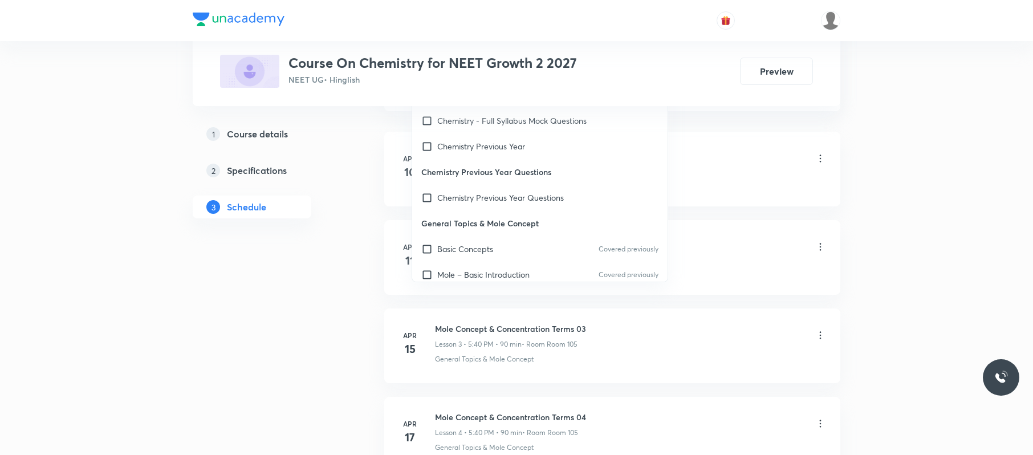
scroll to position [691, 0]
click at [529, 240] on div "Basic Concepts Covered previously" at bounding box center [539, 246] width 255 height 26
checkbox input "true"
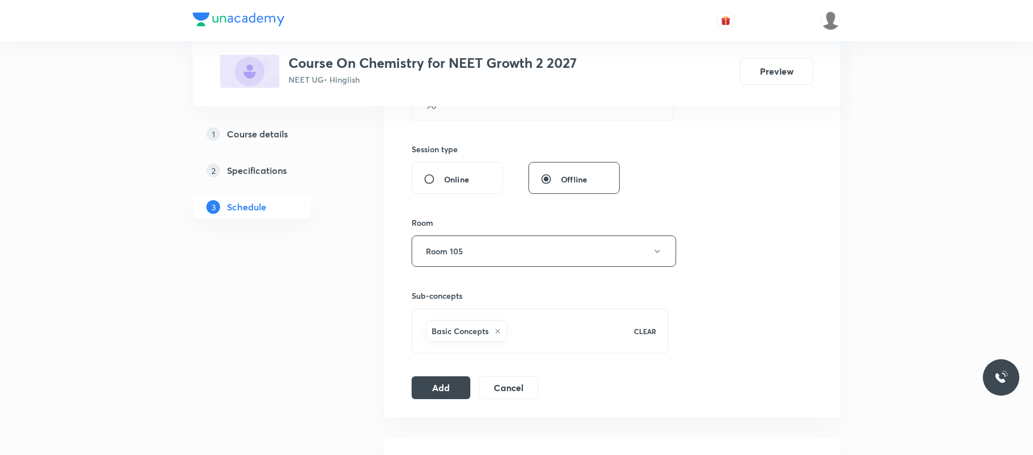
scroll to position [383, 0]
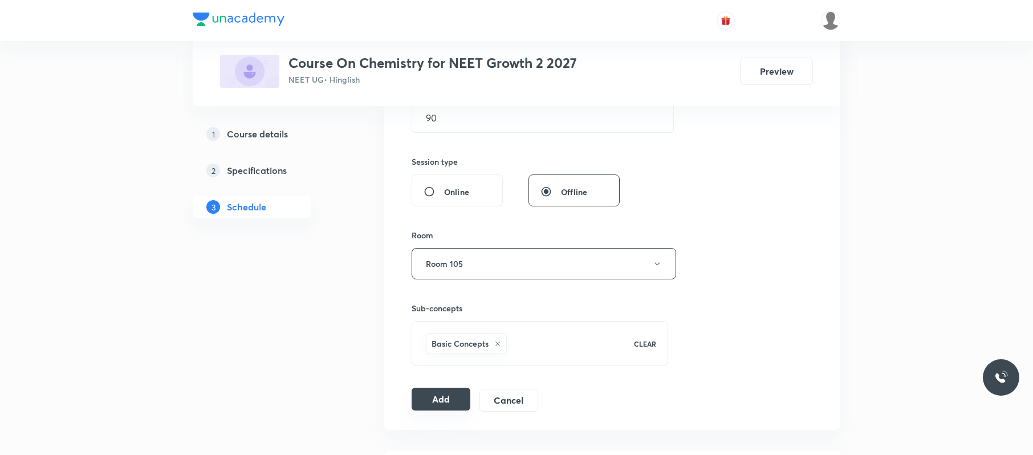
click at [451, 399] on button "Add" at bounding box center [440, 398] width 59 height 23
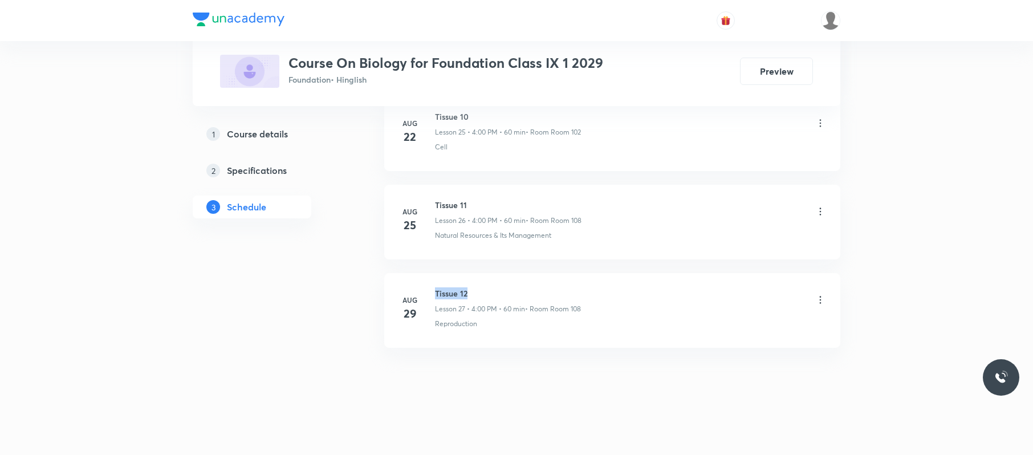
drag, startPoint x: 472, startPoint y: 289, endPoint x: 434, endPoint y: 275, distance: 41.0
click at [434, 275] on li "[DATE] Tissue 12 Lesson 27 • 4:00 PM • 60 min • Room Room 108 Reproduction" at bounding box center [612, 310] width 456 height 75
copy h6 "Tissue 12"
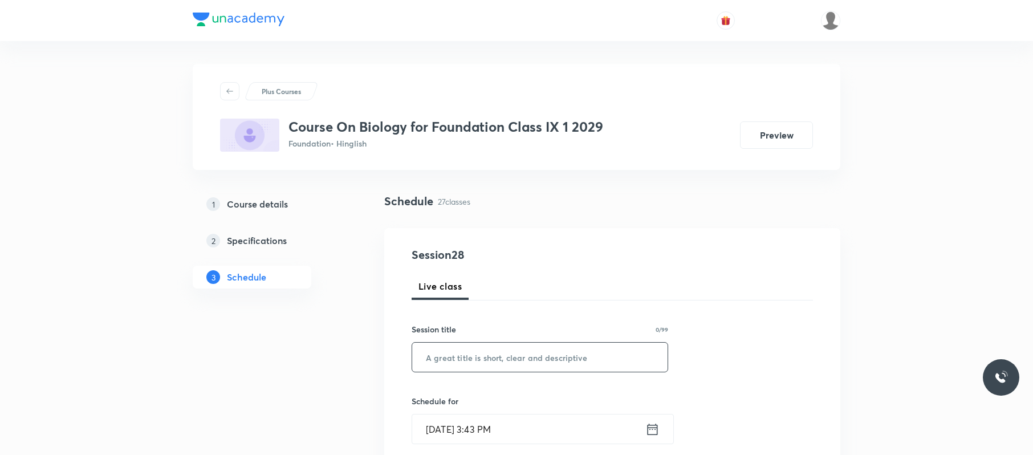
paste input "Tissue 12"
click at [467, 358] on input "Tissue 12" at bounding box center [539, 356] width 255 height 29
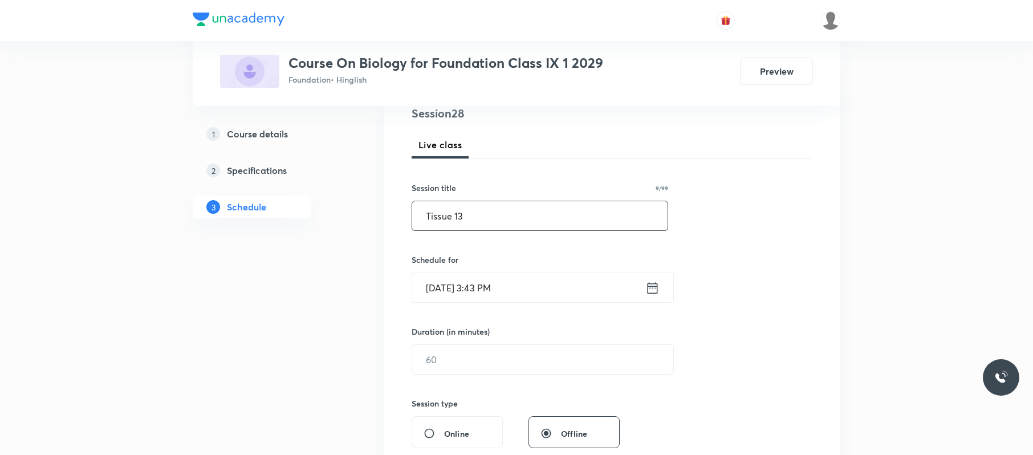
scroll to position [142, 0]
type input "Tissue 13"
click at [533, 295] on input "[DATE] 3:43 PM" at bounding box center [528, 286] width 233 height 29
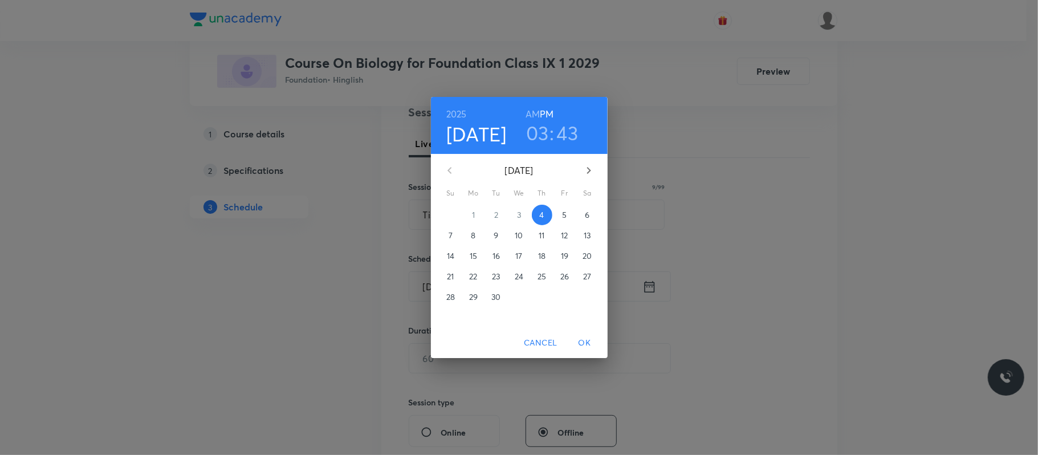
click at [538, 132] on h3 "03" at bounding box center [537, 133] width 23 height 24
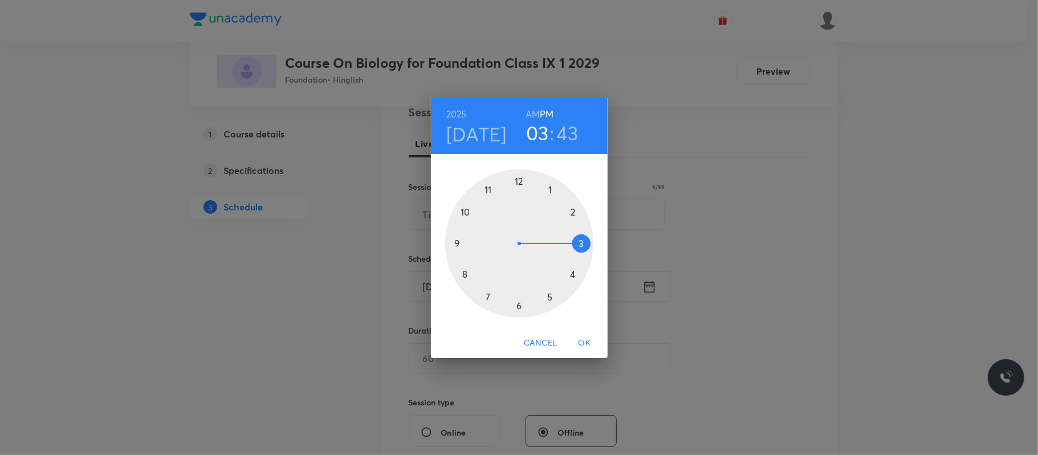
click at [571, 272] on div at bounding box center [519, 243] width 148 height 148
click at [520, 179] on div at bounding box center [519, 243] width 148 height 148
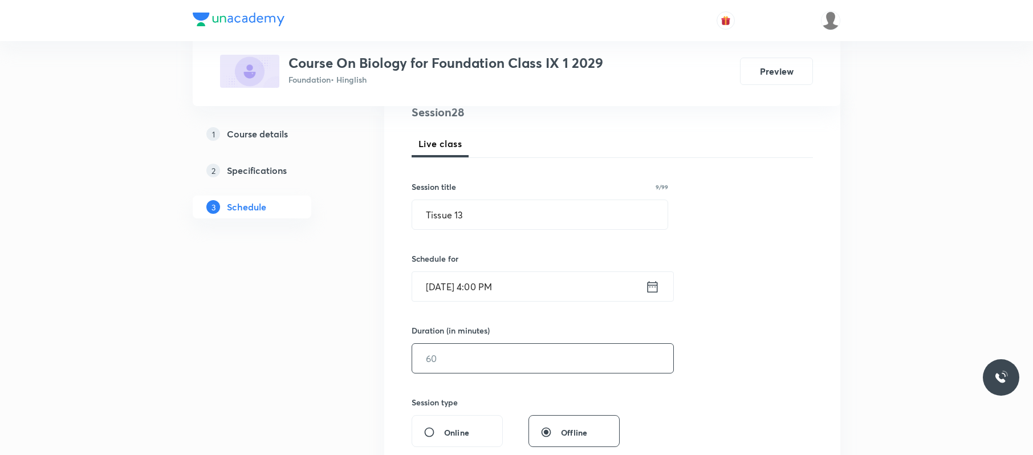
click at [499, 353] on input "text" at bounding box center [542, 358] width 261 height 29
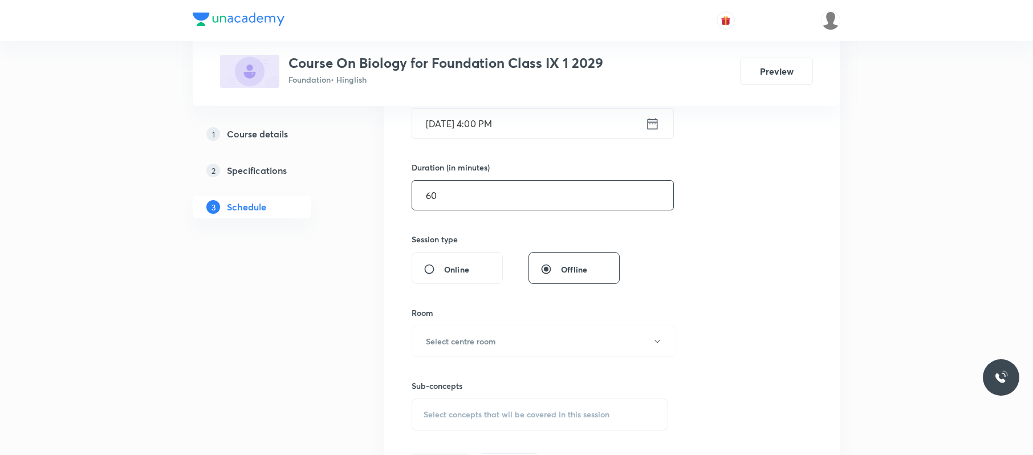
scroll to position [306, 0]
type input "60"
click at [500, 342] on button "Select centre room" at bounding box center [543, 340] width 264 height 31
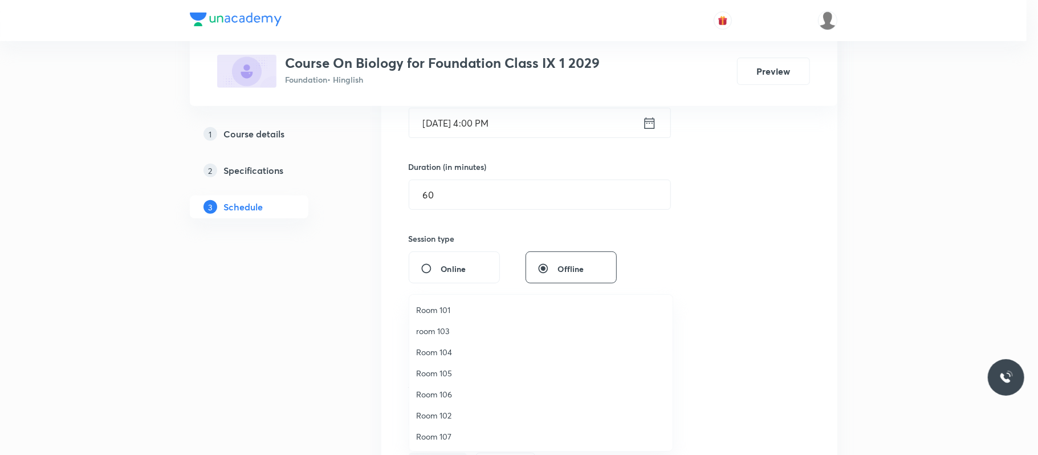
click at [439, 414] on span "Room 102" at bounding box center [541, 415] width 250 height 12
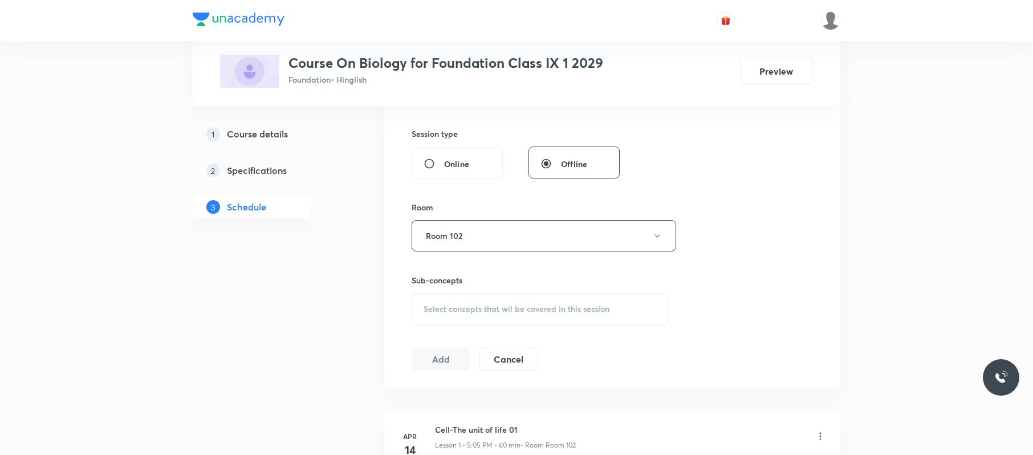
scroll to position [415, 0]
click at [518, 307] on span "Select concepts that wil be covered in this session" at bounding box center [516, 304] width 186 height 9
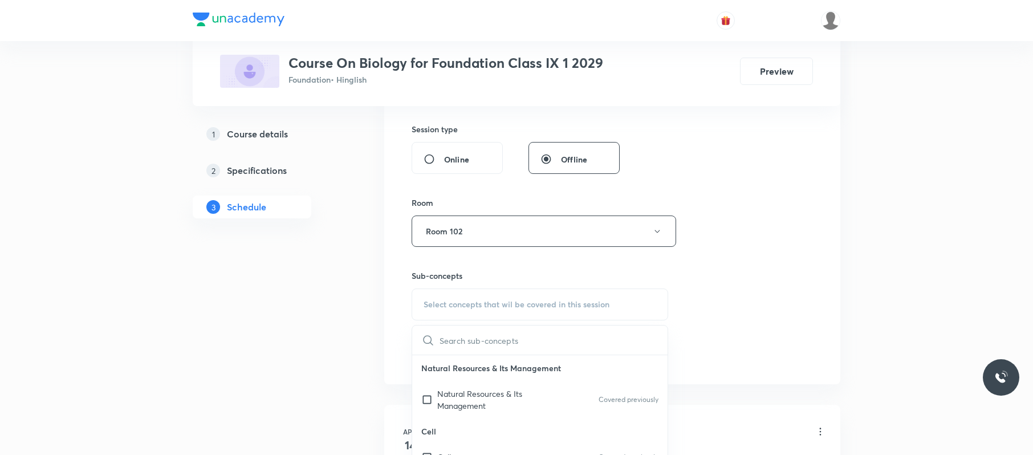
scroll to position [529, 0]
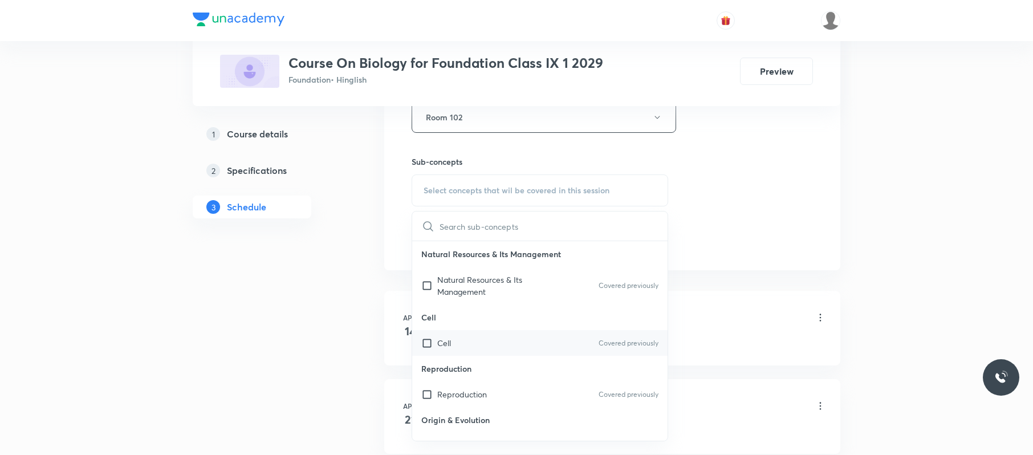
click at [501, 338] on div "Cell Covered previously" at bounding box center [539, 343] width 255 height 26
checkbox input "true"
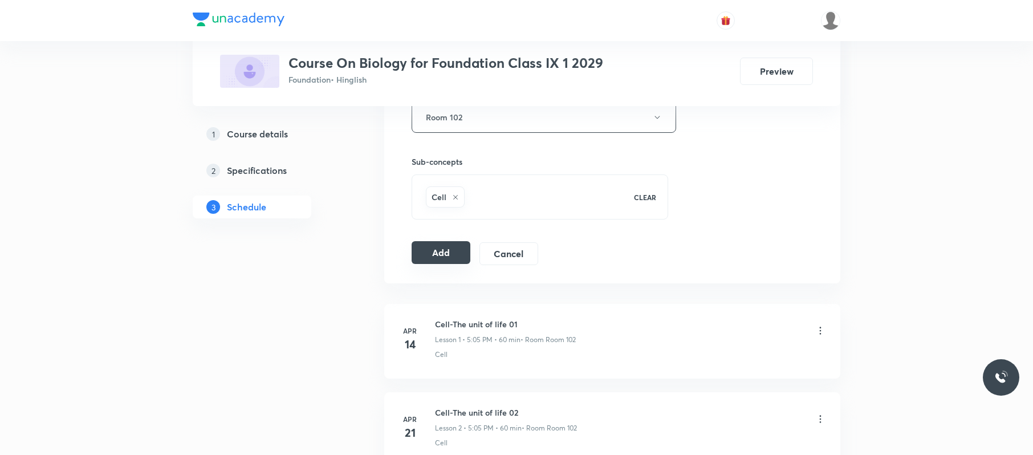
click at [450, 250] on button "Add" at bounding box center [440, 252] width 59 height 23
